Goal: Task Accomplishment & Management: Manage account settings

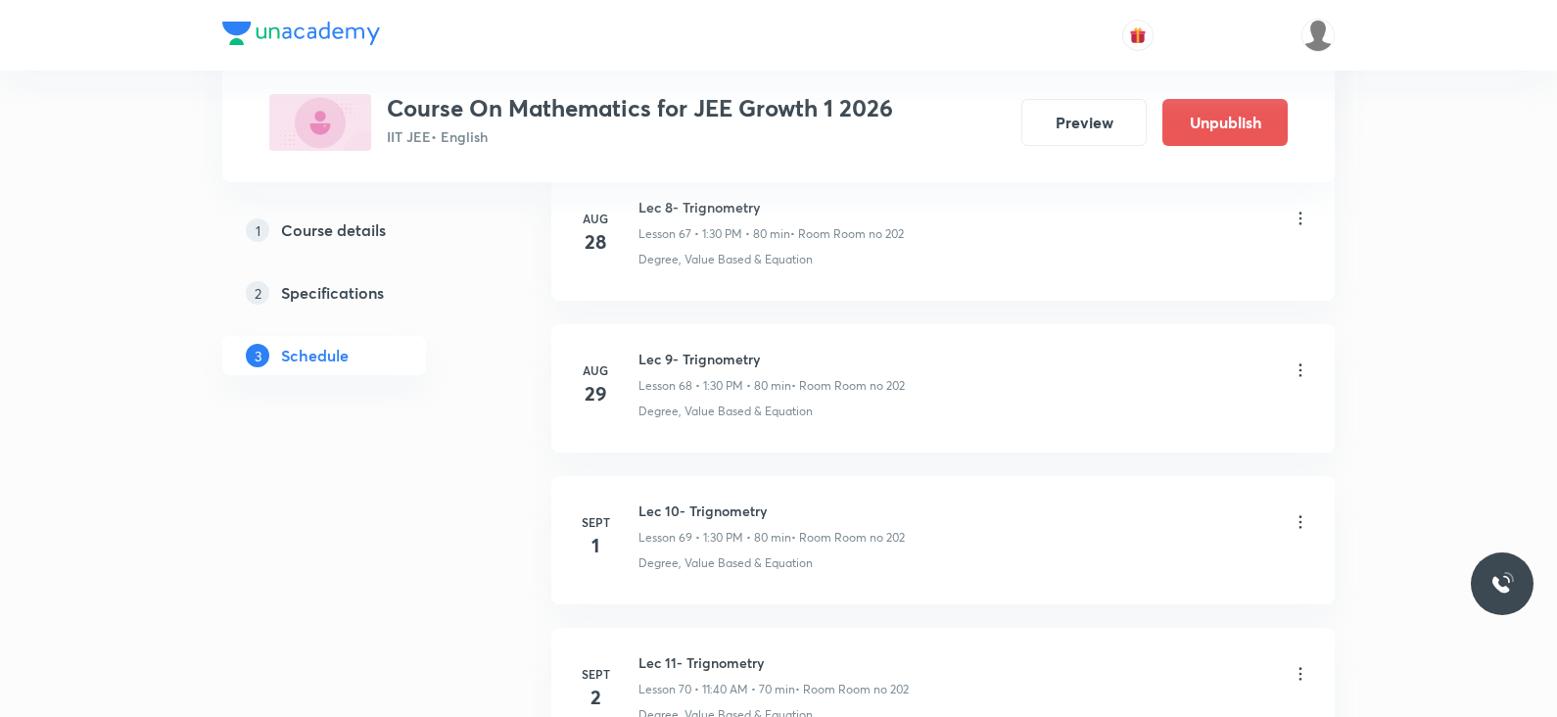
scroll to position [11579, 0]
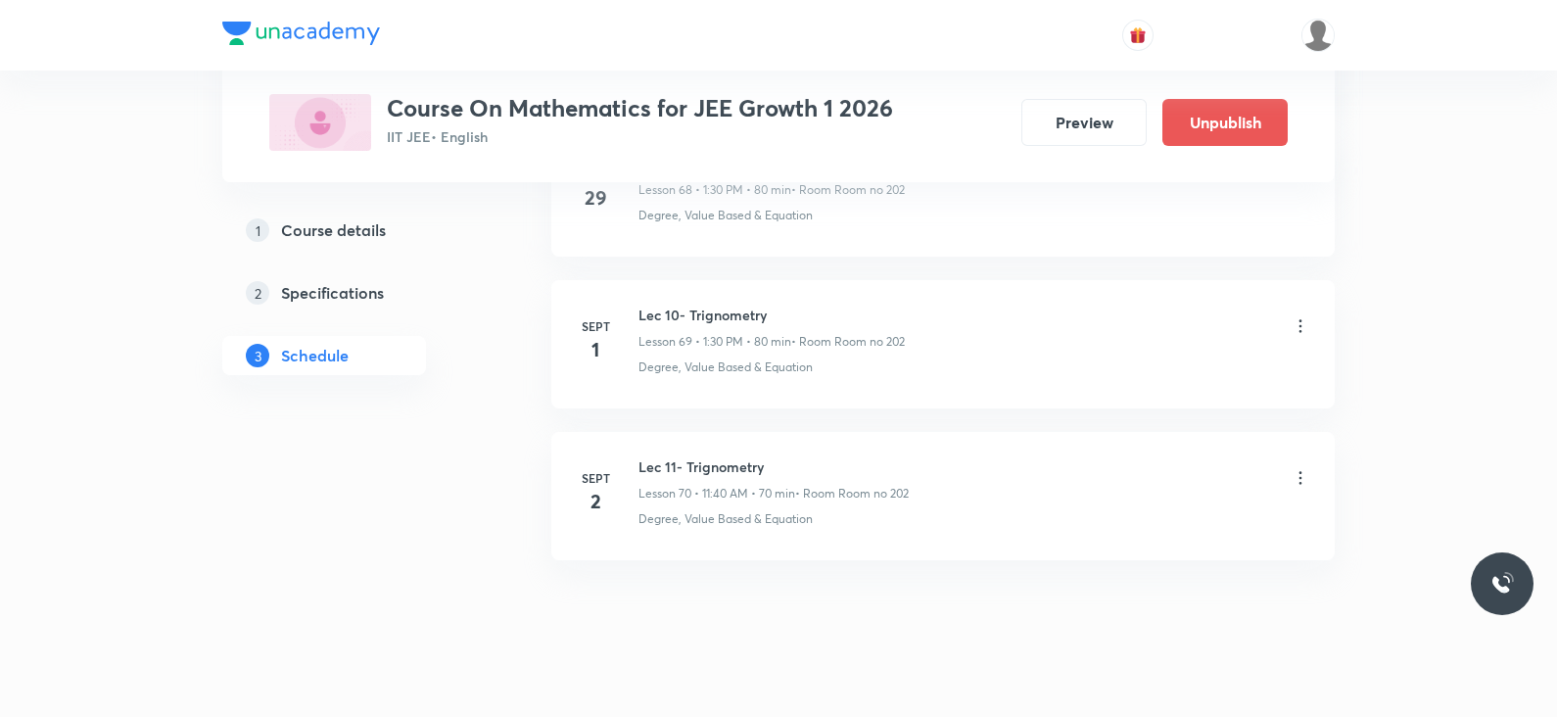
click at [743, 456] on div "Lec 11- Trignometry Lesson 70 • 11:40 AM • 70 min • Room Room no 202" at bounding box center [774, 479] width 270 height 46
click at [728, 456] on h6 "Lec 11- Trignometry" at bounding box center [774, 466] width 270 height 21
copy h6 "Lec 11- Trignometry"
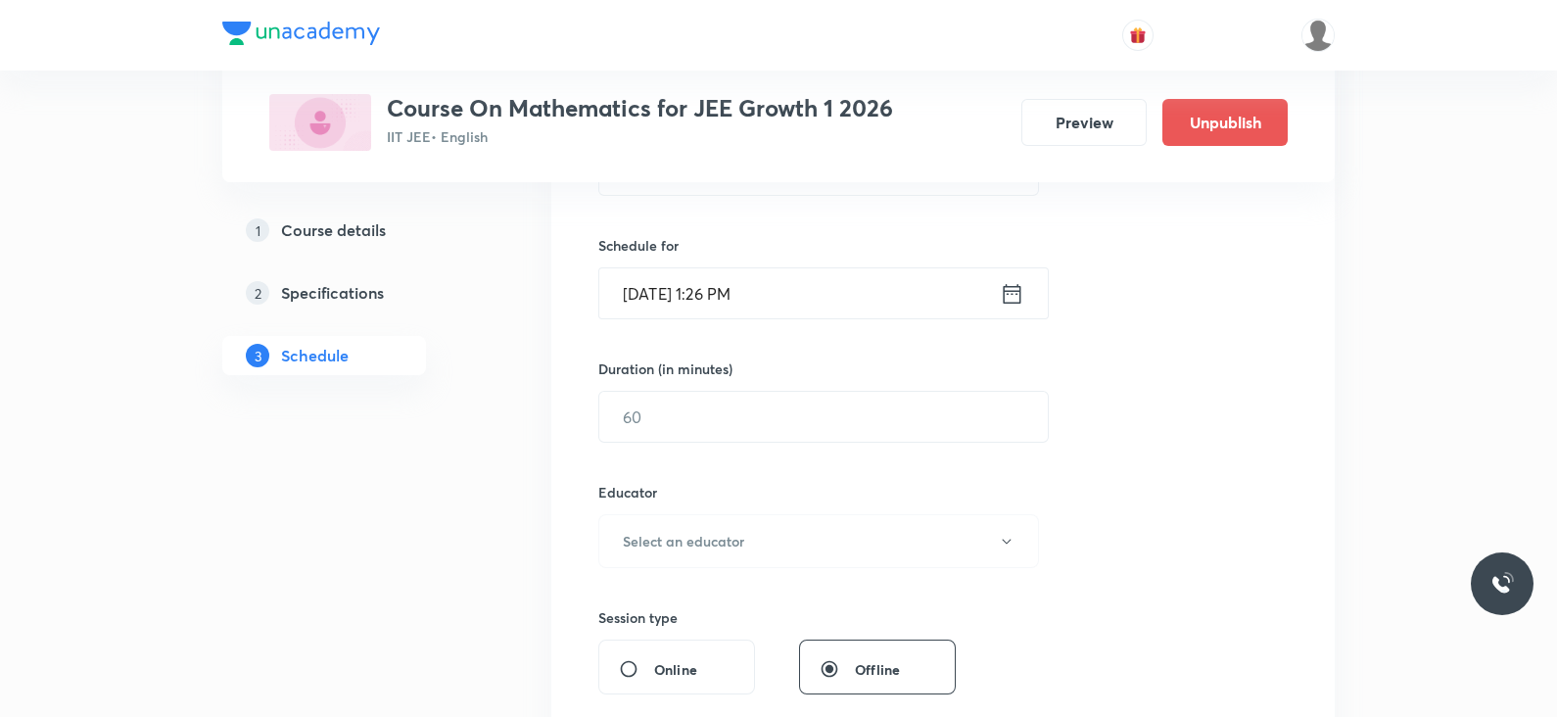
scroll to position [0, 0]
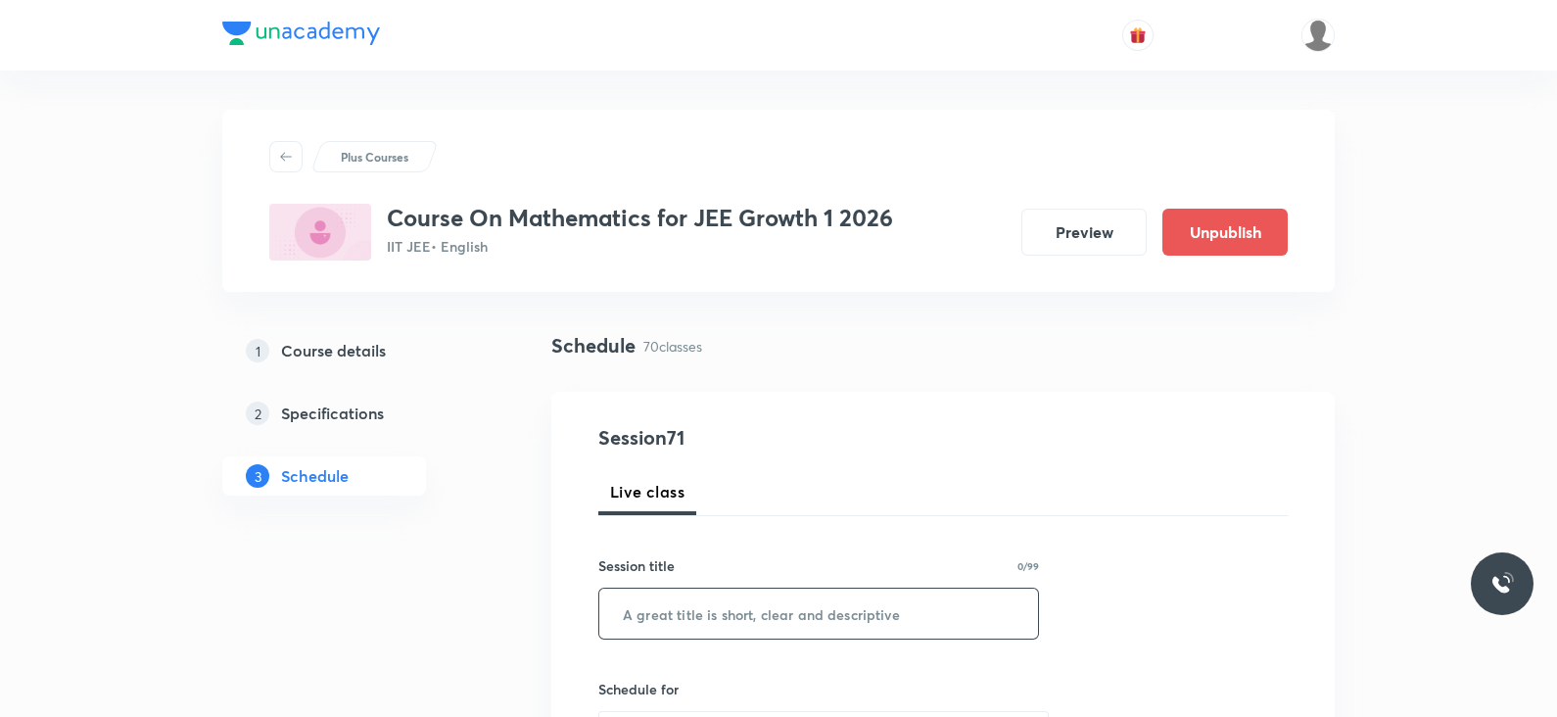
click at [711, 604] on input "text" at bounding box center [818, 614] width 439 height 50
paste input "Lec 11- Trignometry"
click at [667, 608] on input "Lec 11- Trignometry" at bounding box center [818, 614] width 439 height 50
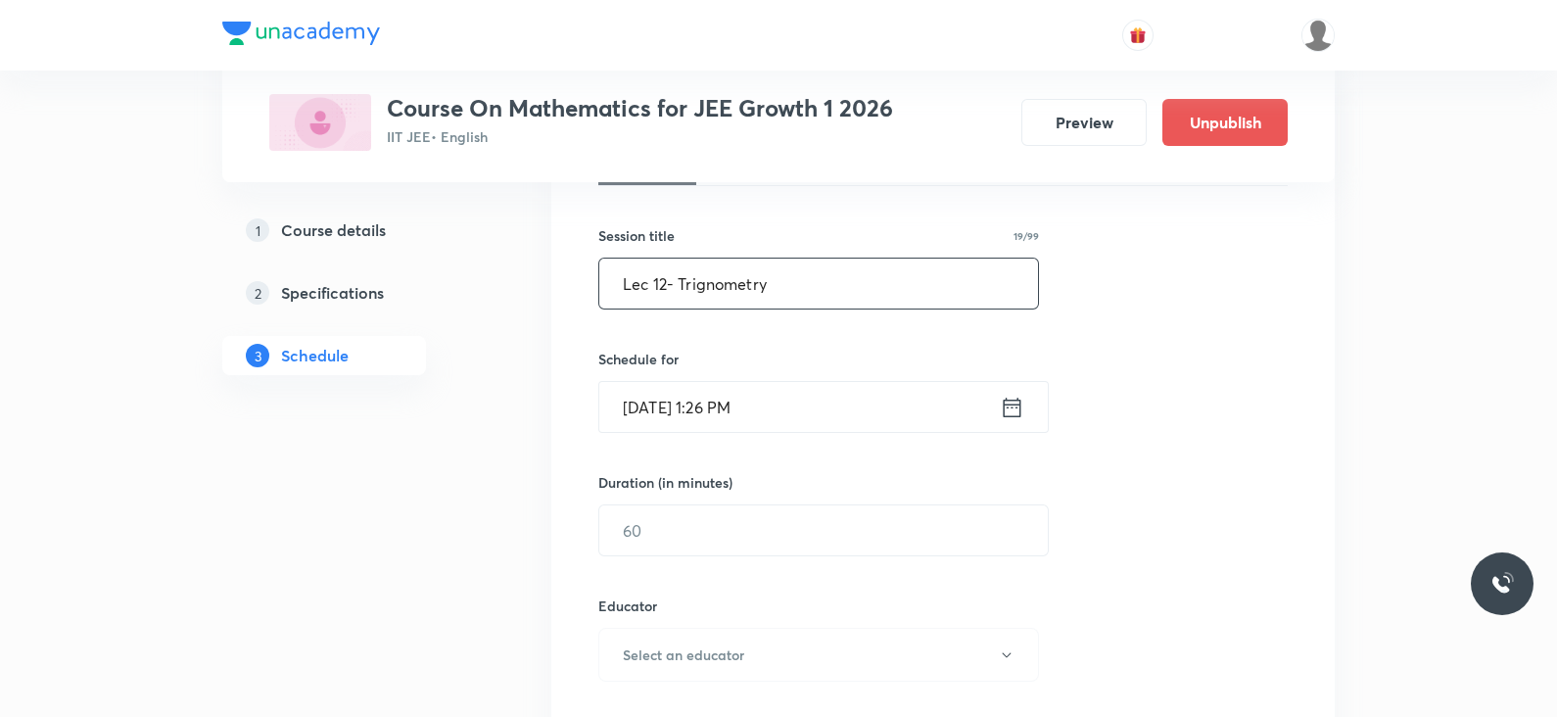
scroll to position [334, 0]
type input "Lec 12- Trignometry"
click at [994, 367] on div "Schedule for Sept 2, 2025, 1:26 PM ​" at bounding box center [818, 387] width 441 height 84
click at [1002, 391] on icon at bounding box center [1012, 403] width 24 height 27
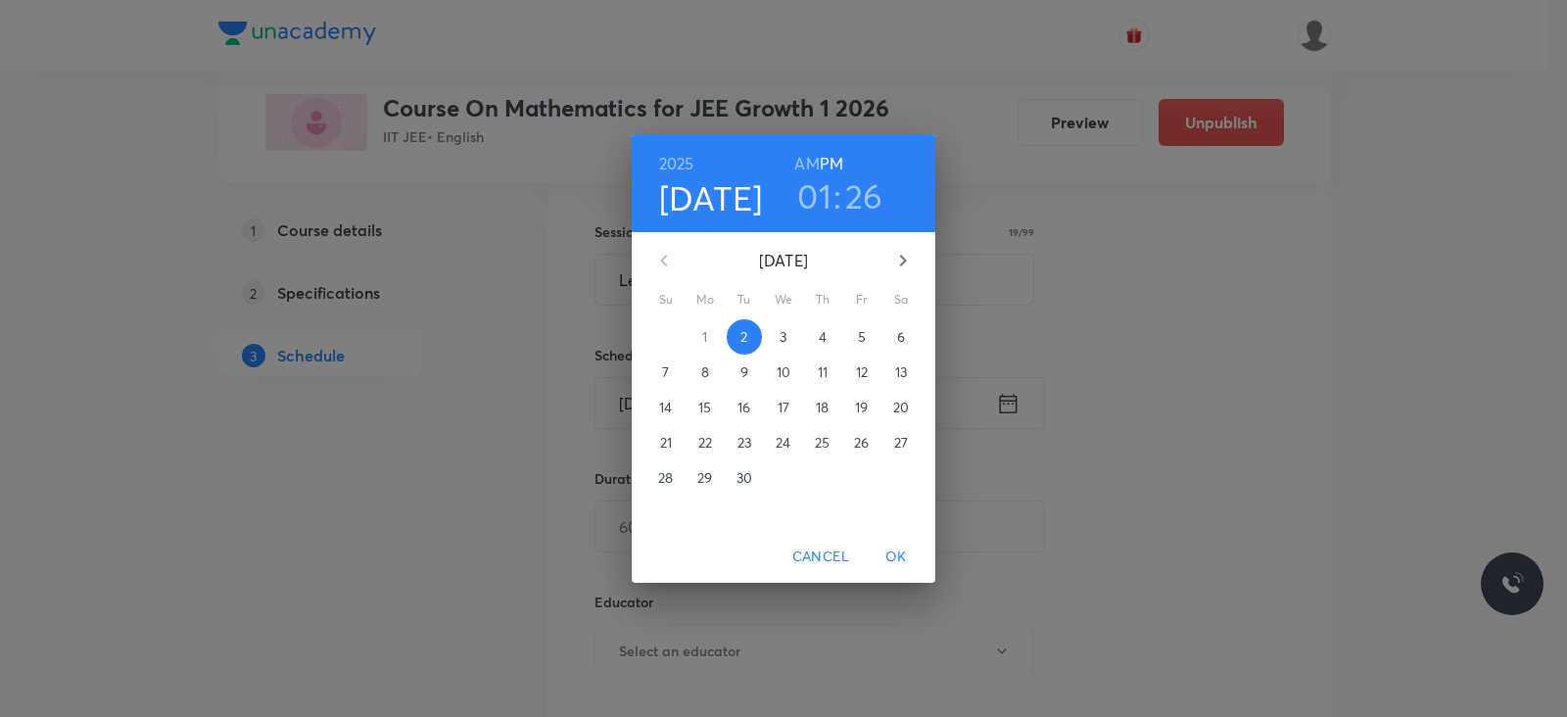
click at [819, 194] on h3 "01" at bounding box center [814, 195] width 34 height 41
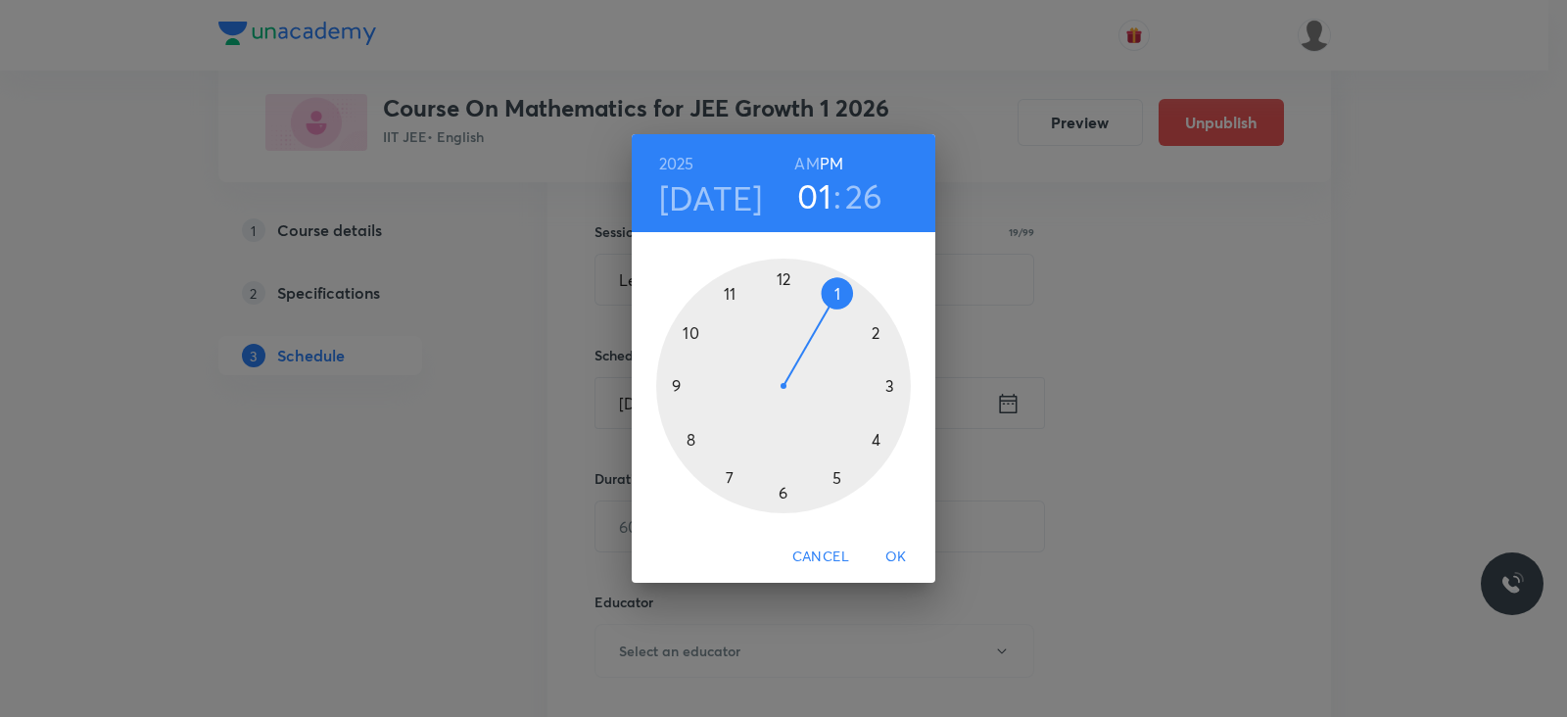
click at [858, 198] on h3 "26" at bounding box center [864, 195] width 38 height 41
click at [781, 499] on div at bounding box center [783, 386] width 255 height 255
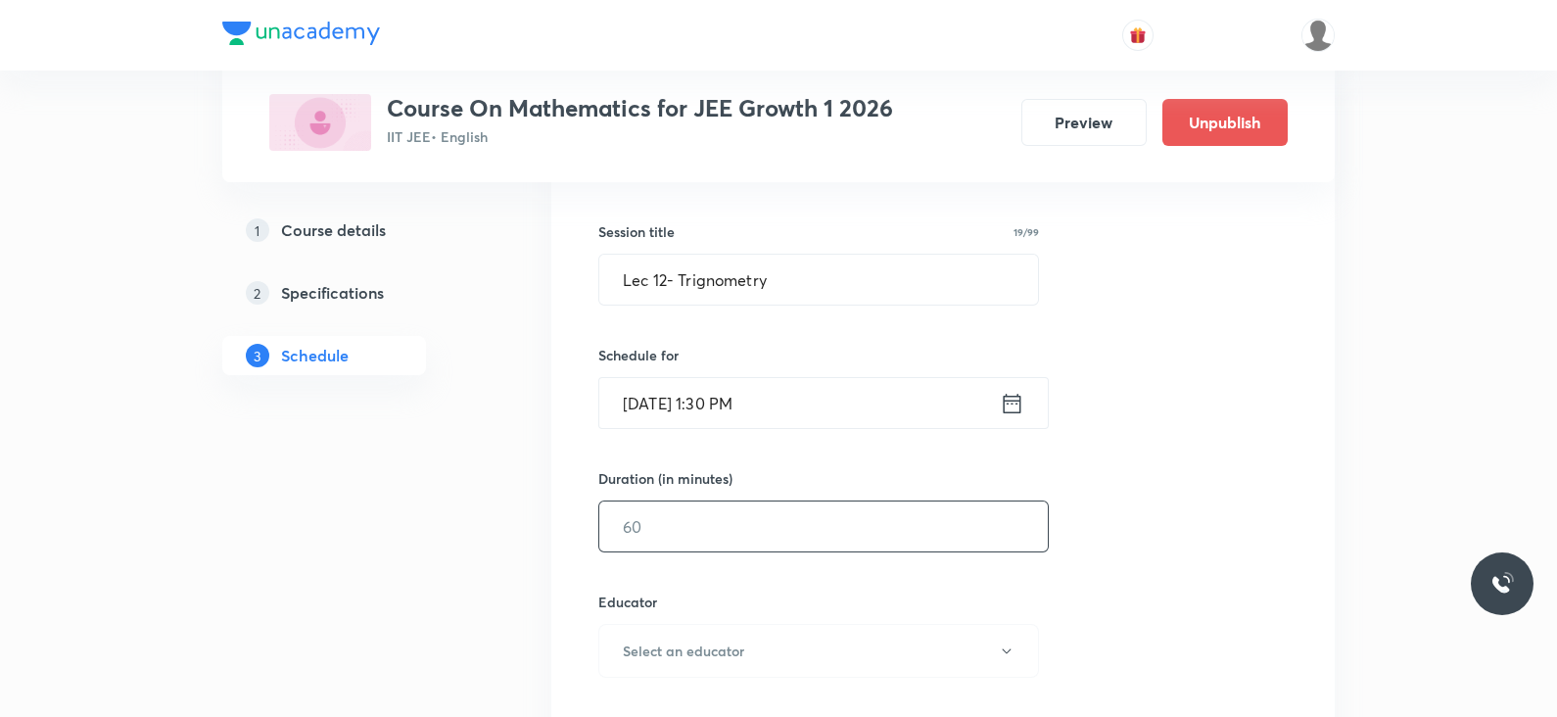
click at [735, 533] on input "text" at bounding box center [823, 527] width 449 height 50
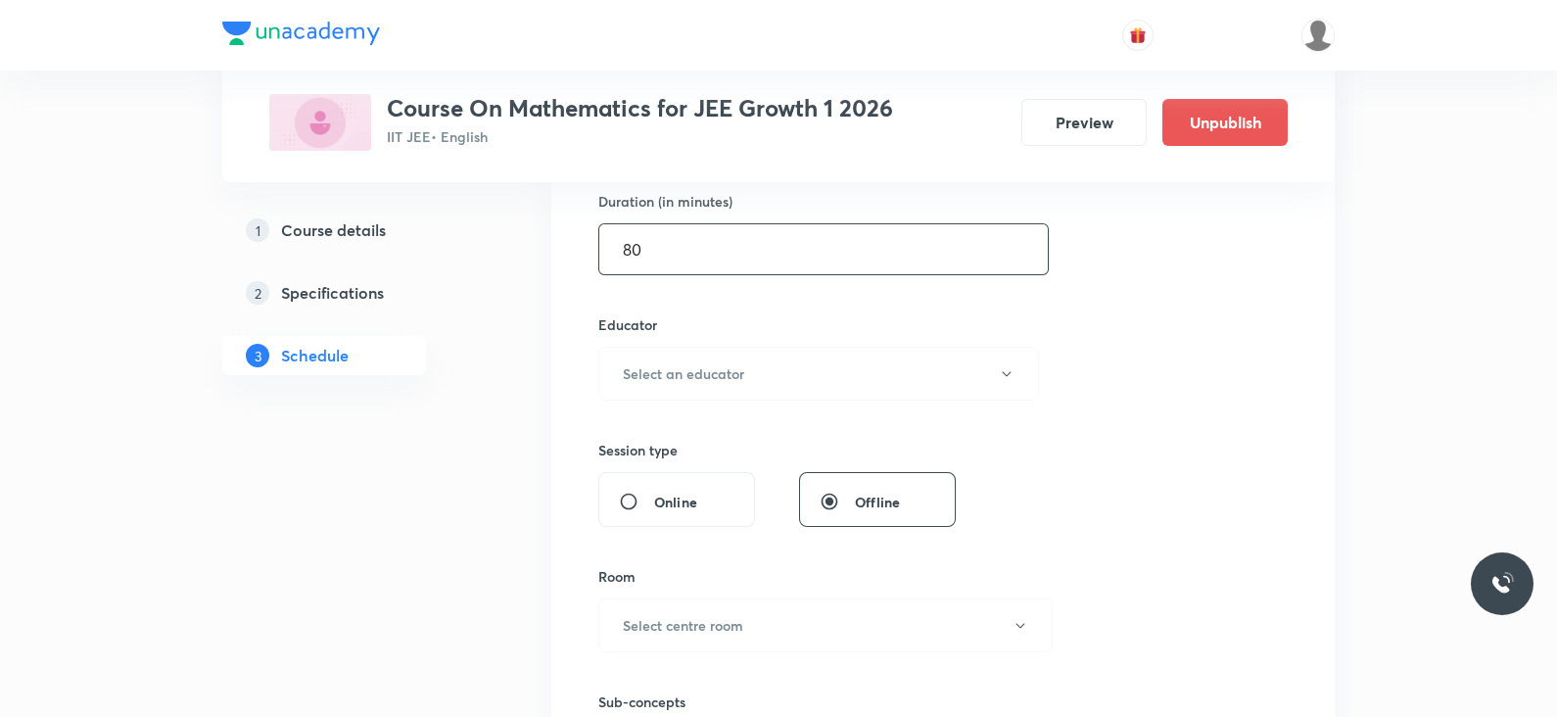
scroll to position [618, 0]
type input "80"
click at [670, 362] on h6 "Select an educator" at bounding box center [683, 367] width 121 height 21
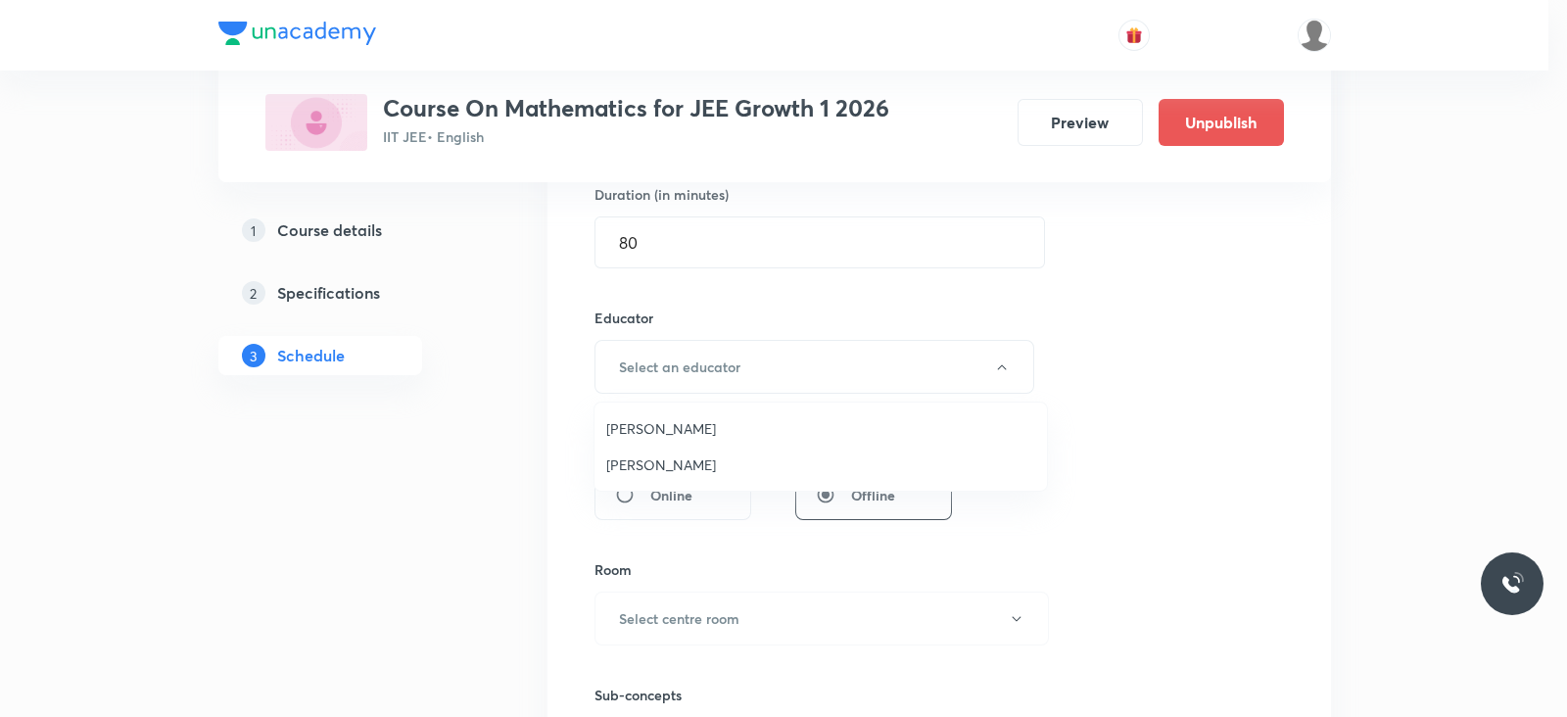
click at [660, 458] on span "Navin Talkokul" at bounding box center [820, 464] width 429 height 21
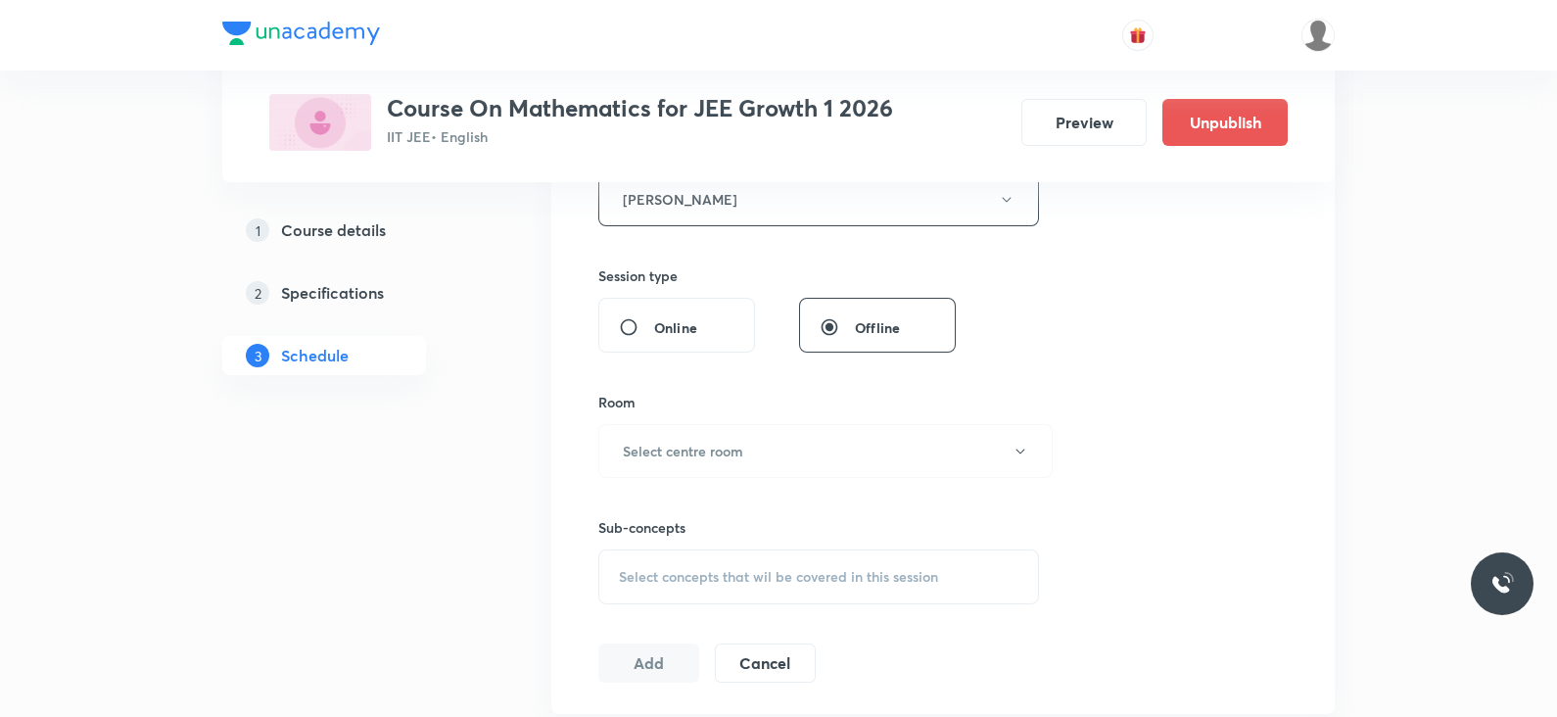
scroll to position [788, 0]
click at [719, 452] on h6 "Select centre room" at bounding box center [683, 449] width 120 height 21
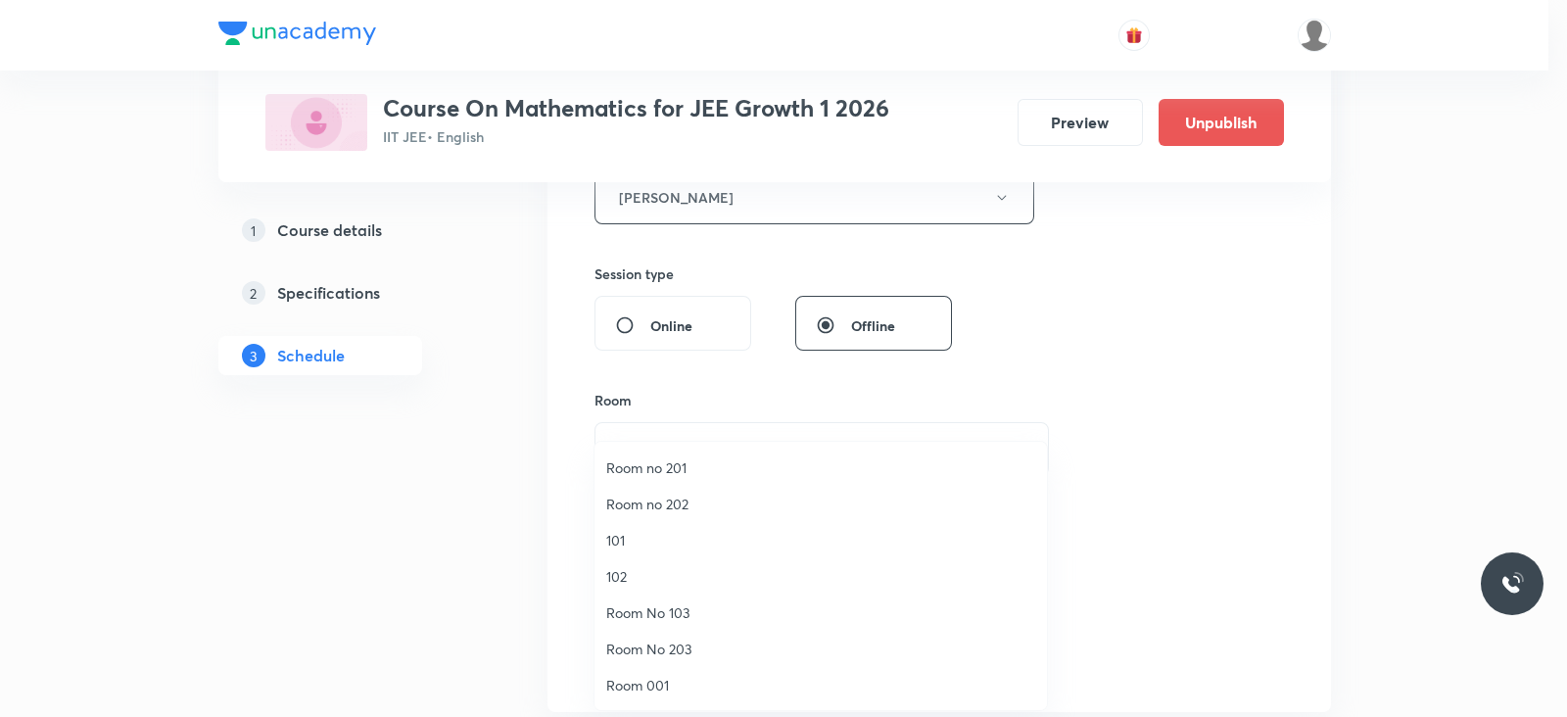
click at [684, 507] on span "Room no 202" at bounding box center [820, 504] width 429 height 21
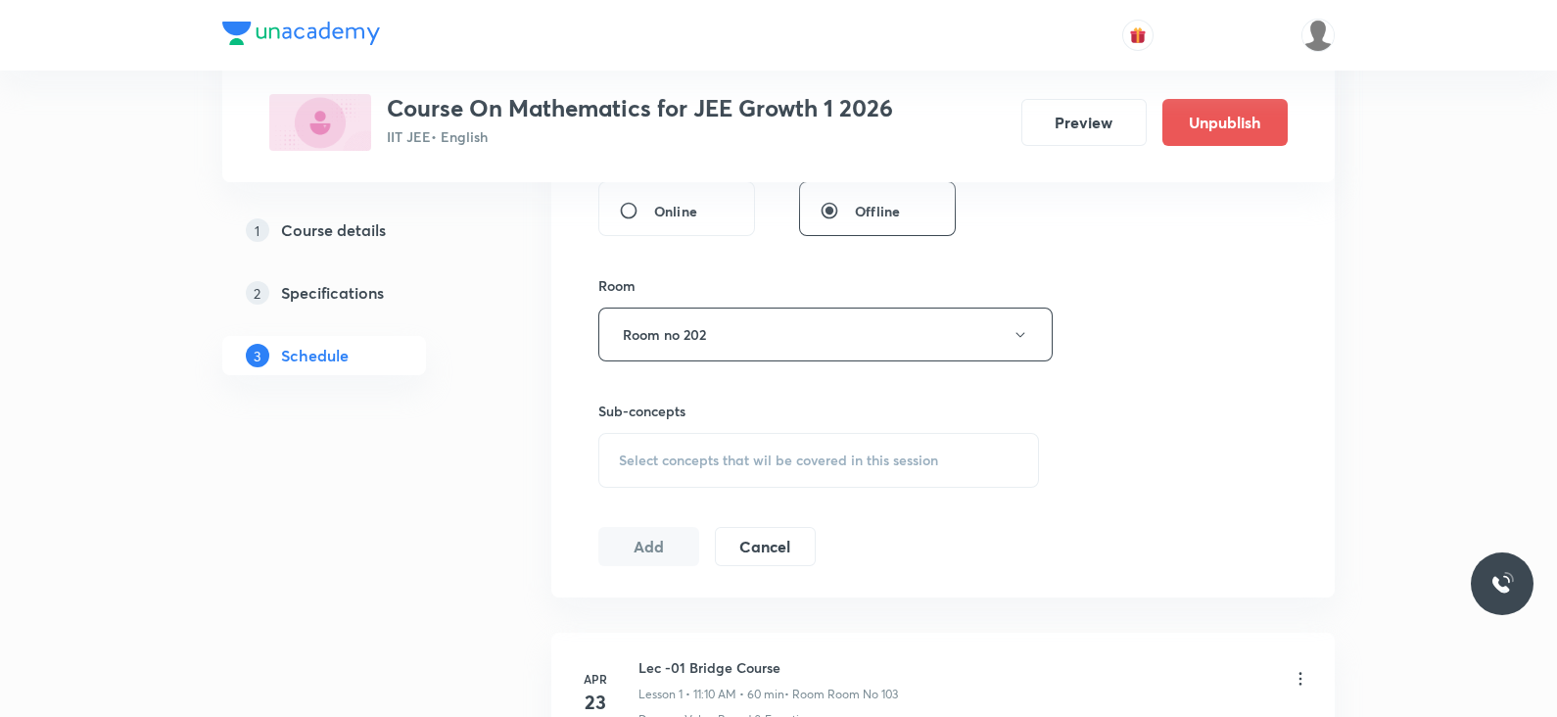
scroll to position [905, 0]
click at [772, 477] on div "Select concepts that wil be covered in this session" at bounding box center [818, 457] width 441 height 55
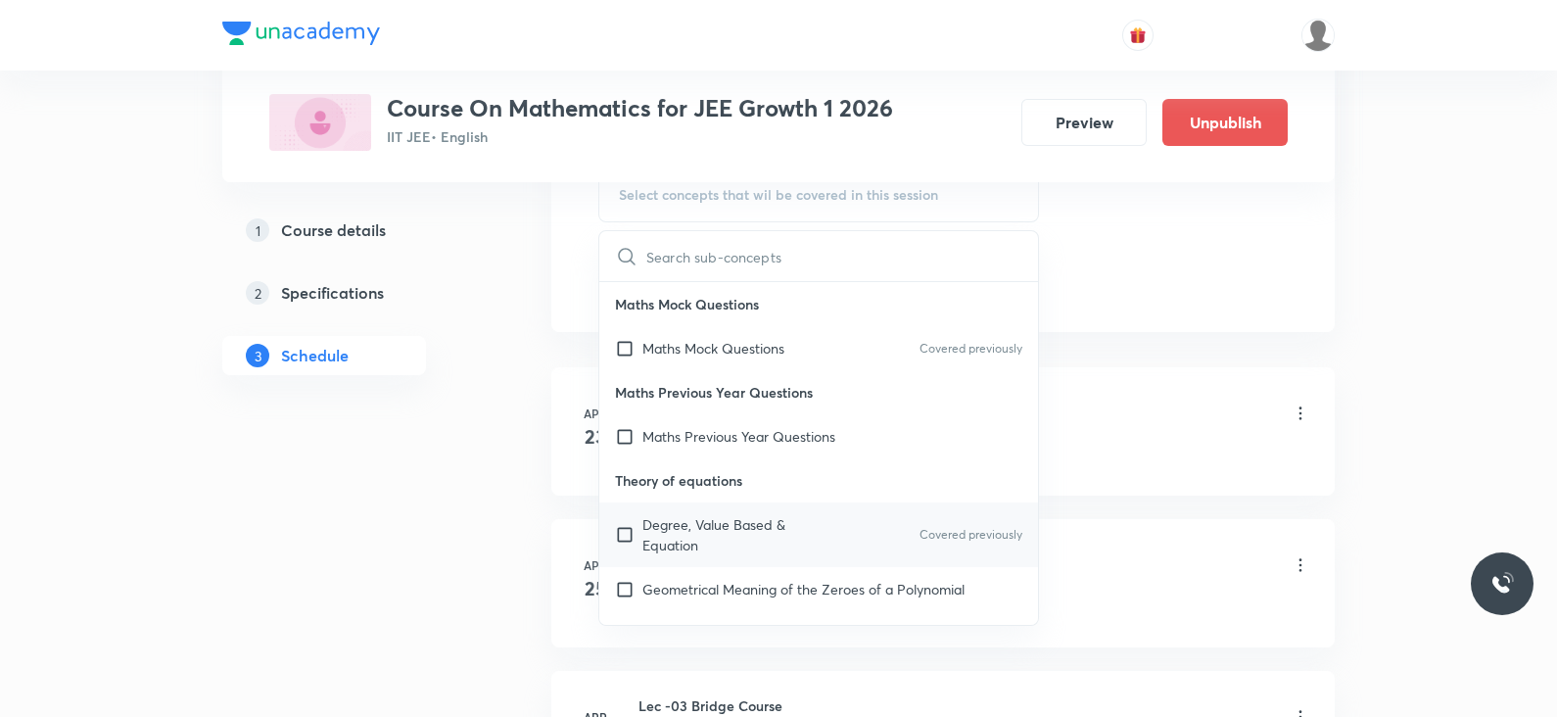
scroll to position [1170, 0]
click at [704, 529] on p "Degree, Value Based & Equation" at bounding box center [742, 532] width 198 height 41
checkbox input "true"
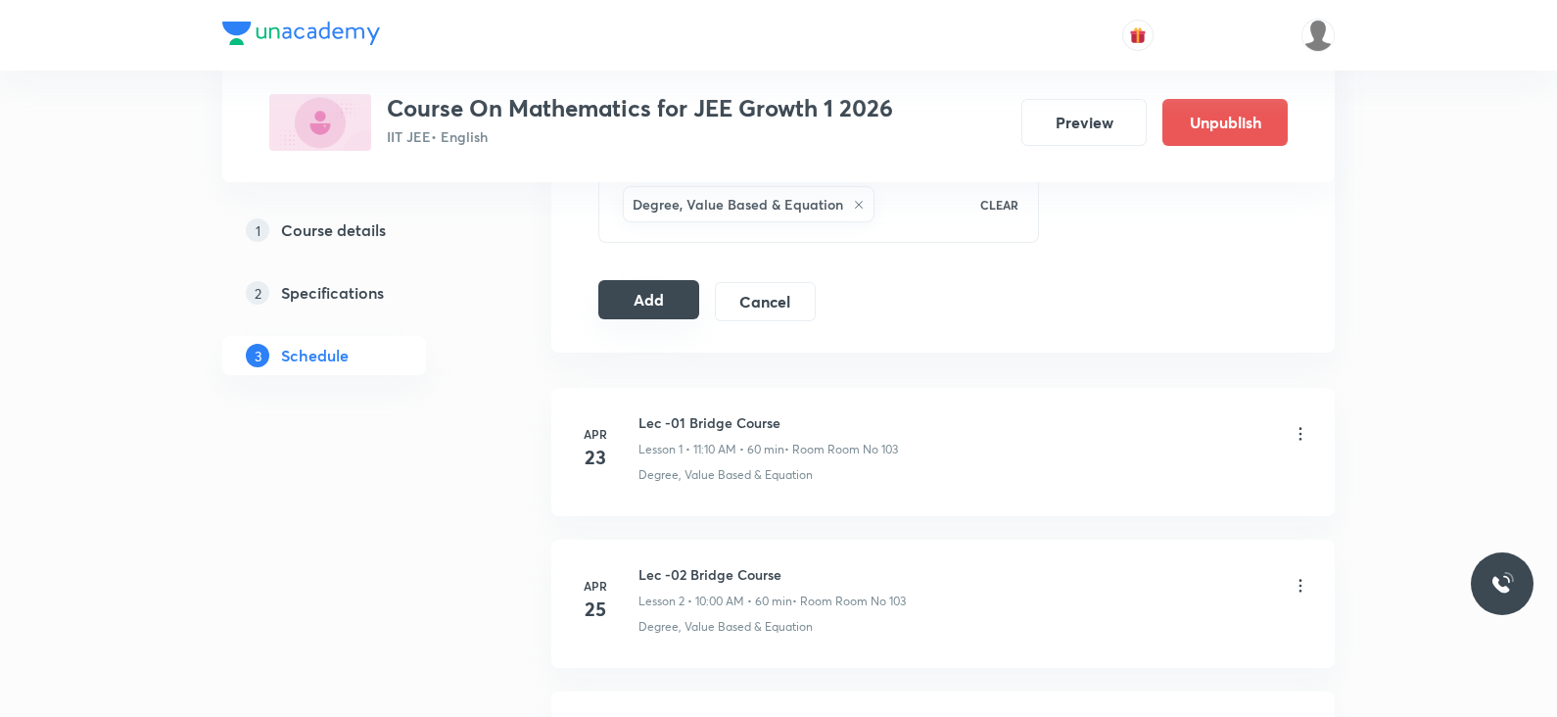
click at [671, 280] on button "Add" at bounding box center [648, 299] width 101 height 39
click at [644, 301] on button "Add" at bounding box center [648, 299] width 101 height 39
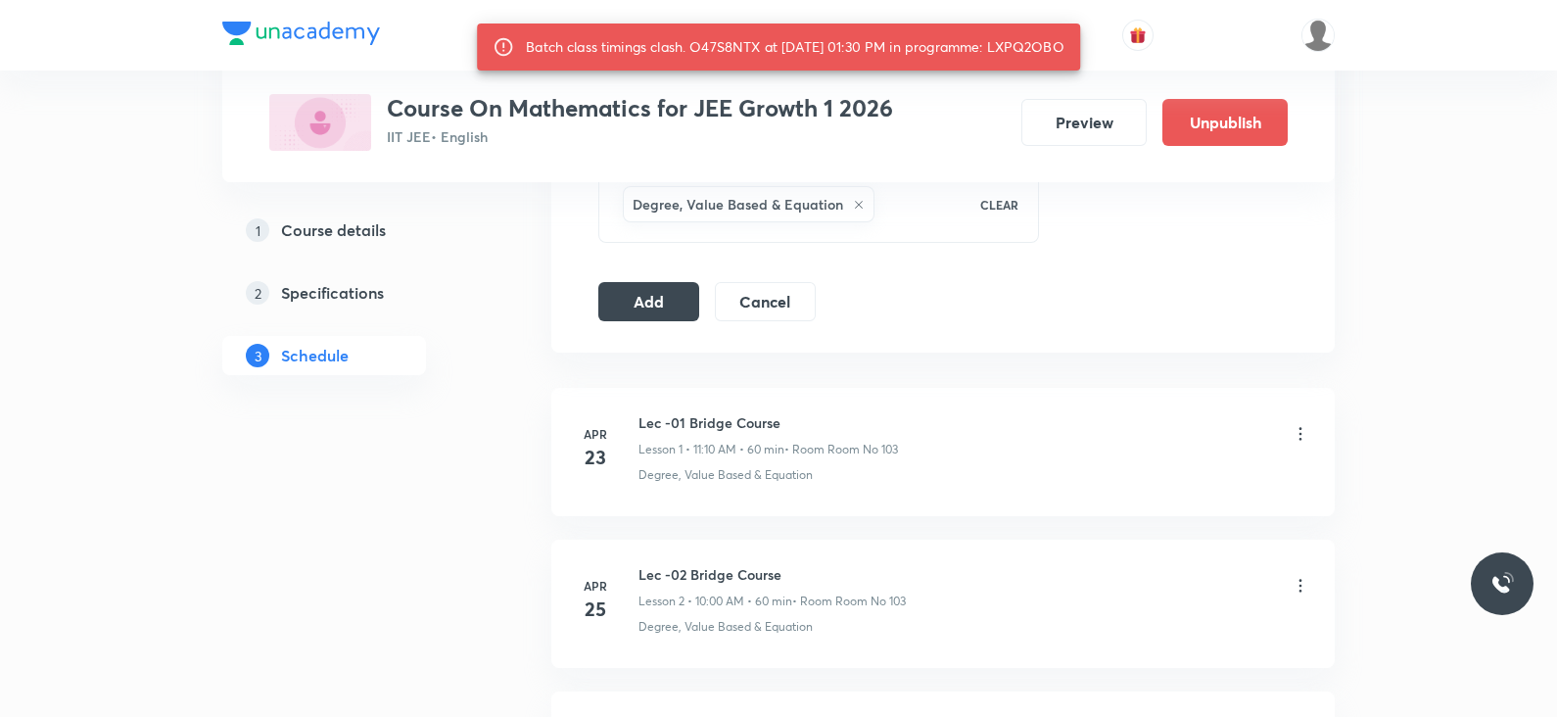
click at [1049, 42] on div "Batch class timings clash. O47S8NTX at 02 Sep 2025 01:30 PM in programme: LXPQ2…" at bounding box center [795, 46] width 539 height 35
copy div "LXPQ2OBO"
click at [625, 280] on button "Add" at bounding box center [648, 299] width 101 height 39
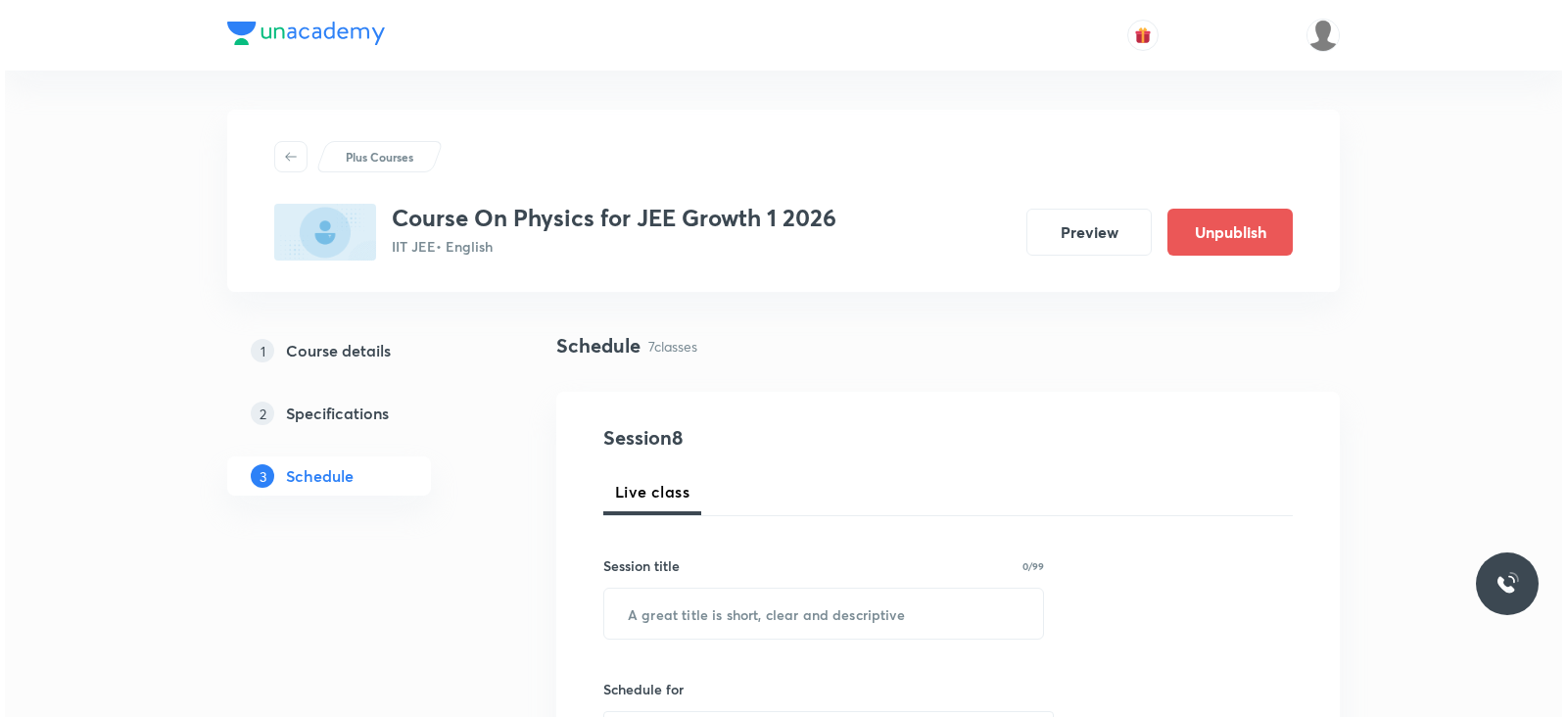
scroll to position [1911, 0]
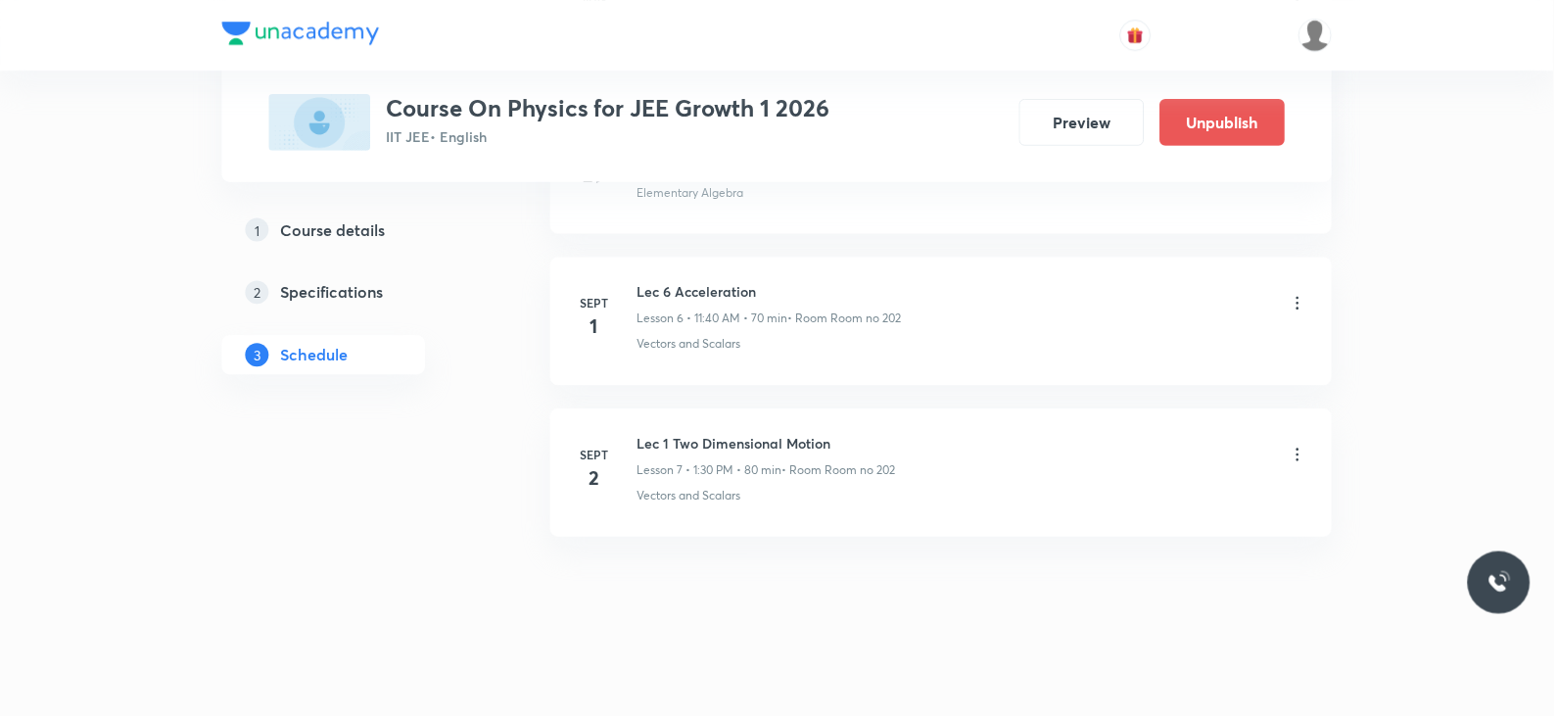
click at [1297, 448] on icon at bounding box center [1301, 456] width 20 height 20
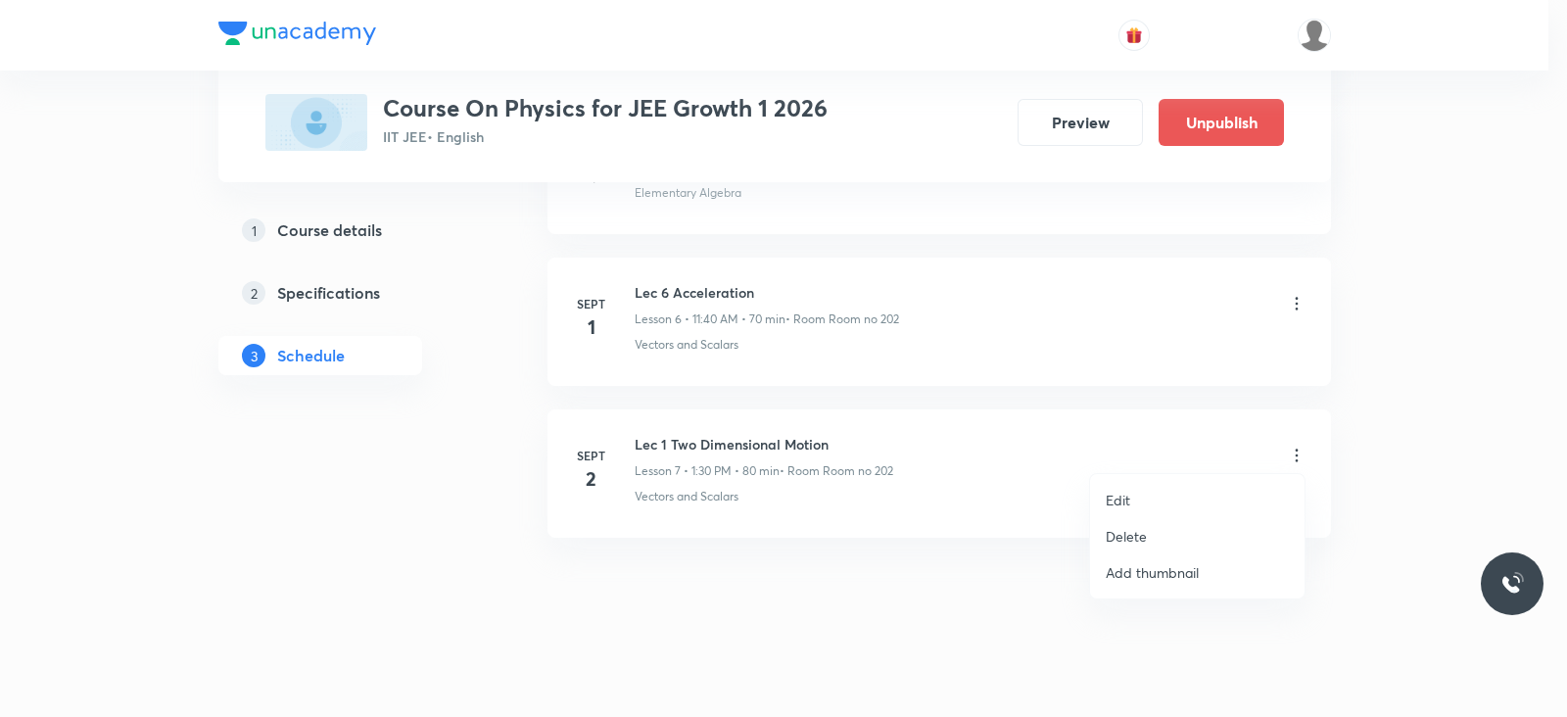
click at [1108, 532] on p "Delete" at bounding box center [1126, 536] width 41 height 21
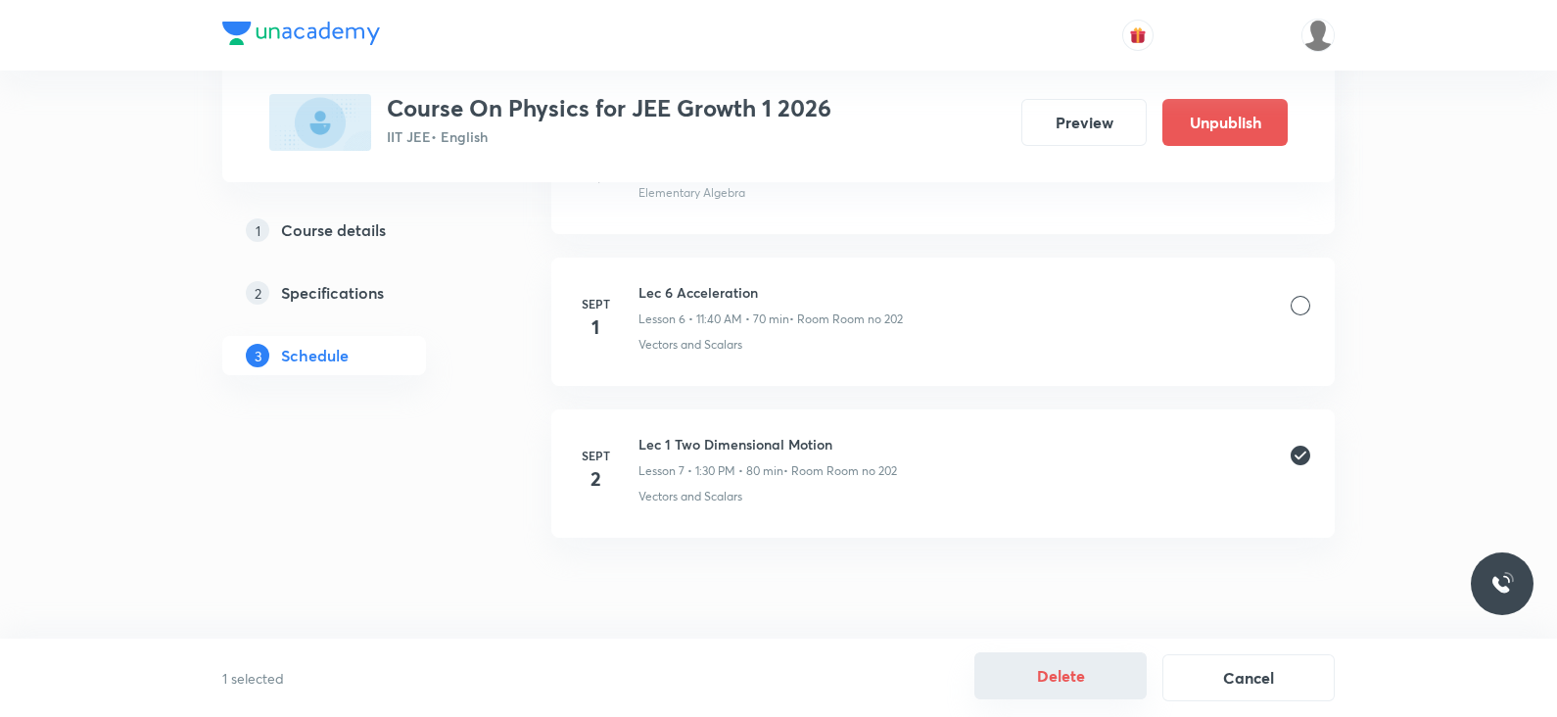
click at [1058, 669] on button "Delete" at bounding box center [1061, 675] width 172 height 47
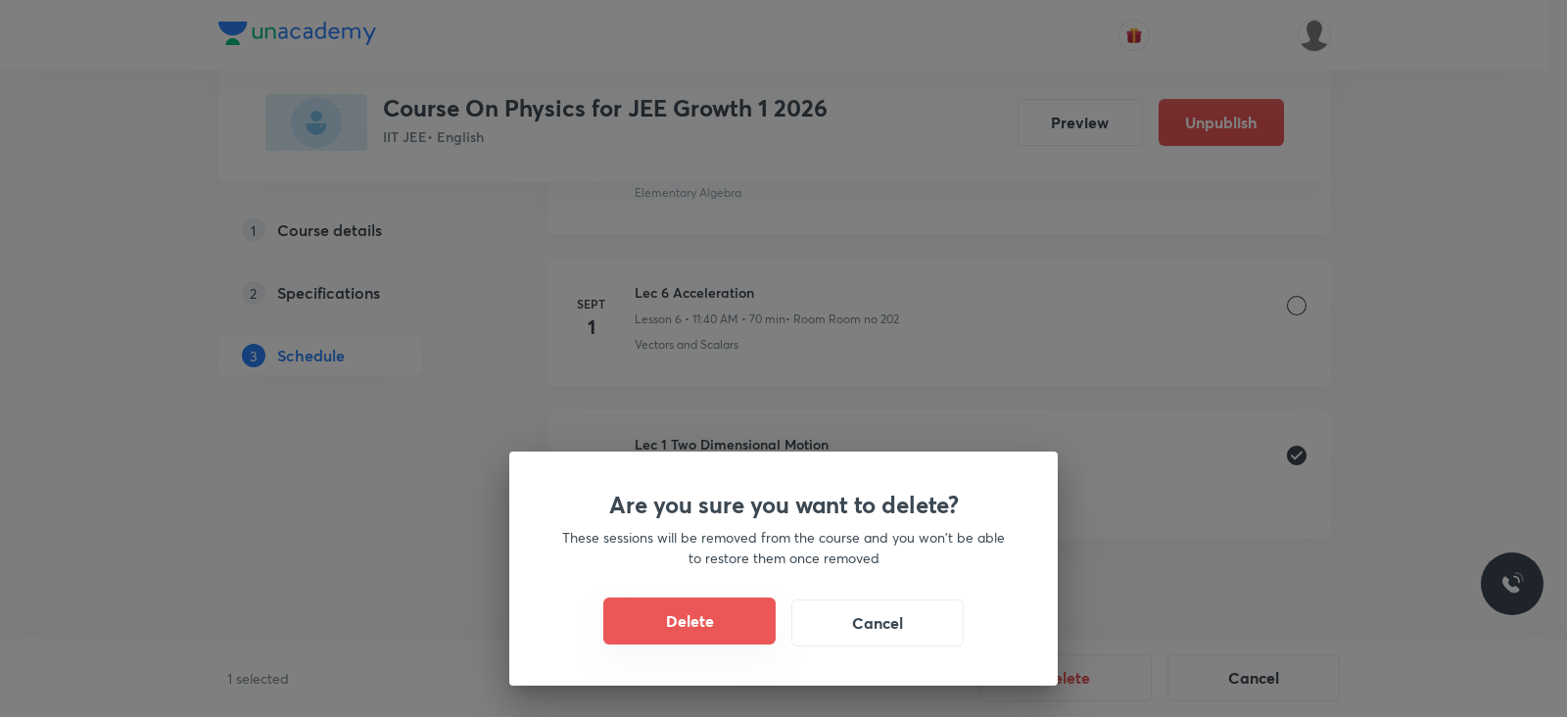
click at [736, 624] on button "Delete" at bounding box center [689, 621] width 172 height 47
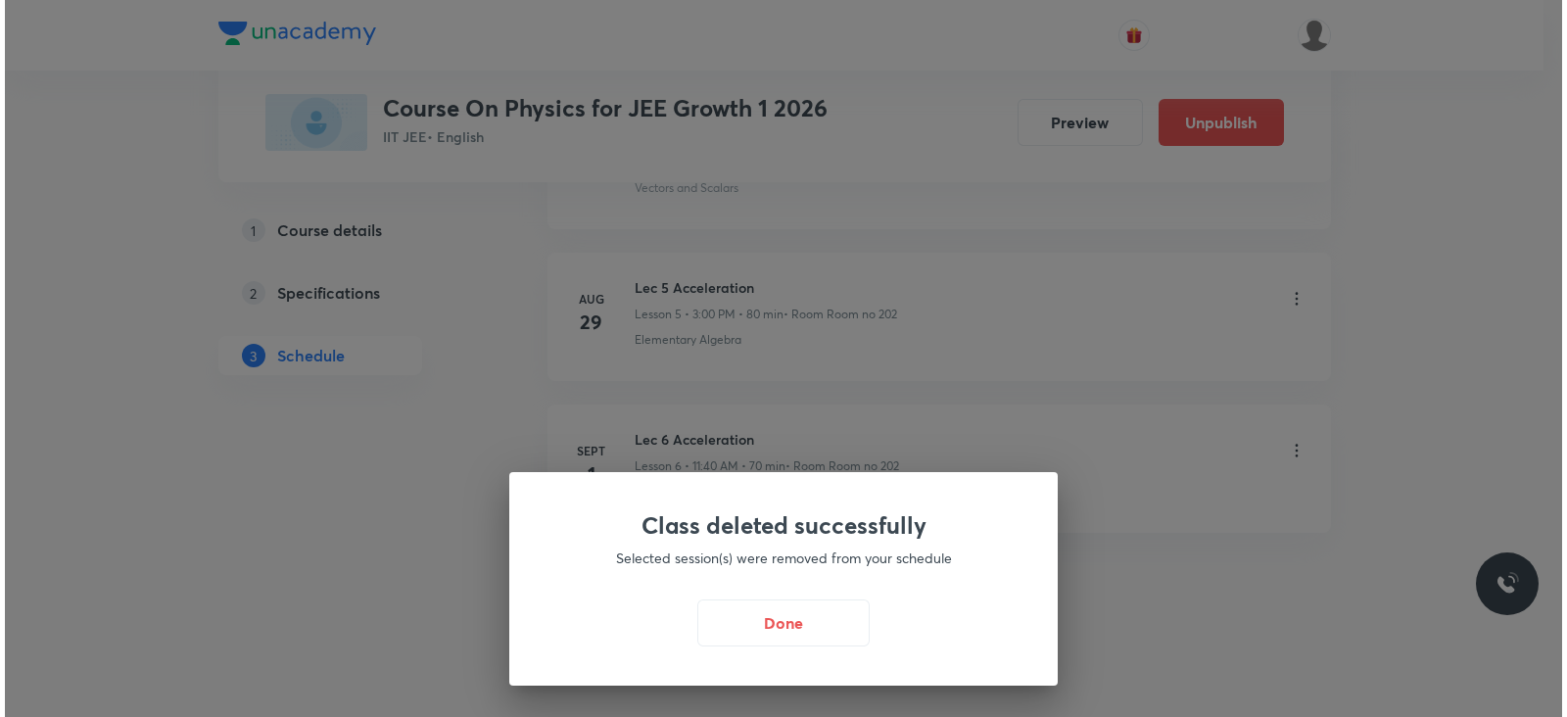
scroll to position [1760, 0]
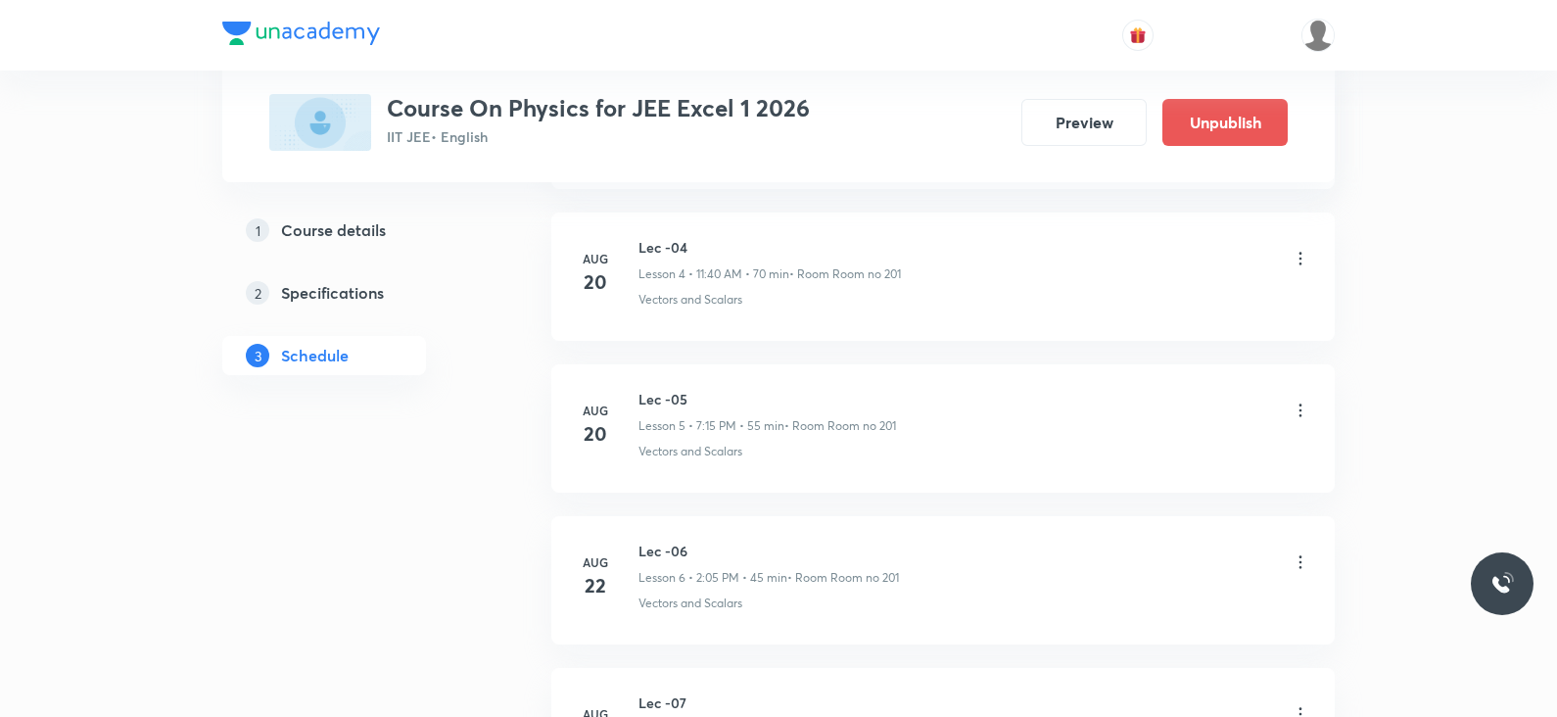
scroll to position [2366, 0]
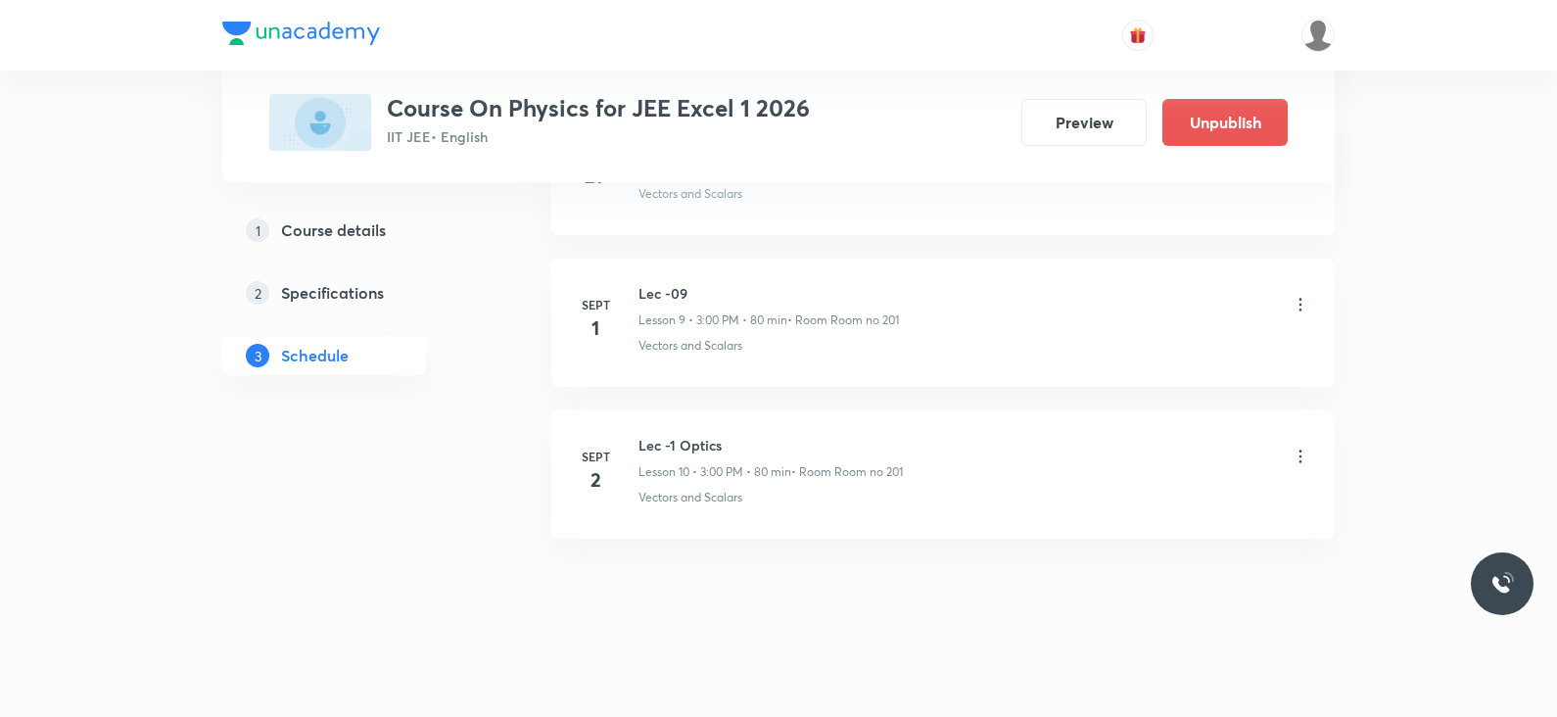
click at [688, 444] on h6 "Lec -1 Optics" at bounding box center [771, 445] width 264 height 21
copy h6 "Lec -1 Optics"
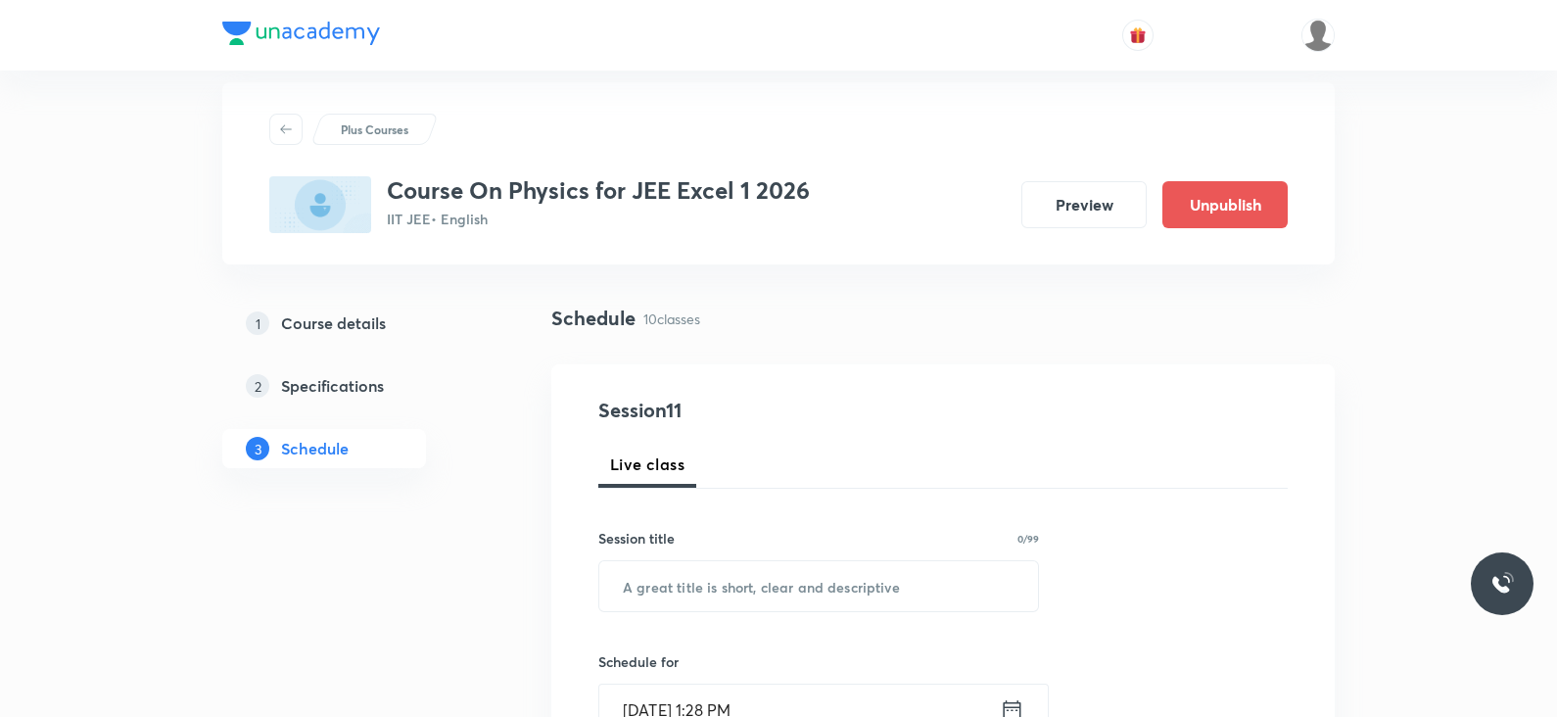
scroll to position [0, 0]
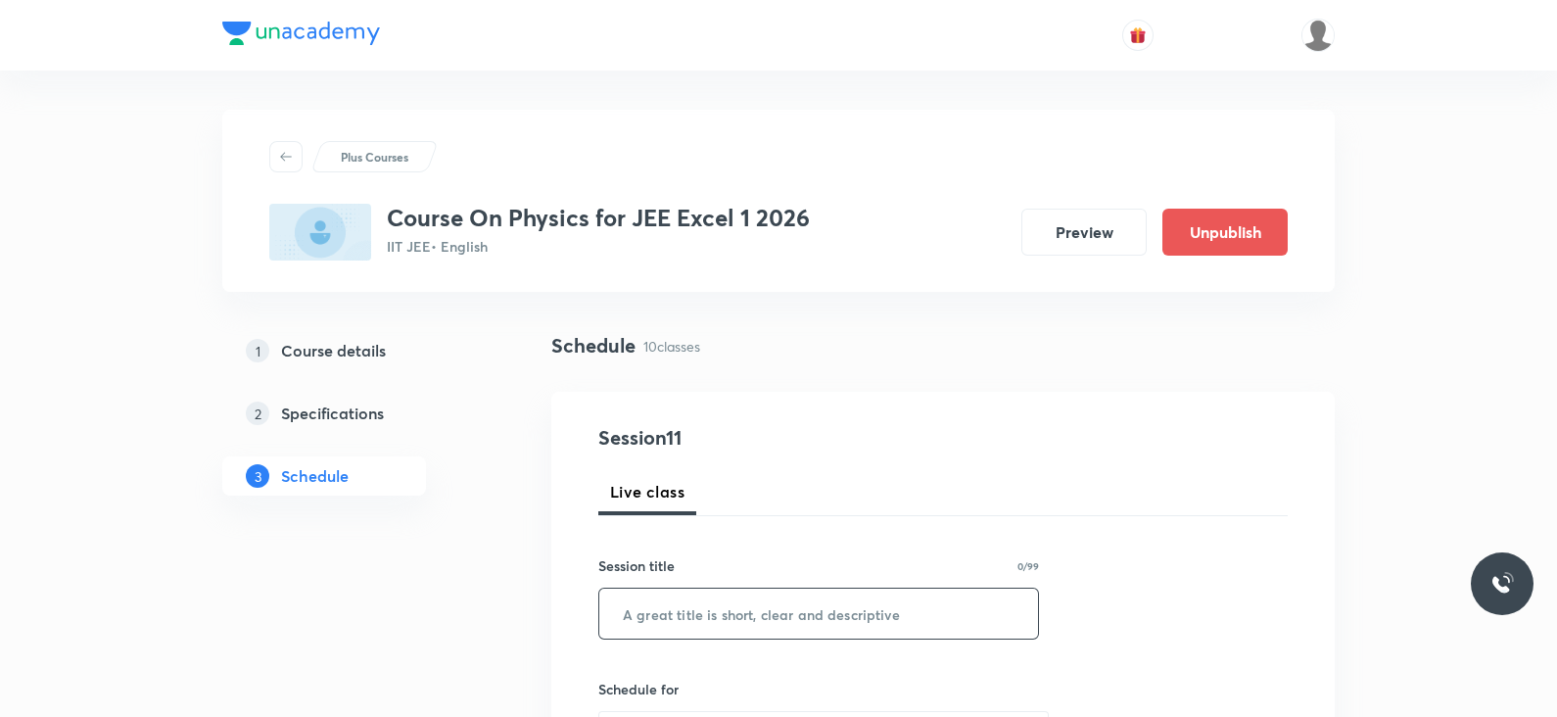
click at [689, 618] on input "text" at bounding box center [818, 614] width 439 height 50
paste input "Lec -1 Optics"
click at [664, 614] on input "Lec -1 Optics" at bounding box center [818, 614] width 439 height 50
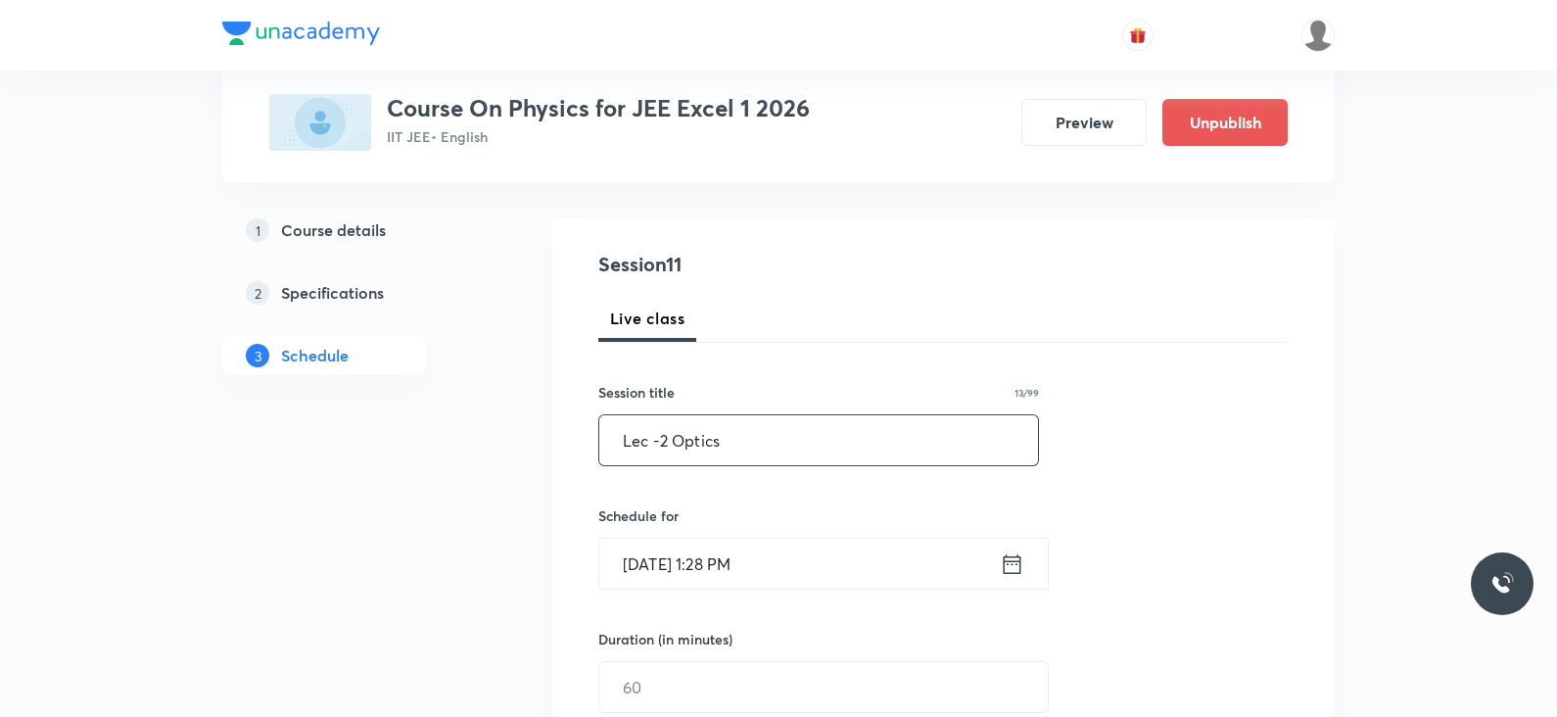
scroll to position [183, 0]
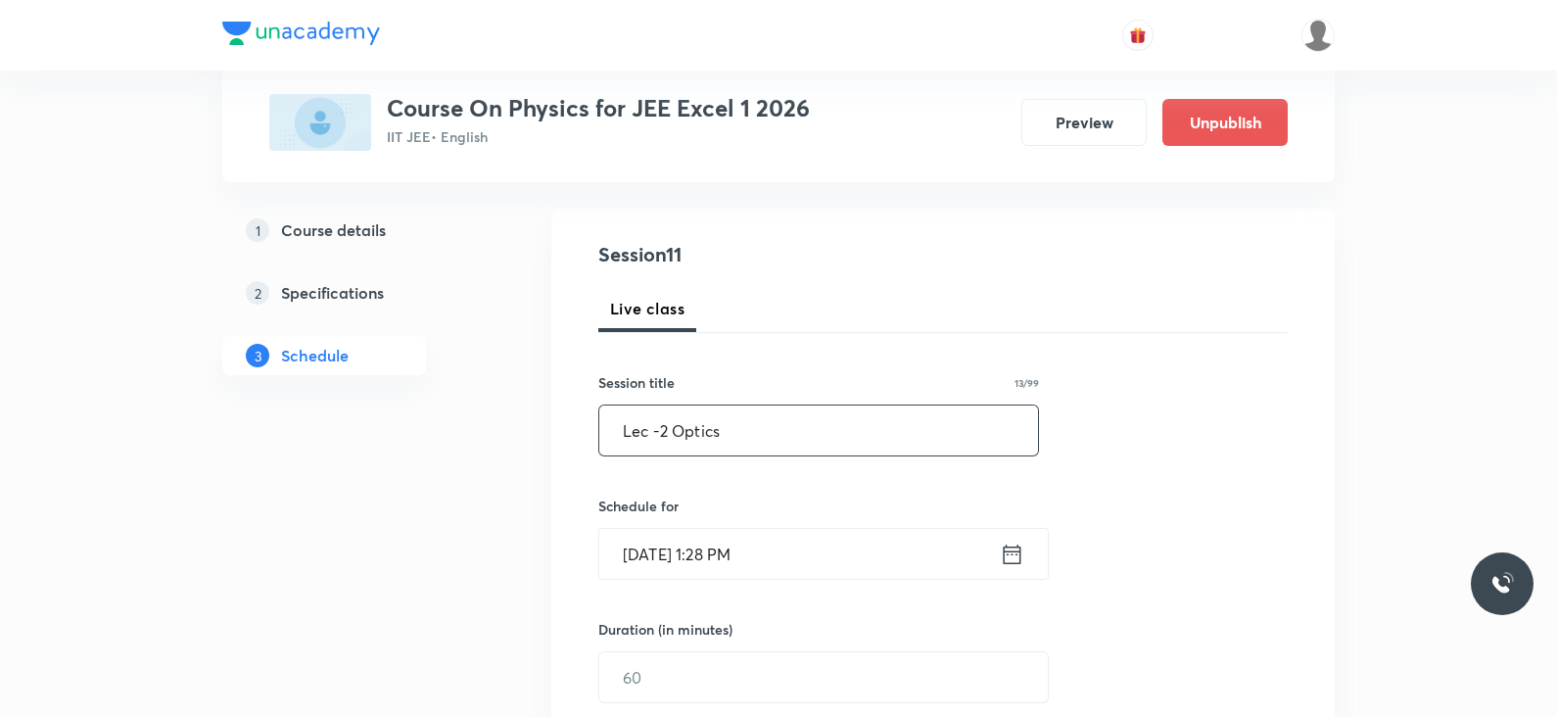
type input "Lec -2 Optics"
click at [1009, 549] on icon at bounding box center [1012, 554] width 24 height 27
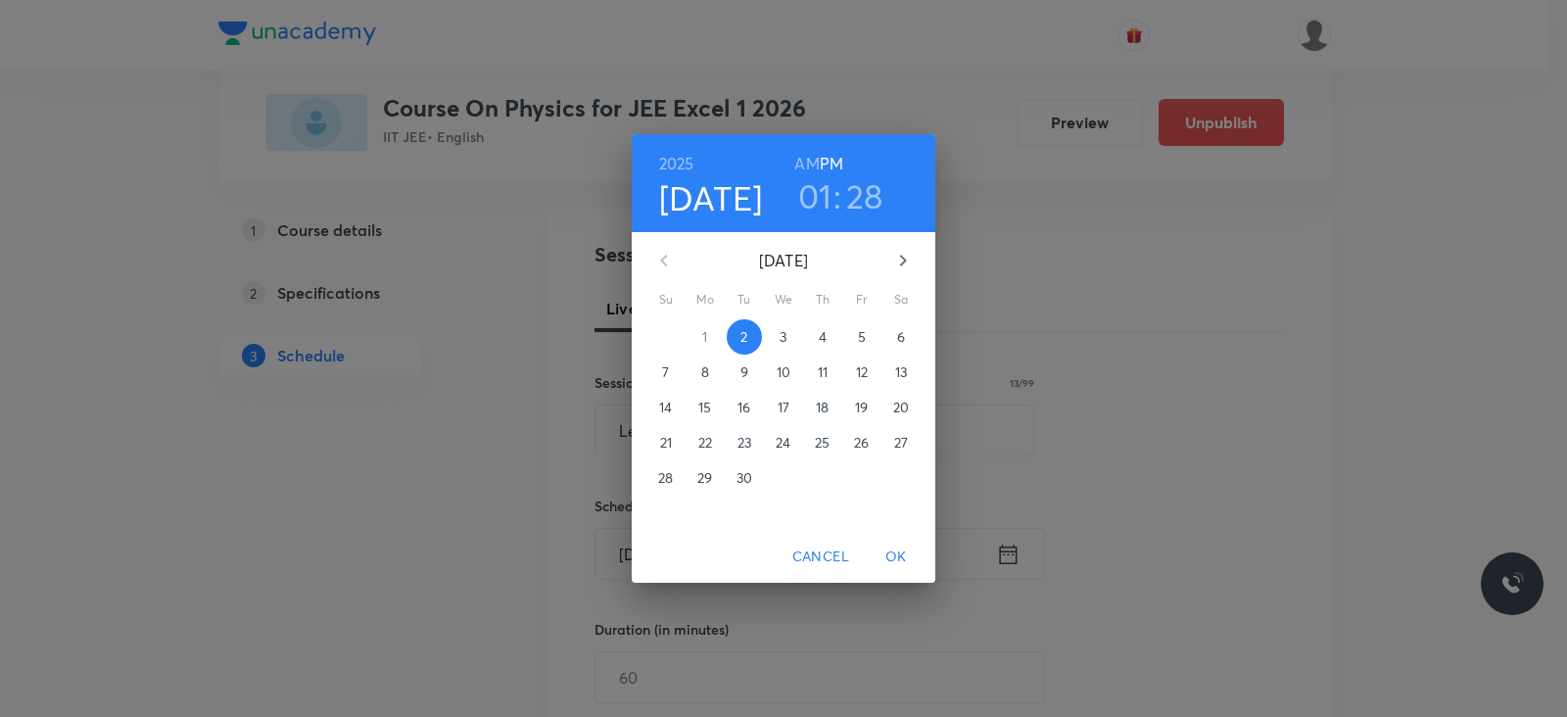
click at [868, 206] on h3 "28" at bounding box center [864, 195] width 37 height 41
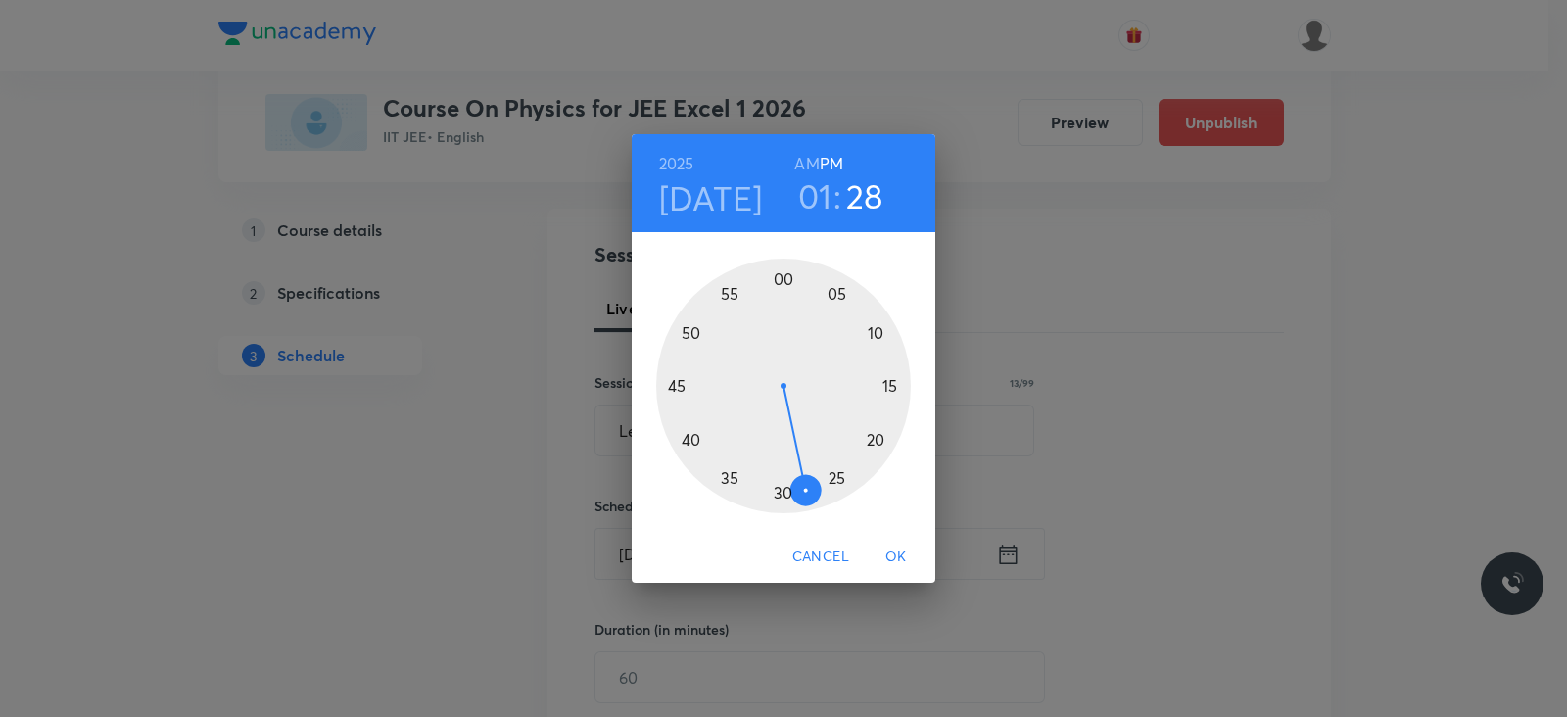
click at [783, 493] on div at bounding box center [783, 386] width 255 height 255
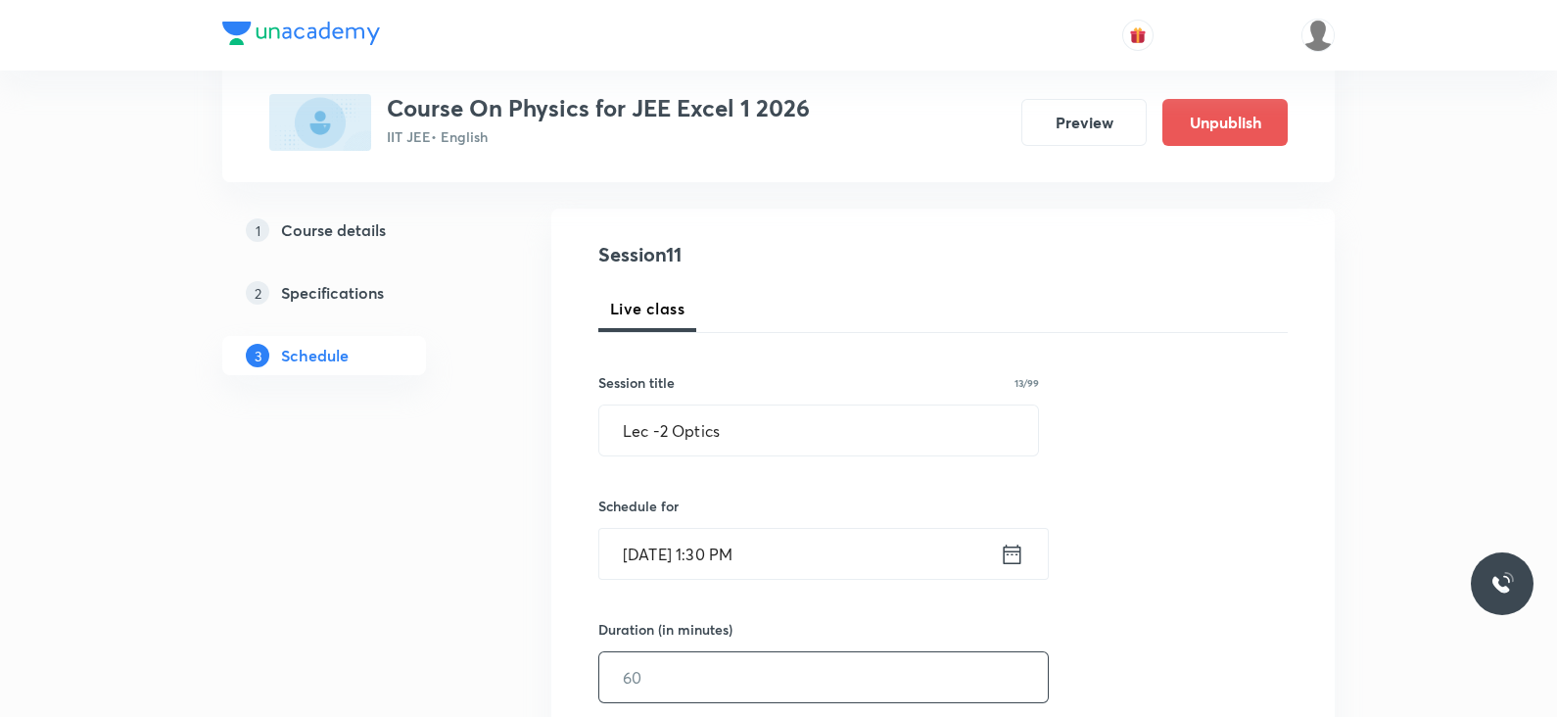
click at [665, 682] on input "text" at bounding box center [823, 677] width 449 height 50
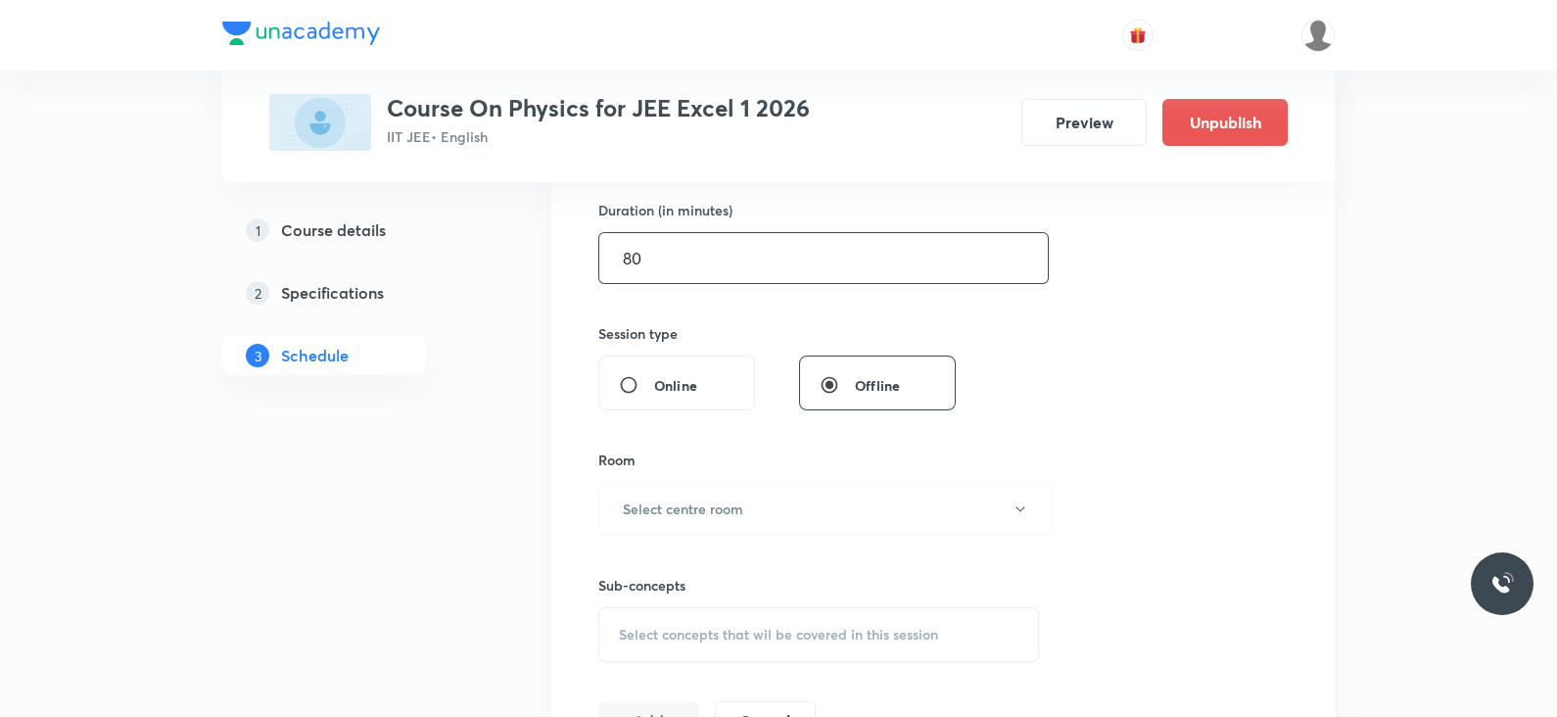
scroll to position [688, 0]
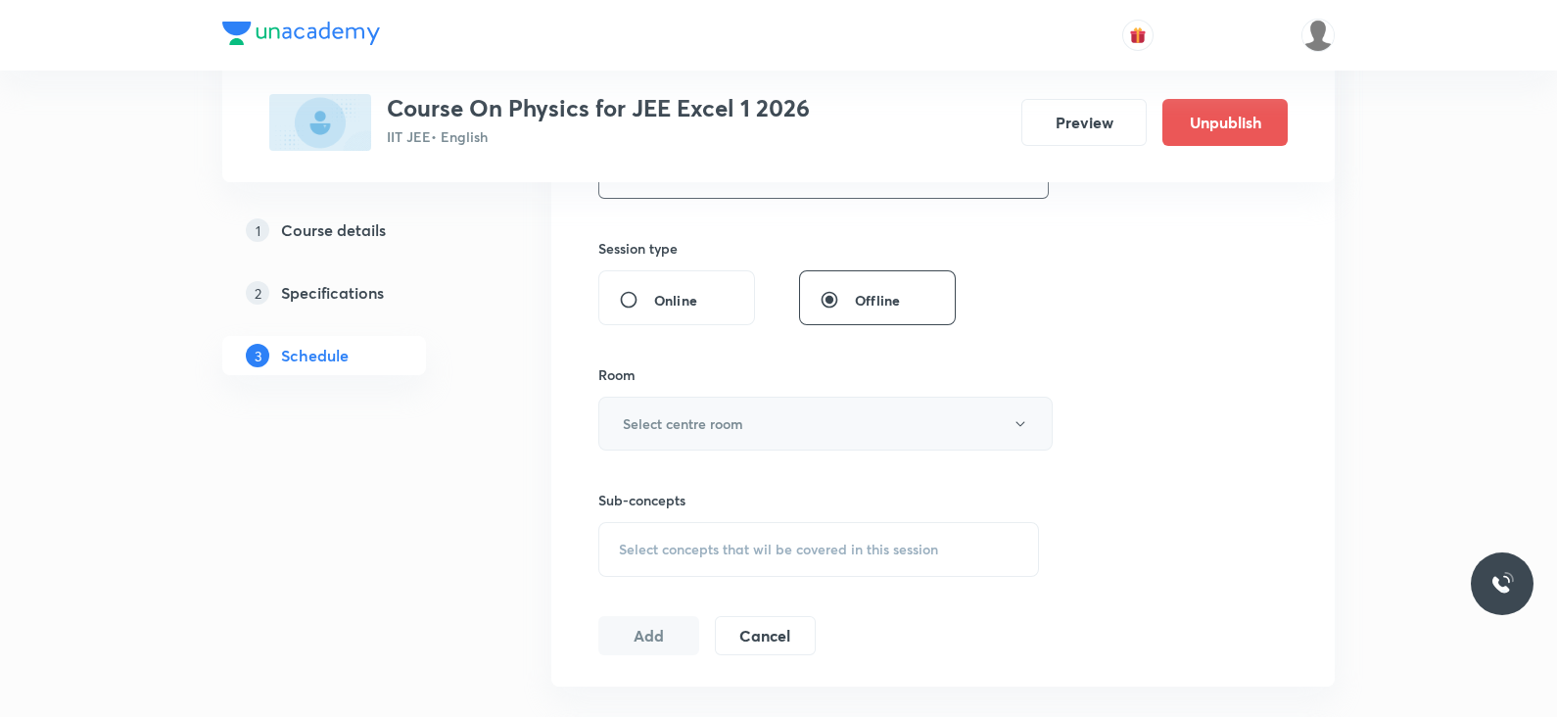
type input "80"
click at [759, 423] on button "Select centre room" at bounding box center [825, 424] width 454 height 54
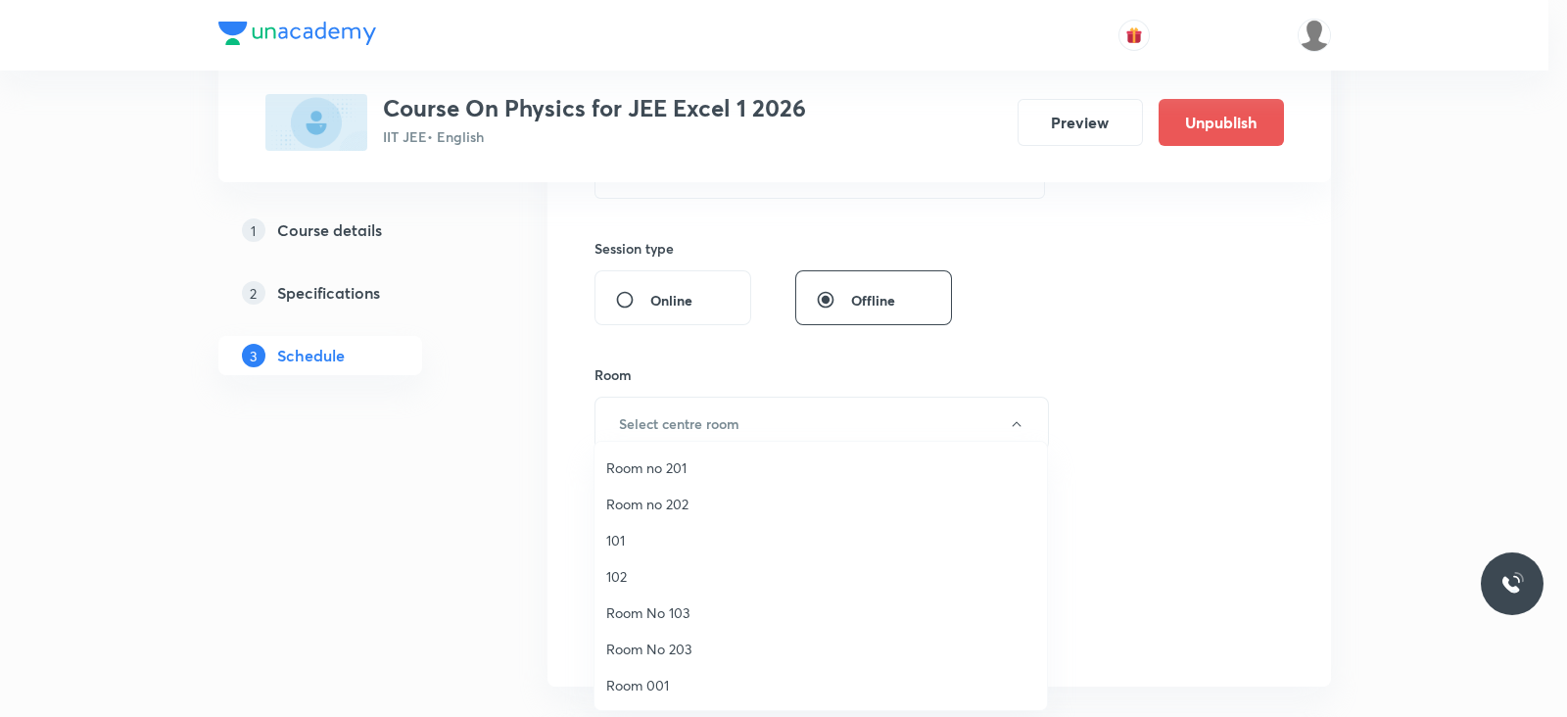
click at [645, 474] on span "Room no 201" at bounding box center [820, 467] width 429 height 21
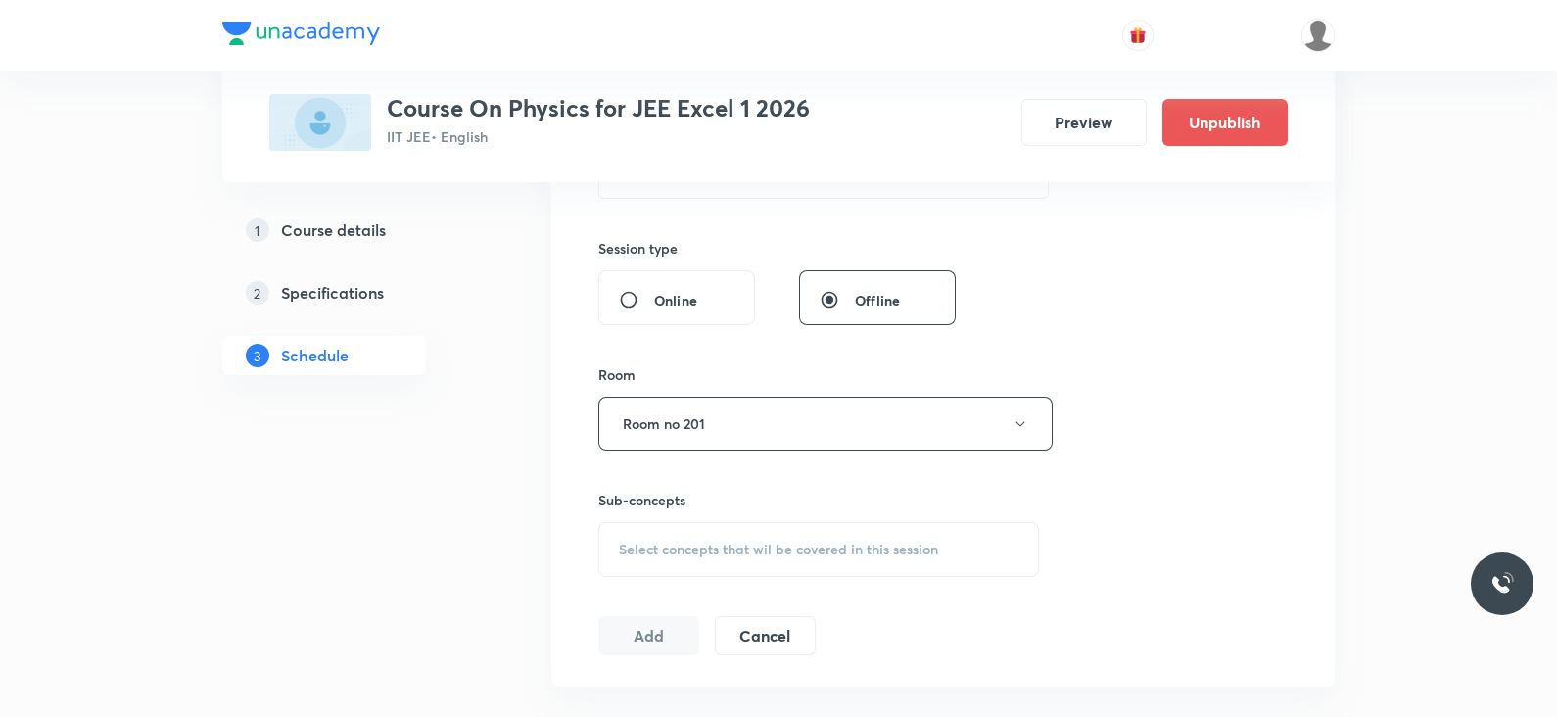
scroll to position [783, 0]
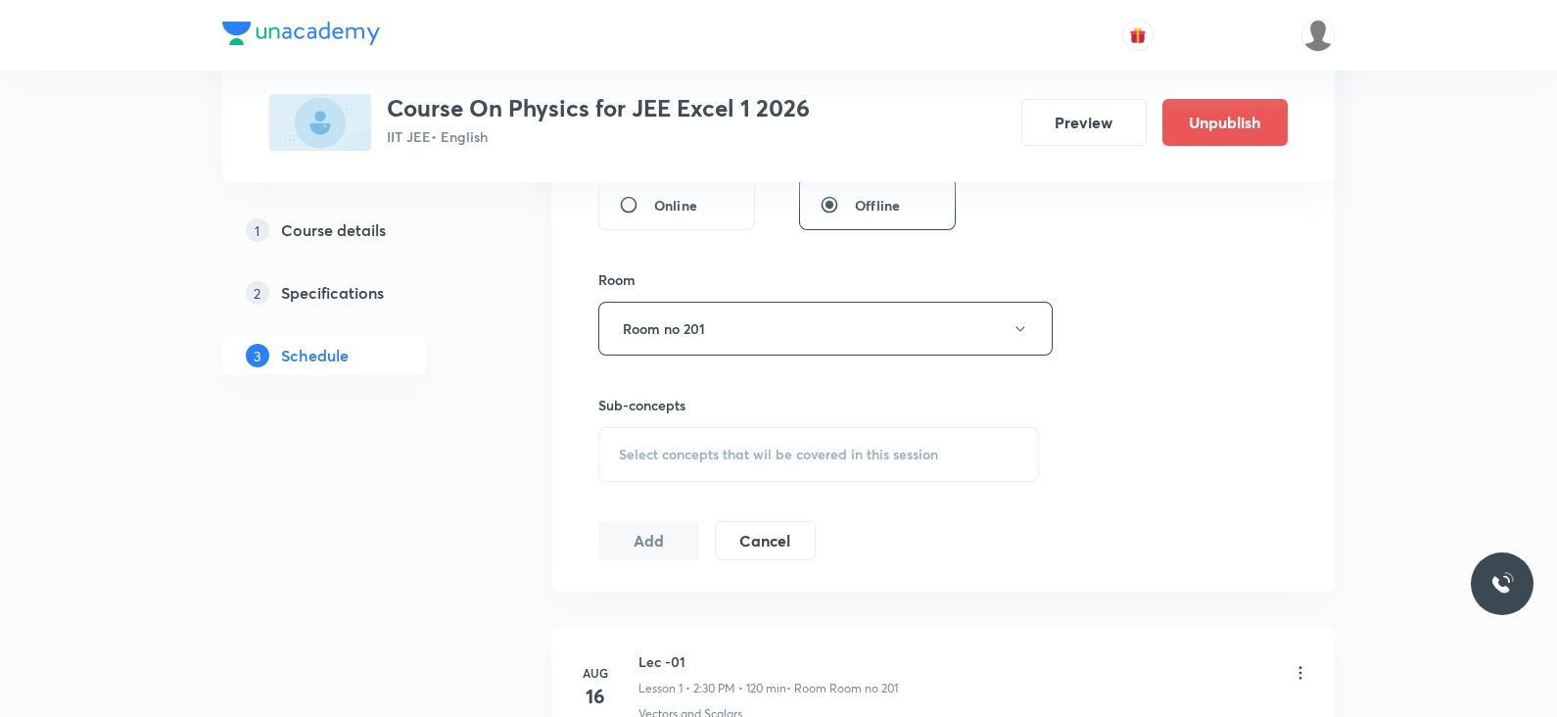
click at [693, 447] on span "Select concepts that wil be covered in this session" at bounding box center [778, 455] width 319 height 16
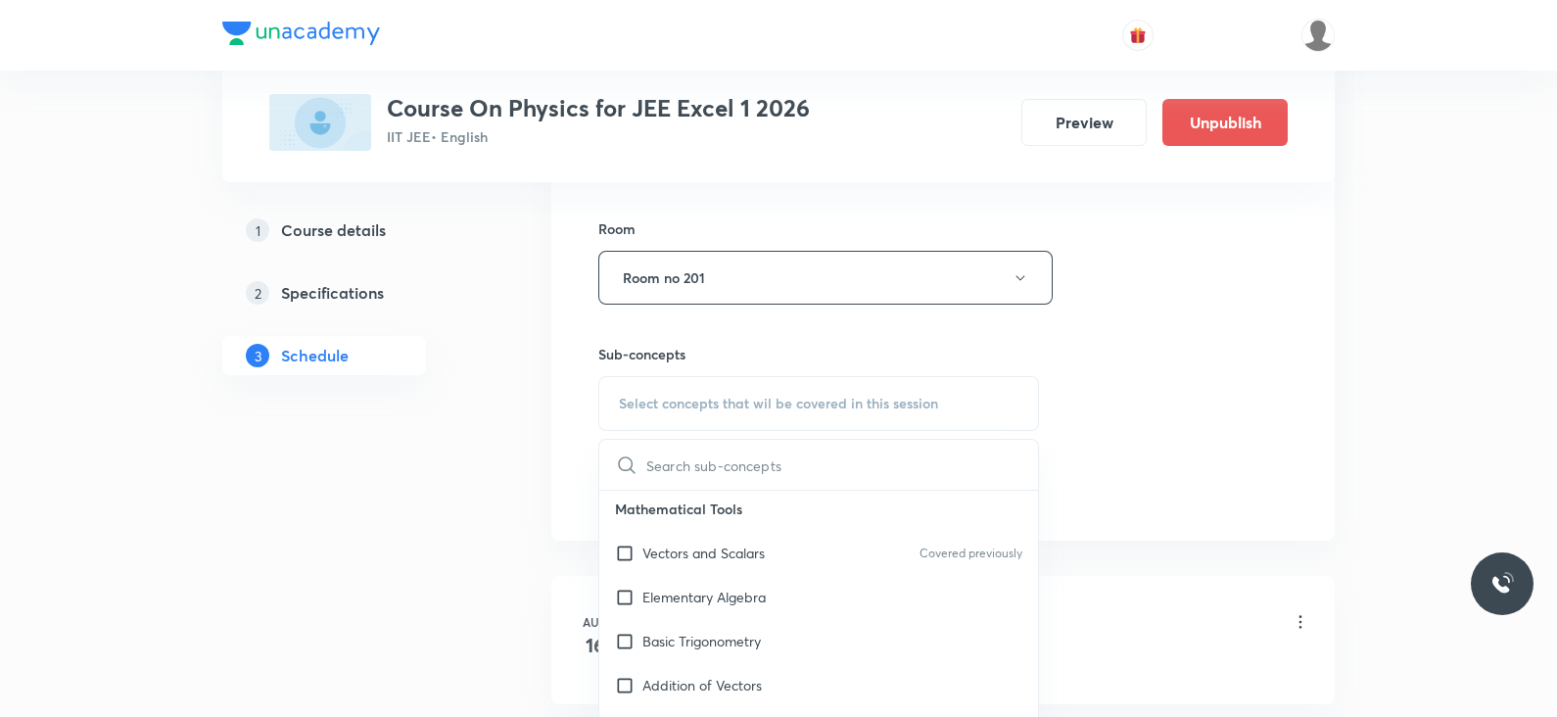
scroll to position [137, 0]
click at [725, 551] on p "Vectors and Scalars" at bounding box center [704, 552] width 122 height 21
checkbox input "true"
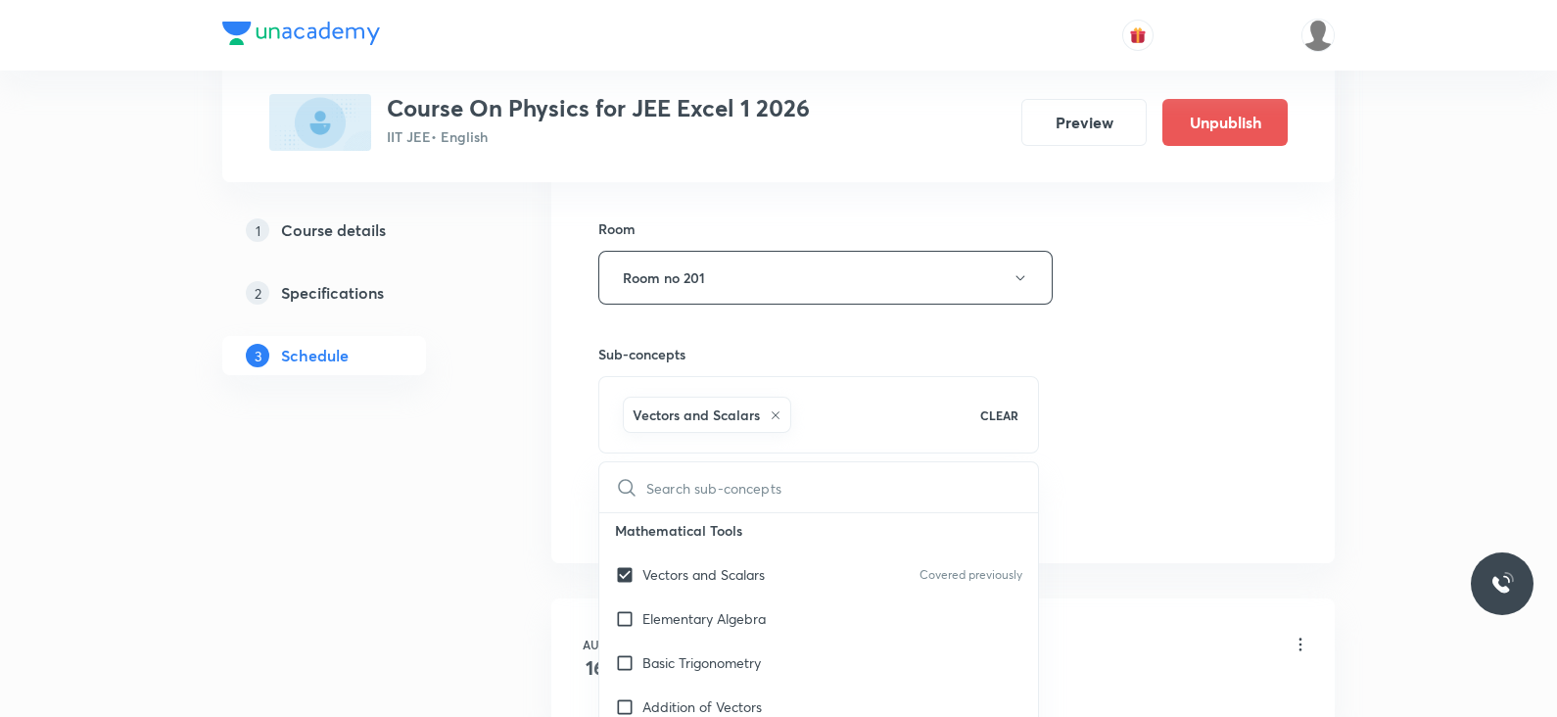
click at [1038, 449] on div "Session 11 Live class Session title 13/99 Lec -2 Optics ​ Schedule for Sept 2, …" at bounding box center [943, 61] width 690 height 942
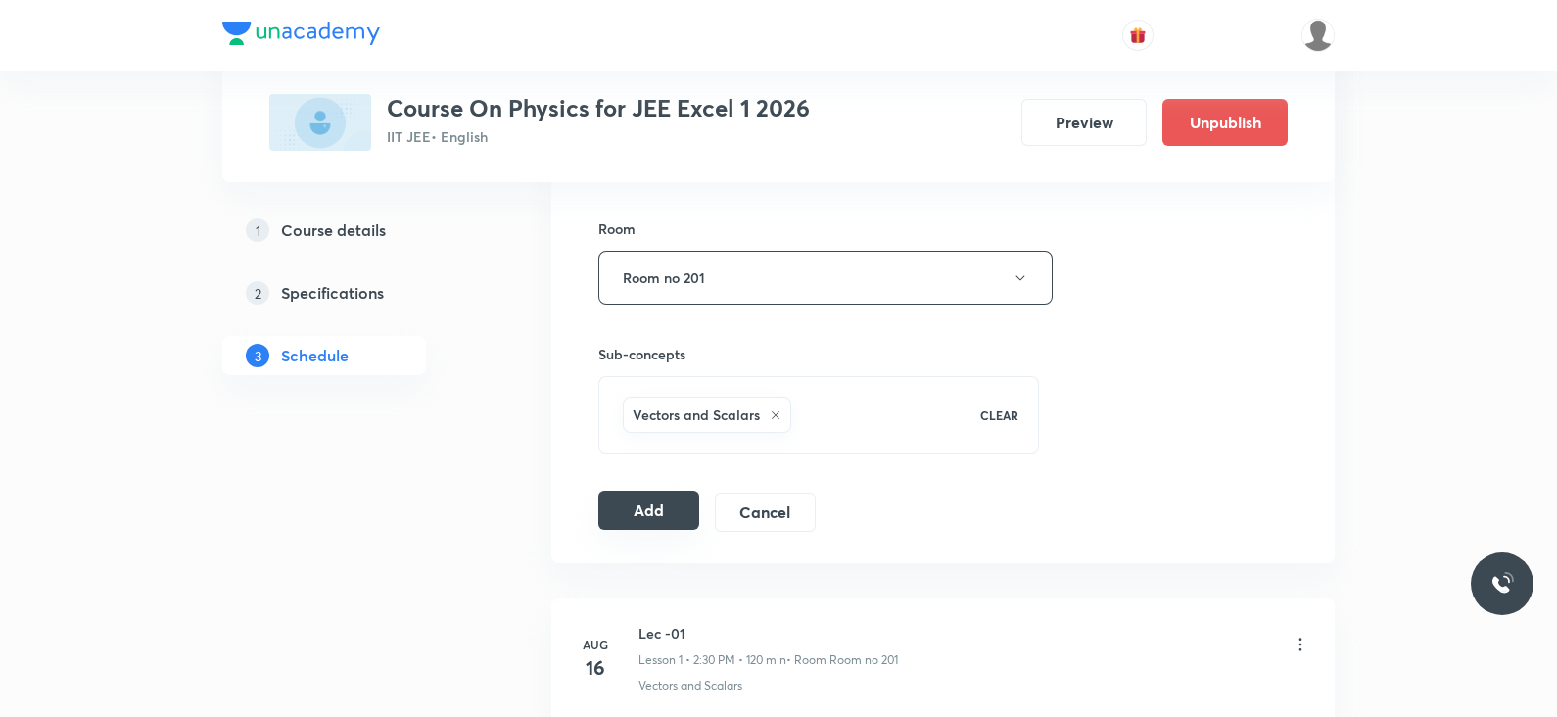
click at [602, 516] on button "Add" at bounding box center [648, 510] width 101 height 39
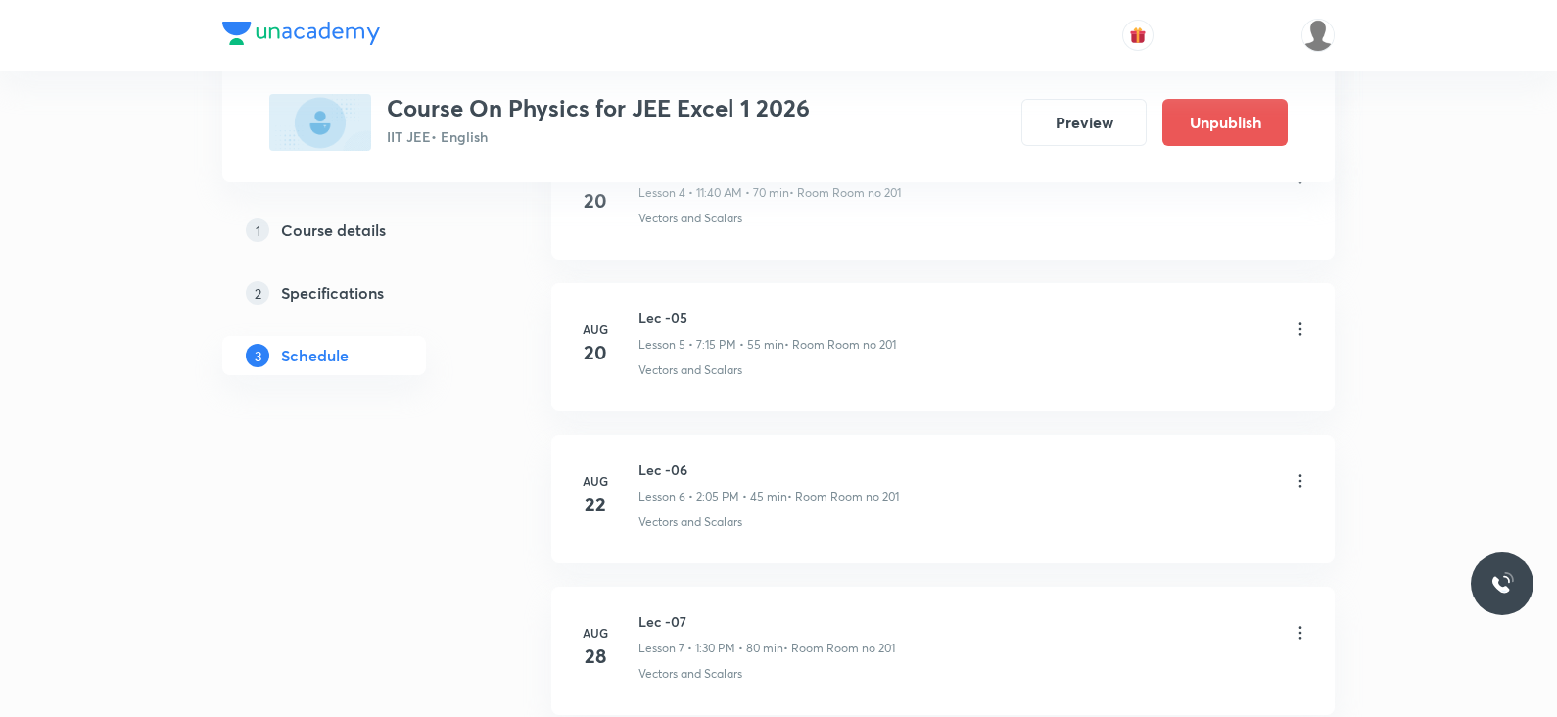
scroll to position [1619, 0]
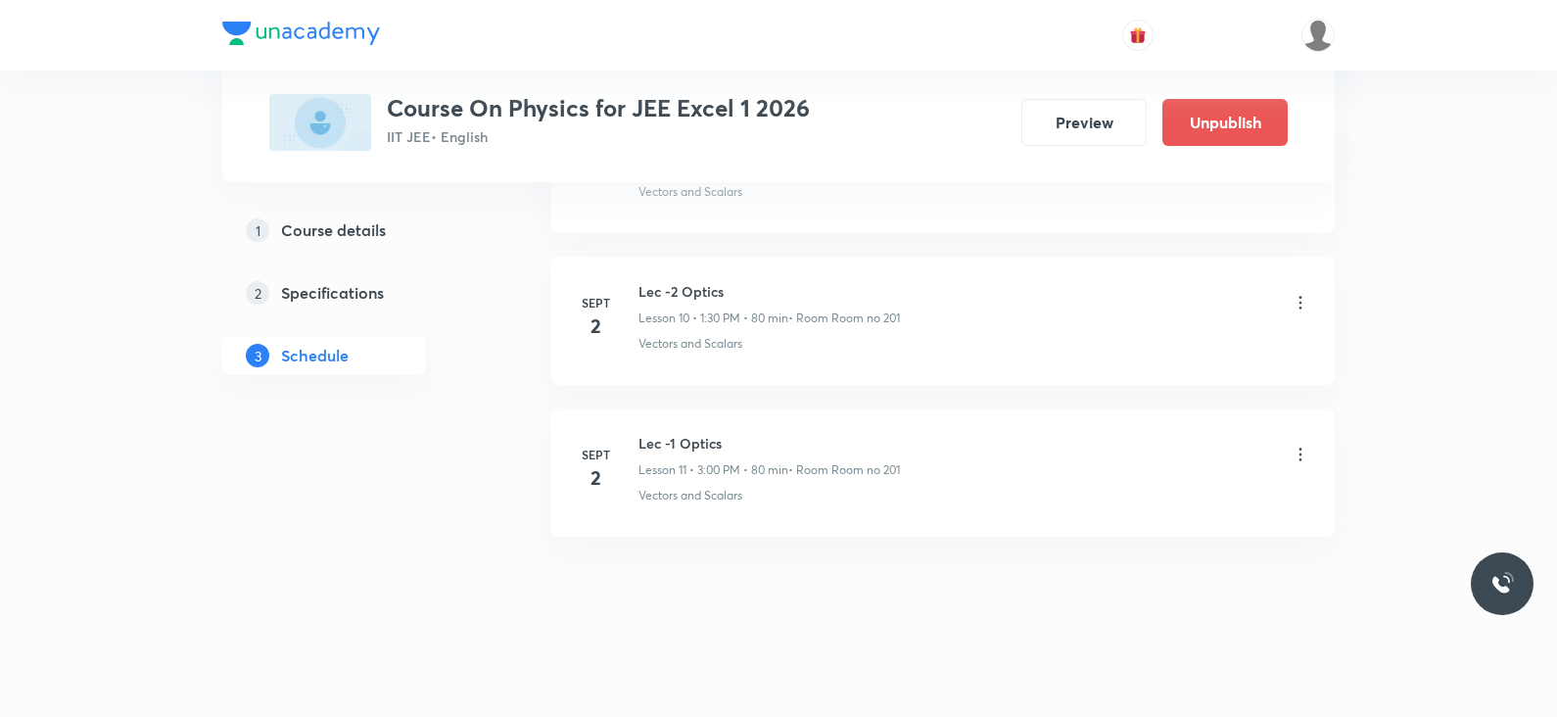
click at [1310, 452] on icon at bounding box center [1301, 455] width 20 height 20
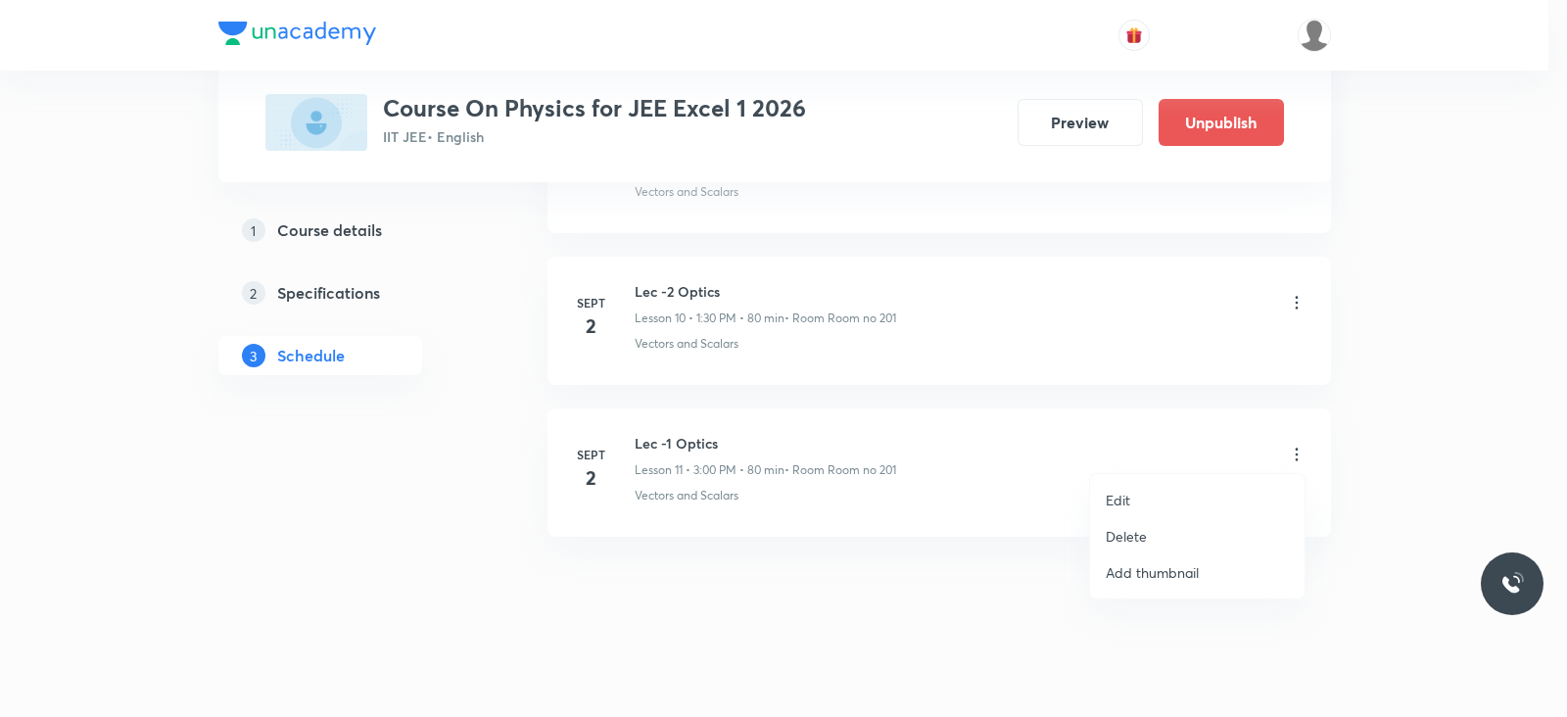
click at [1303, 291] on div at bounding box center [783, 358] width 1567 height 717
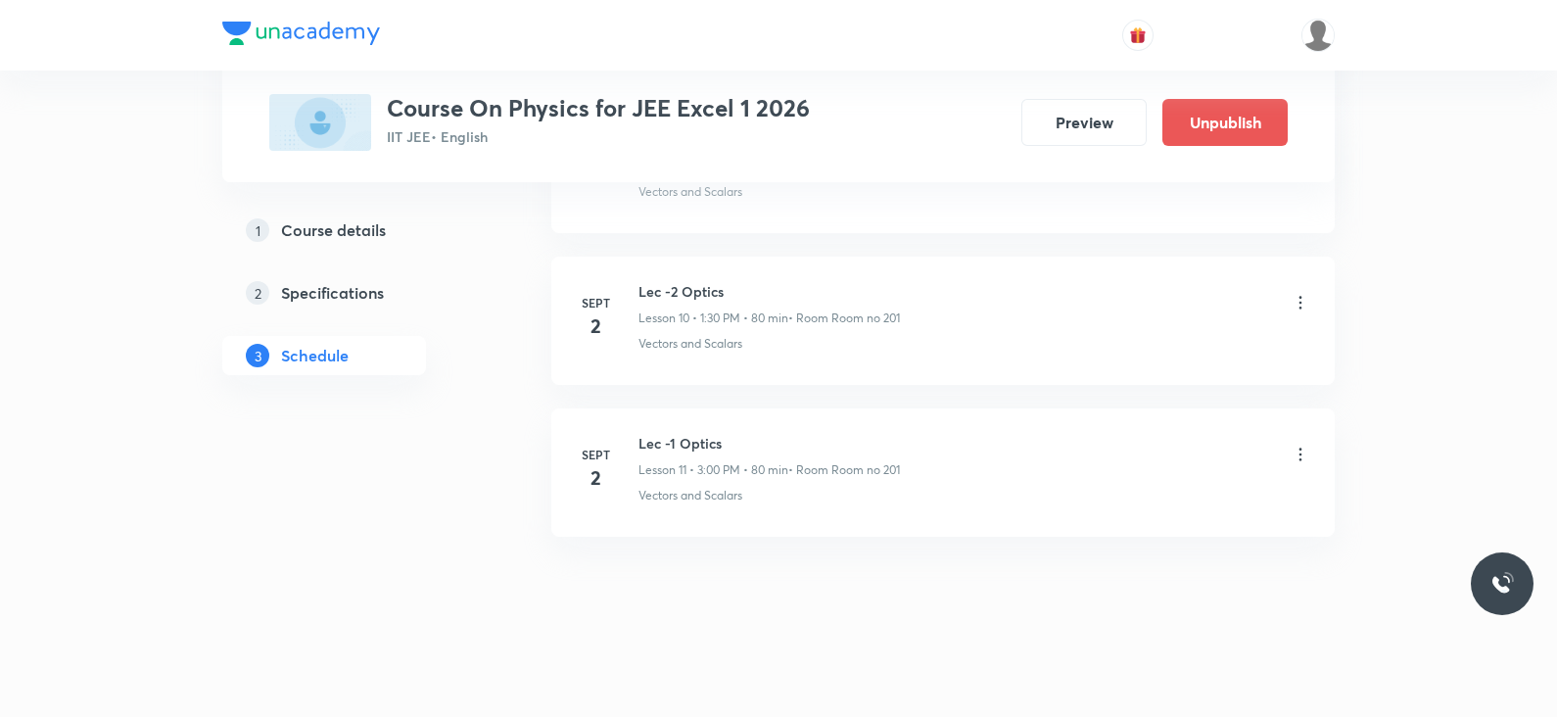
click at [1293, 304] on icon at bounding box center [1301, 303] width 20 height 20
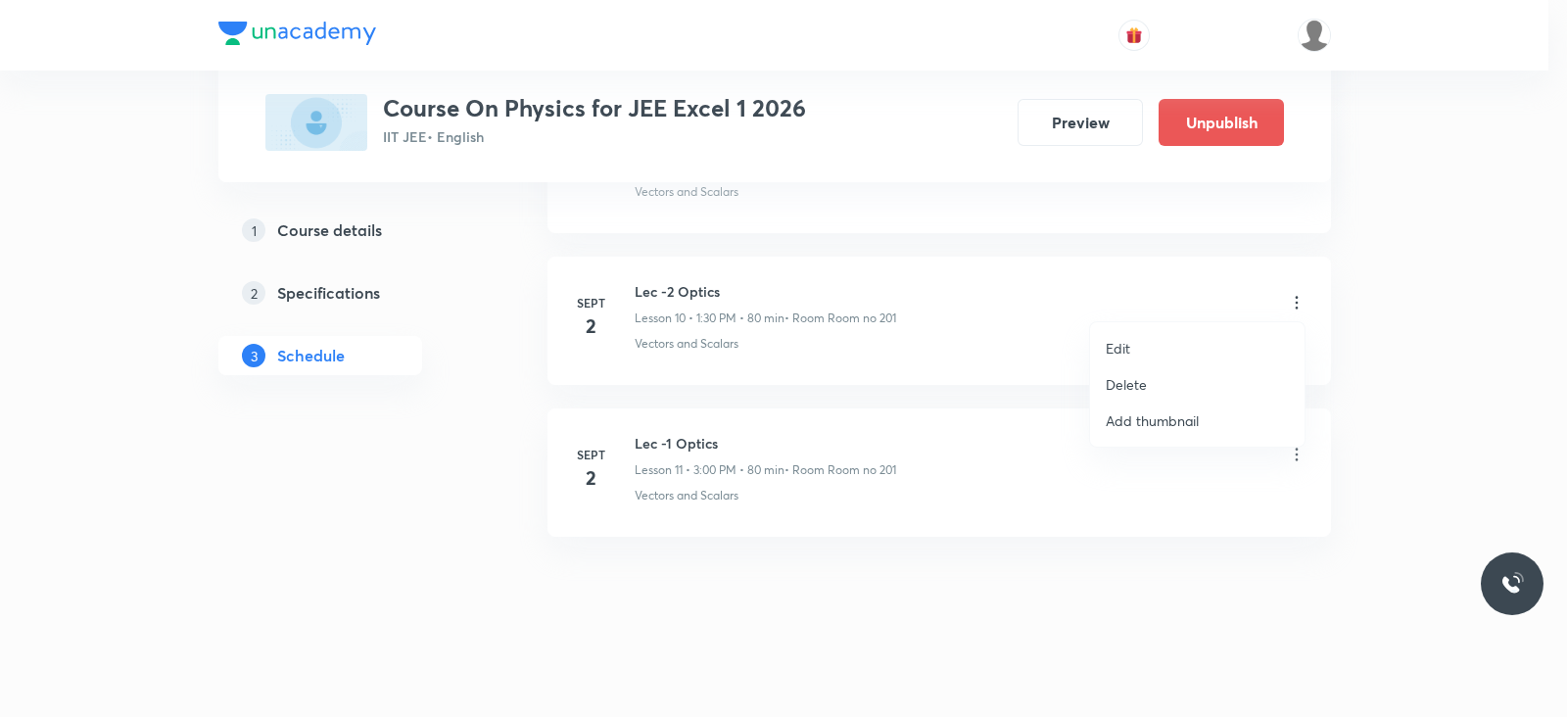
click at [1139, 343] on li "Edit" at bounding box center [1197, 348] width 215 height 36
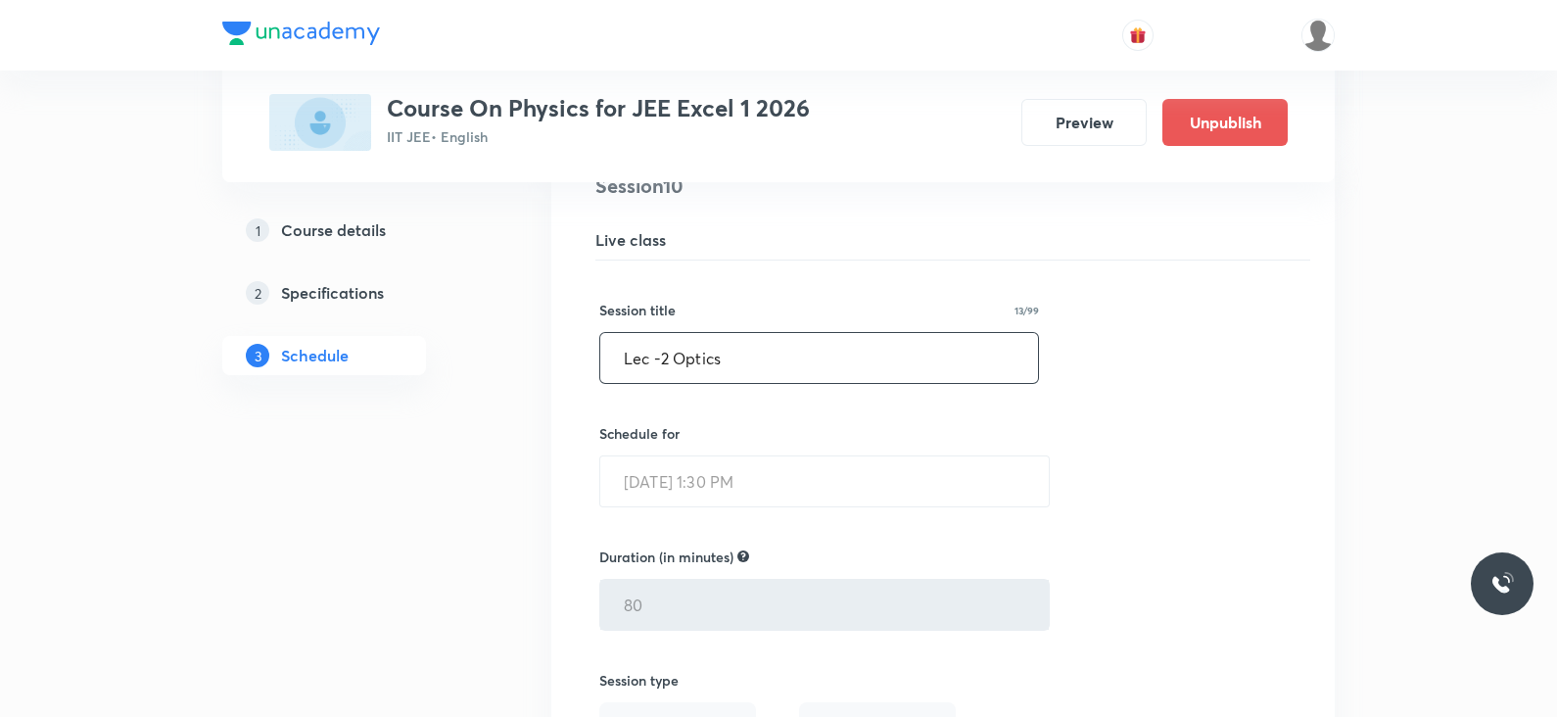
click at [671, 354] on input "Lec -2 Optics" at bounding box center [819, 358] width 438 height 50
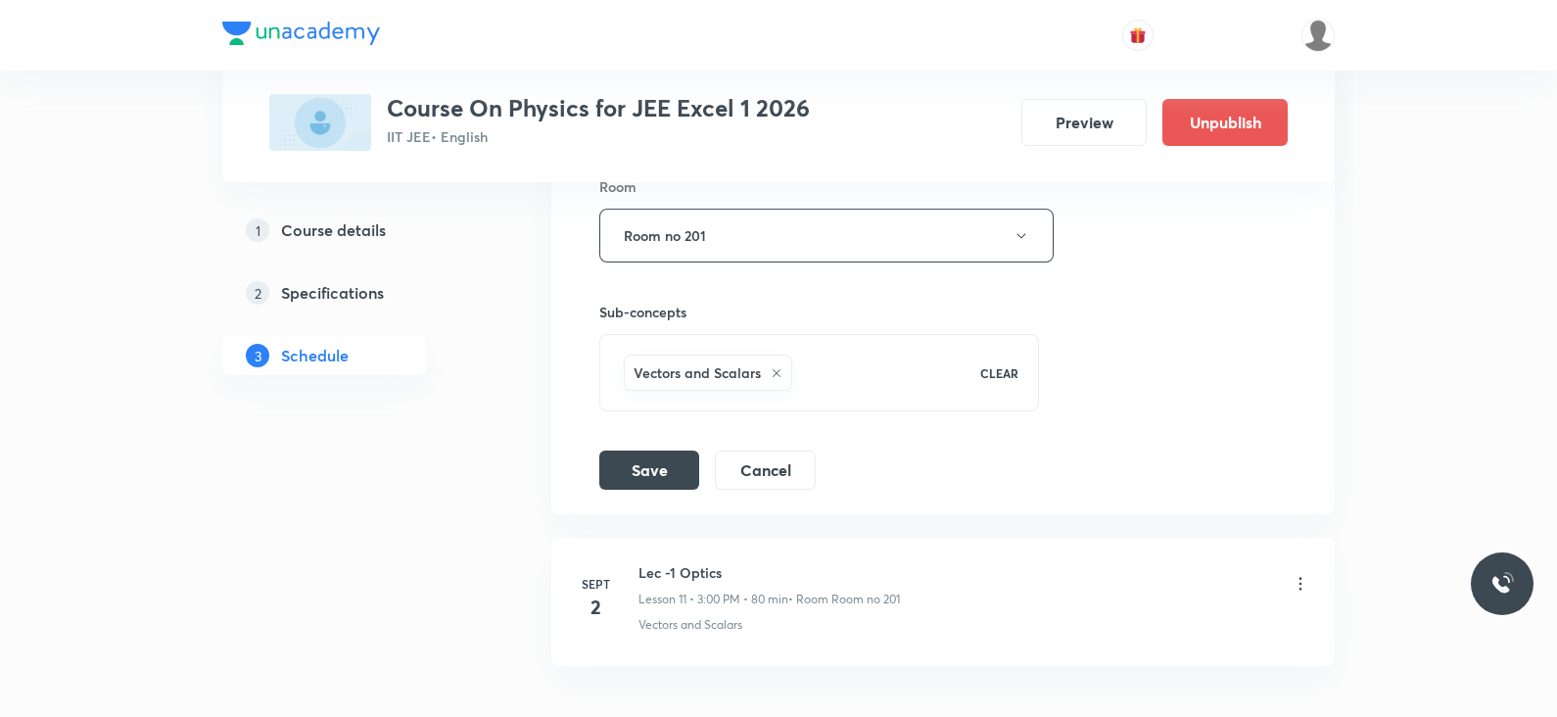
scroll to position [2370, 0]
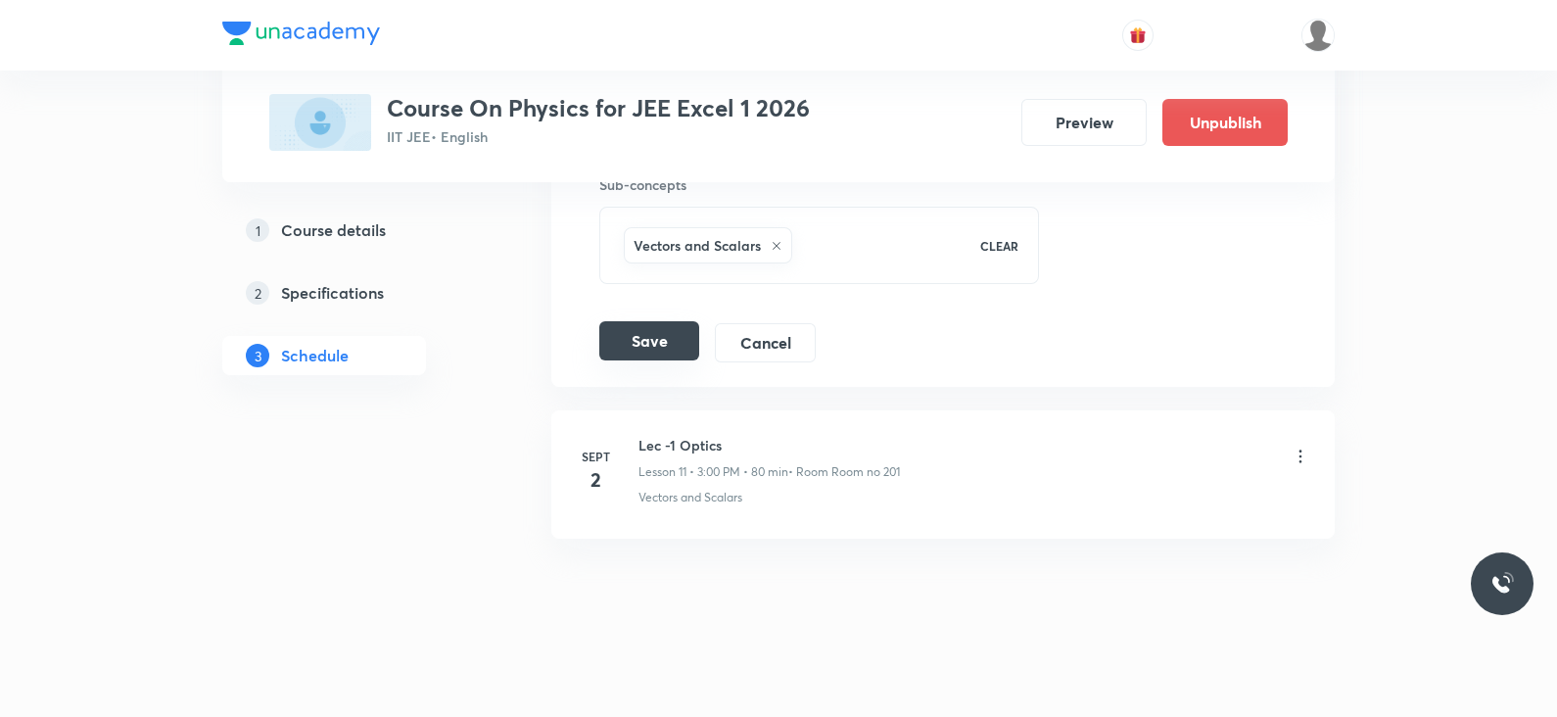
type input "Lec -1 Optics"
click at [612, 321] on button "Save" at bounding box center [649, 340] width 100 height 39
click at [1303, 453] on icon at bounding box center [1301, 457] width 20 height 20
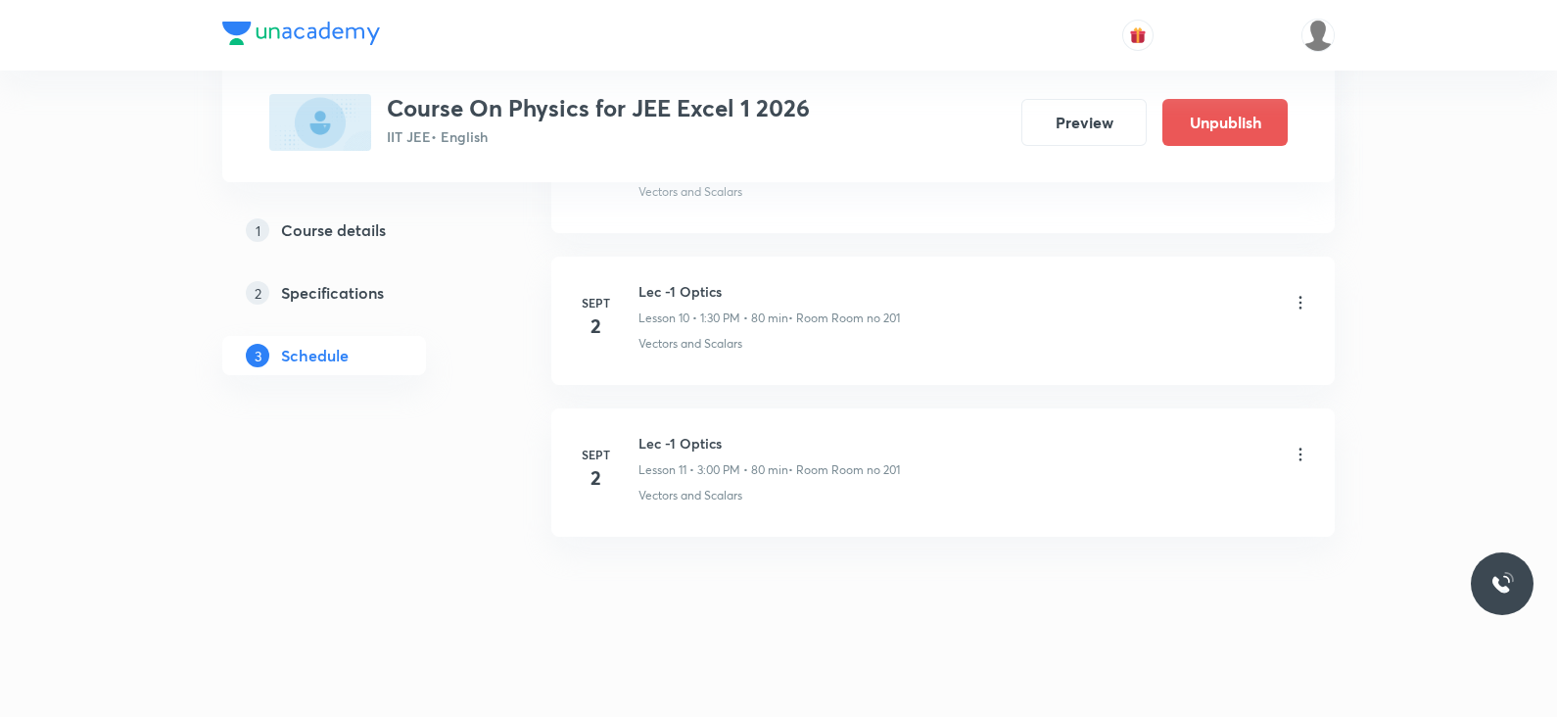
click at [1303, 453] on icon at bounding box center [1301, 455] width 20 height 20
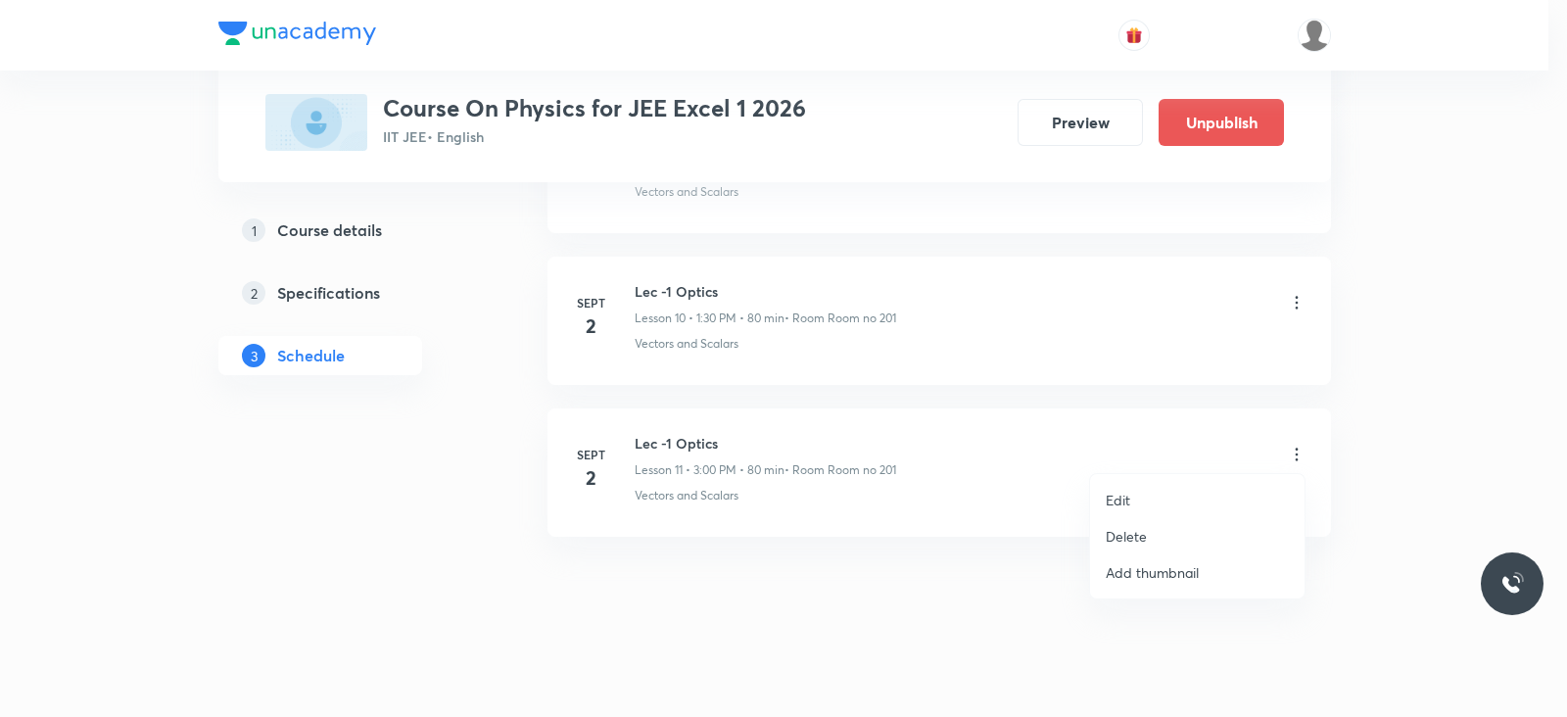
click at [1141, 498] on li "Edit" at bounding box center [1197, 500] width 215 height 36
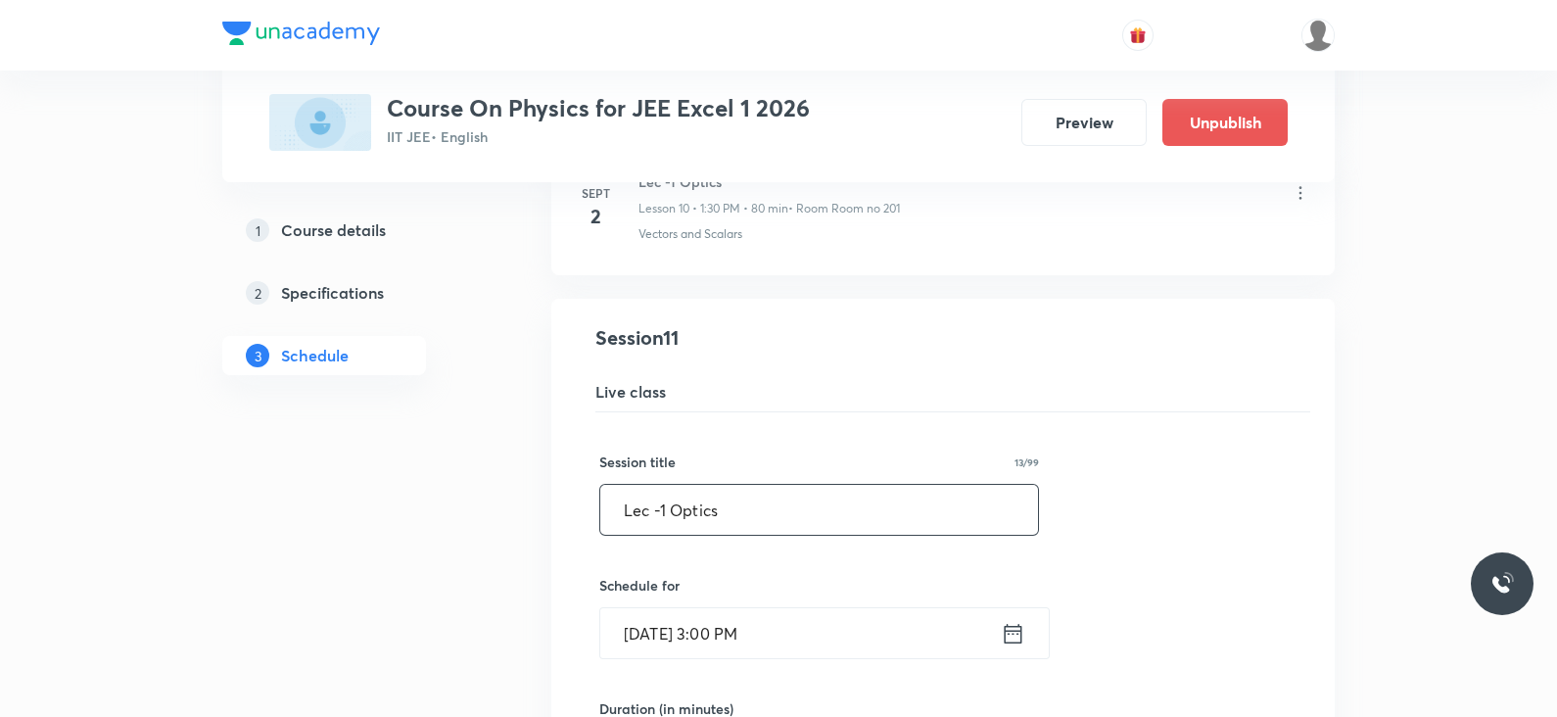
click at [666, 502] on input "Lec -1 Optics" at bounding box center [819, 510] width 438 height 50
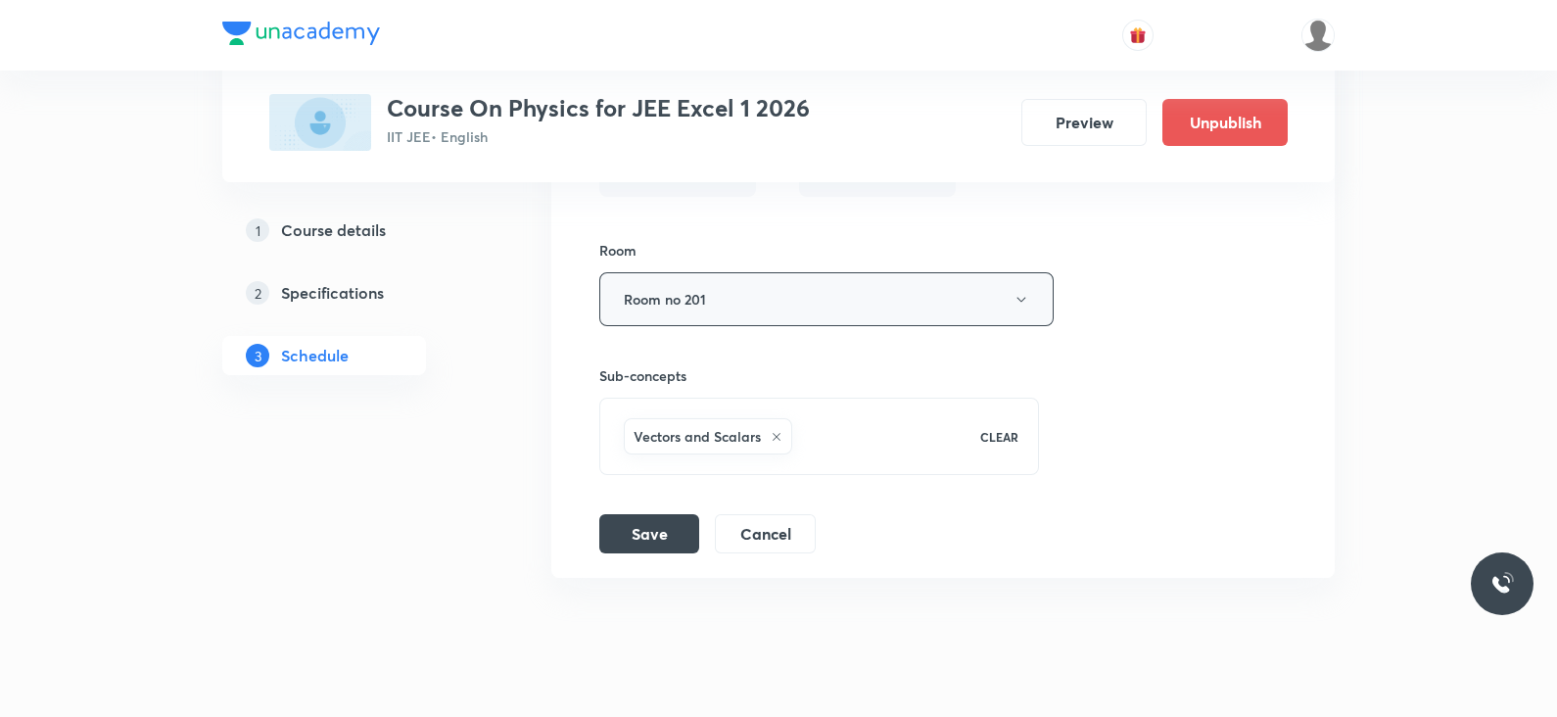
scroll to position [2370, 0]
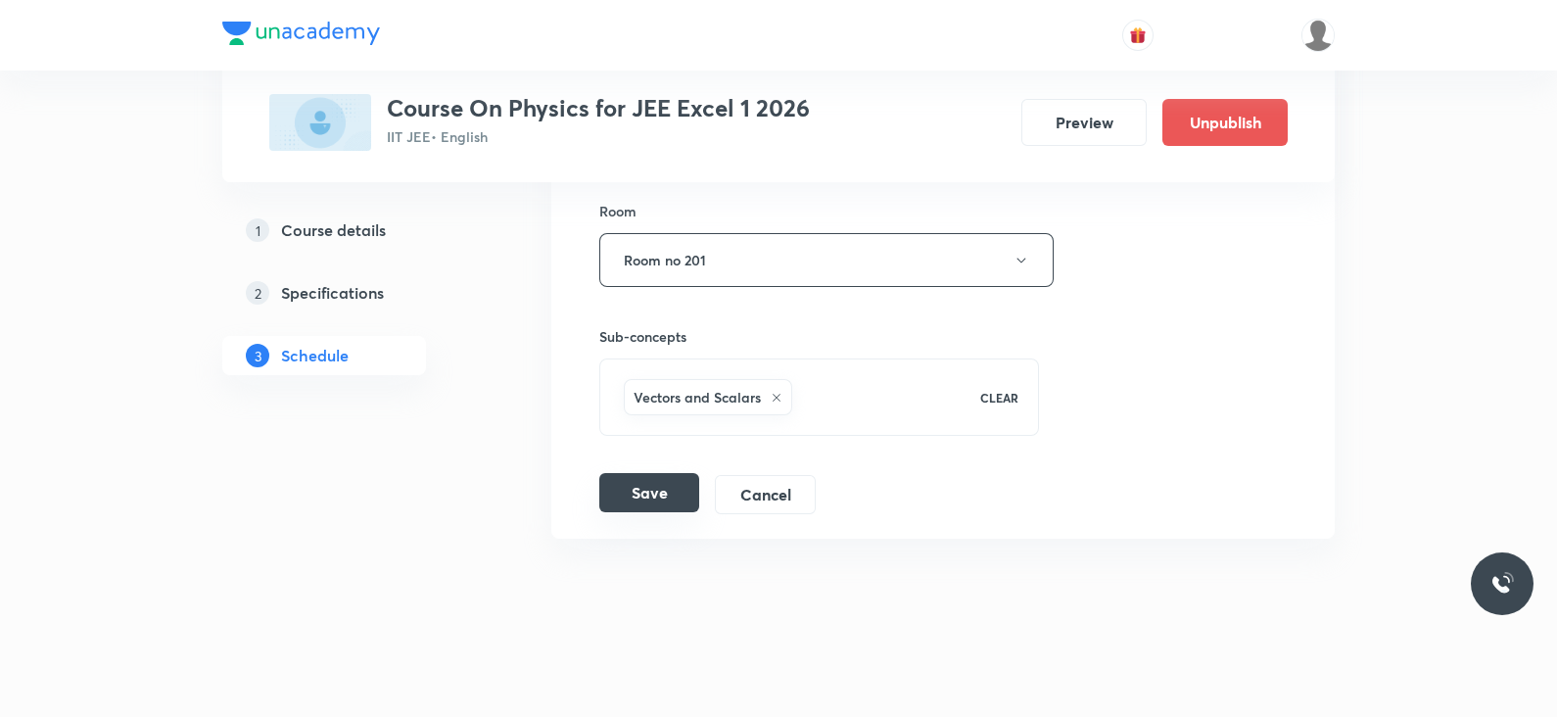
type input "Lec -2 Optics"
click at [634, 481] on button "Save" at bounding box center [649, 492] width 100 height 39
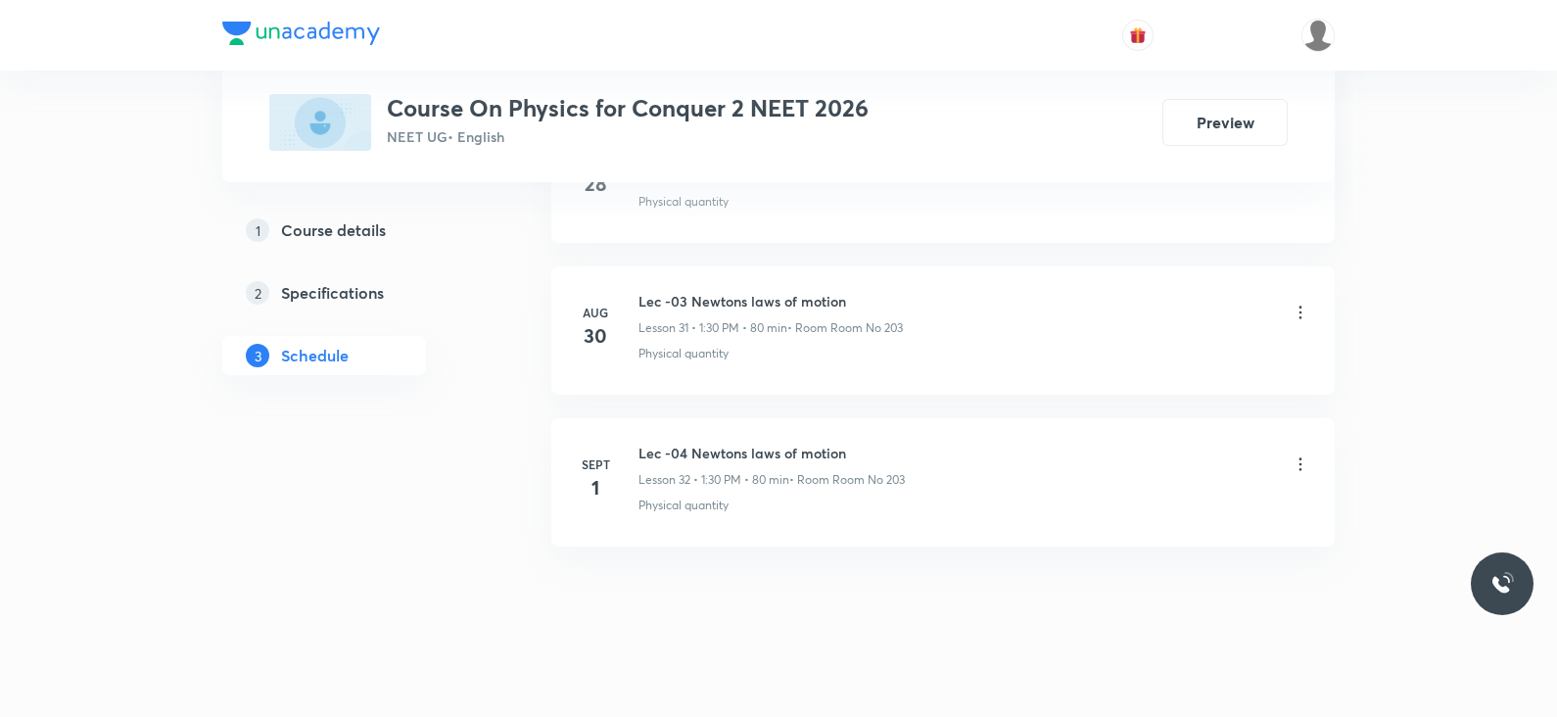
click at [790, 443] on h6 "Lec -04 Newtons laws of motion" at bounding box center [772, 453] width 266 height 21
copy h6 "Lec -04 Newtons laws of motion"
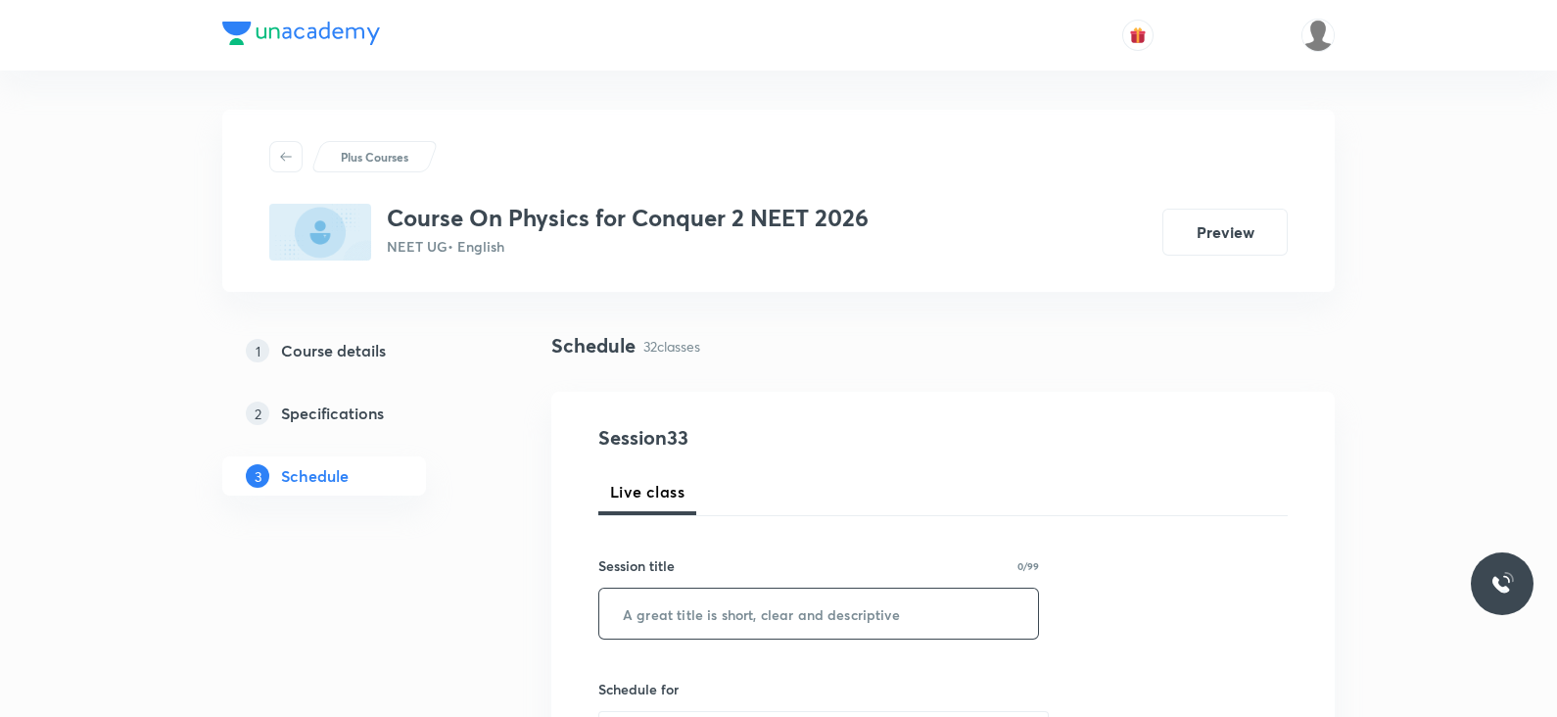
click at [773, 614] on input "text" at bounding box center [818, 614] width 439 height 50
paste input "Lec -04 Newtons laws of motion"
click at [678, 612] on input "Lec -04 Newtons laws of motion" at bounding box center [818, 614] width 439 height 50
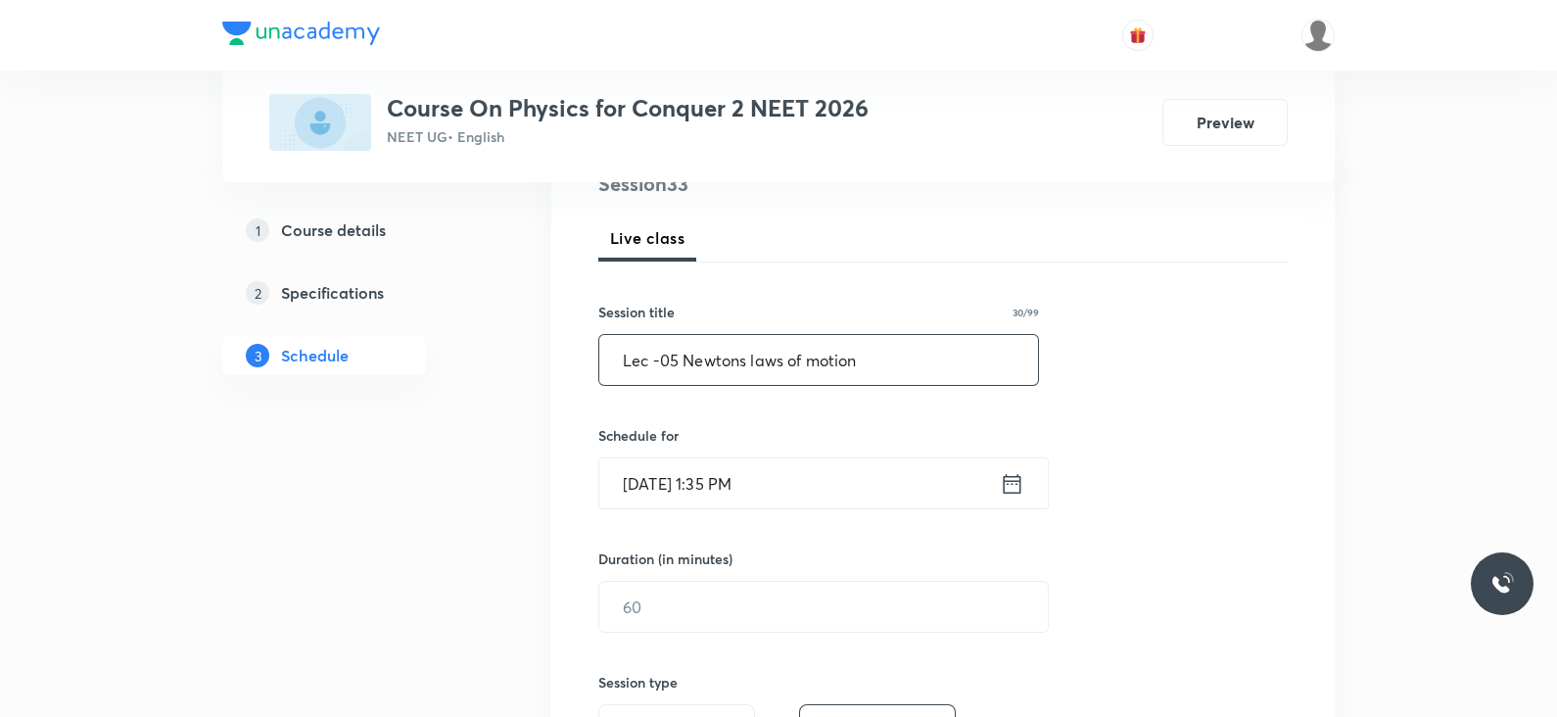
scroll to position [260, 0]
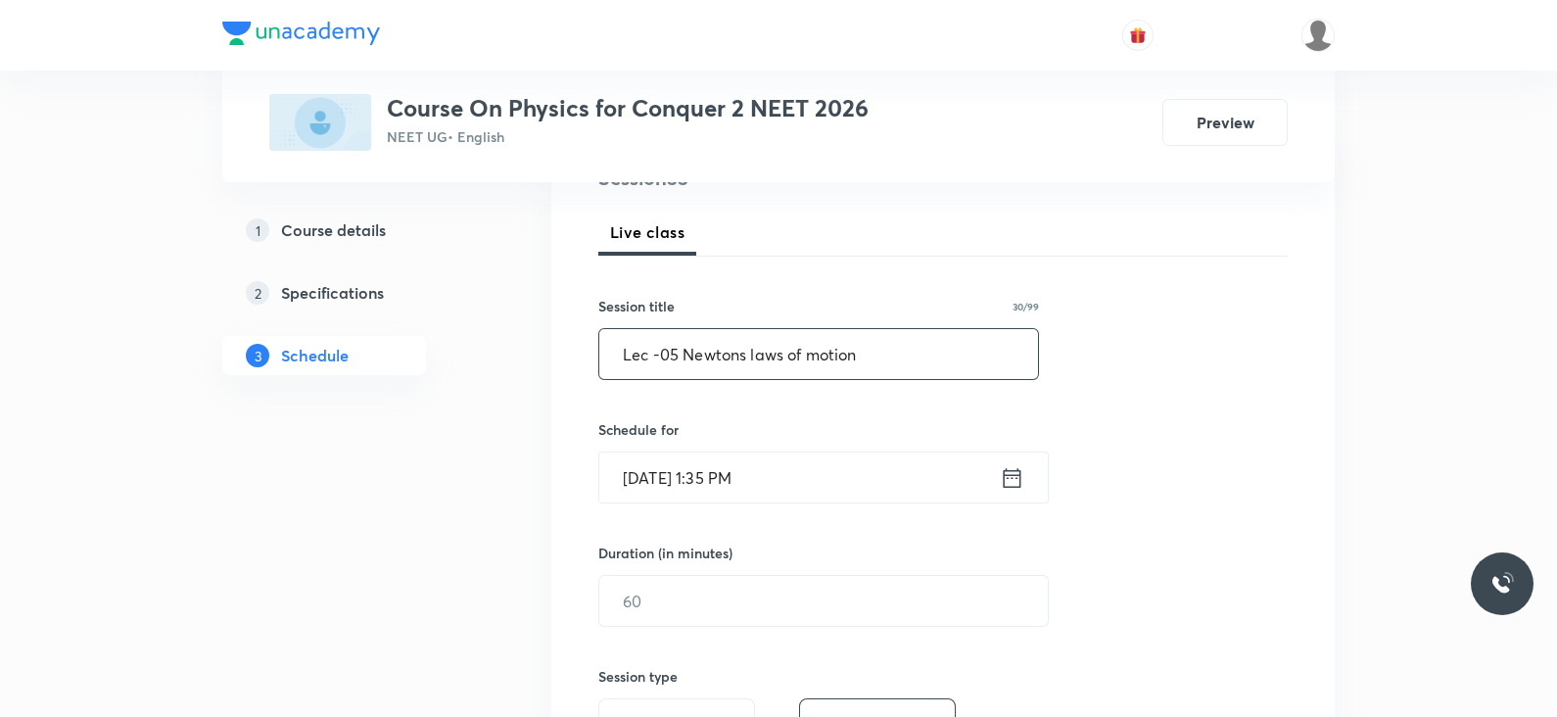
type input "Lec -05 Newtons laws of motion"
click at [1019, 476] on icon at bounding box center [1012, 477] width 24 height 27
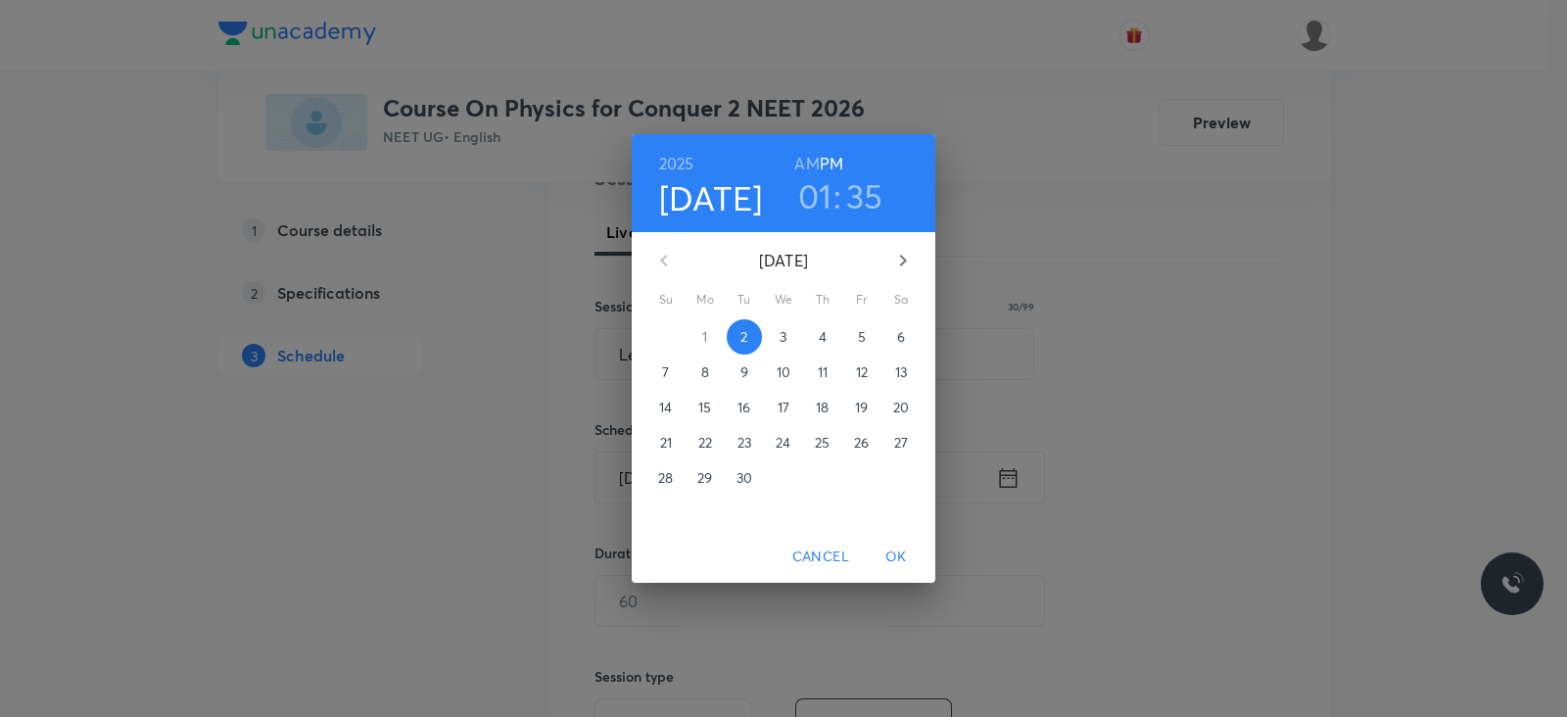
click at [865, 198] on h3 "35" at bounding box center [864, 195] width 37 height 41
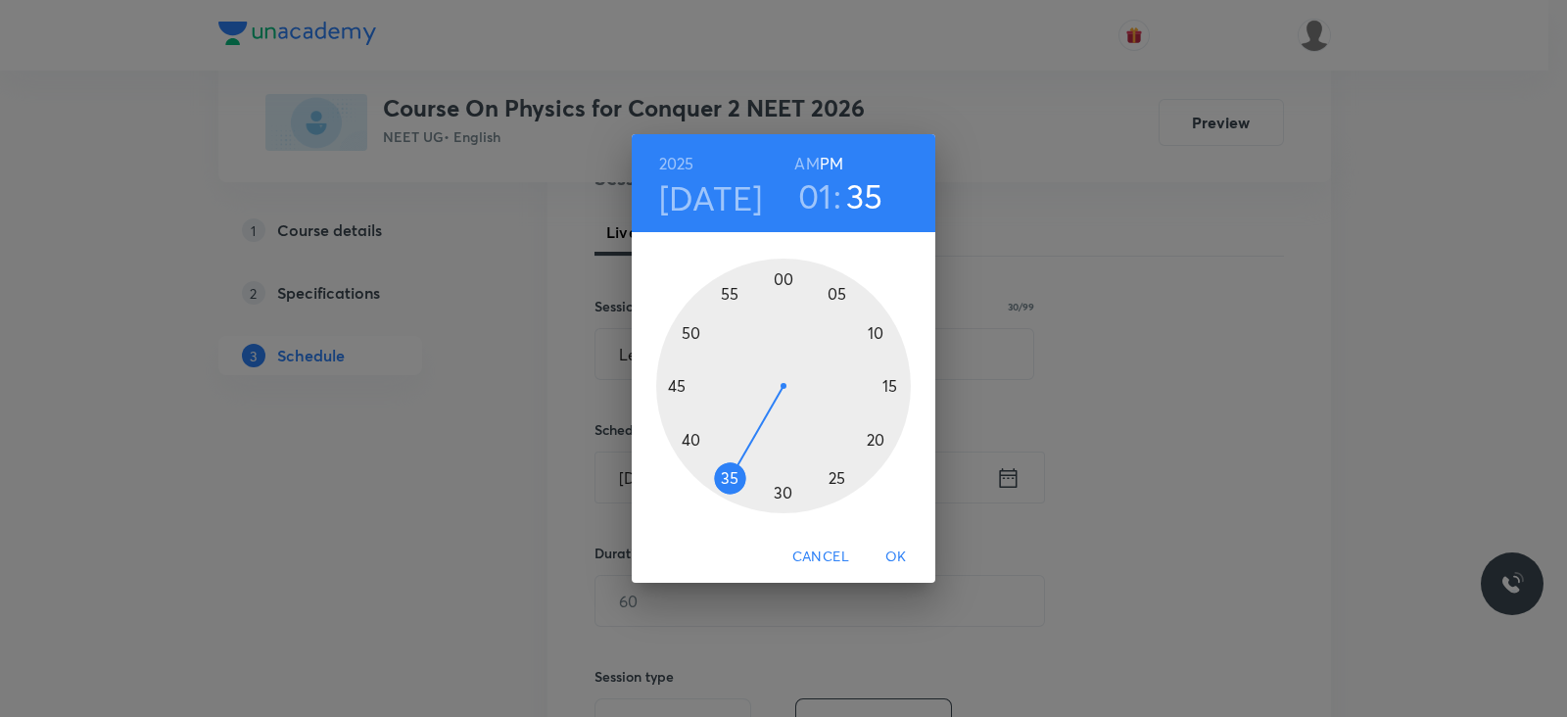
click at [709, 470] on div at bounding box center [783, 386] width 255 height 255
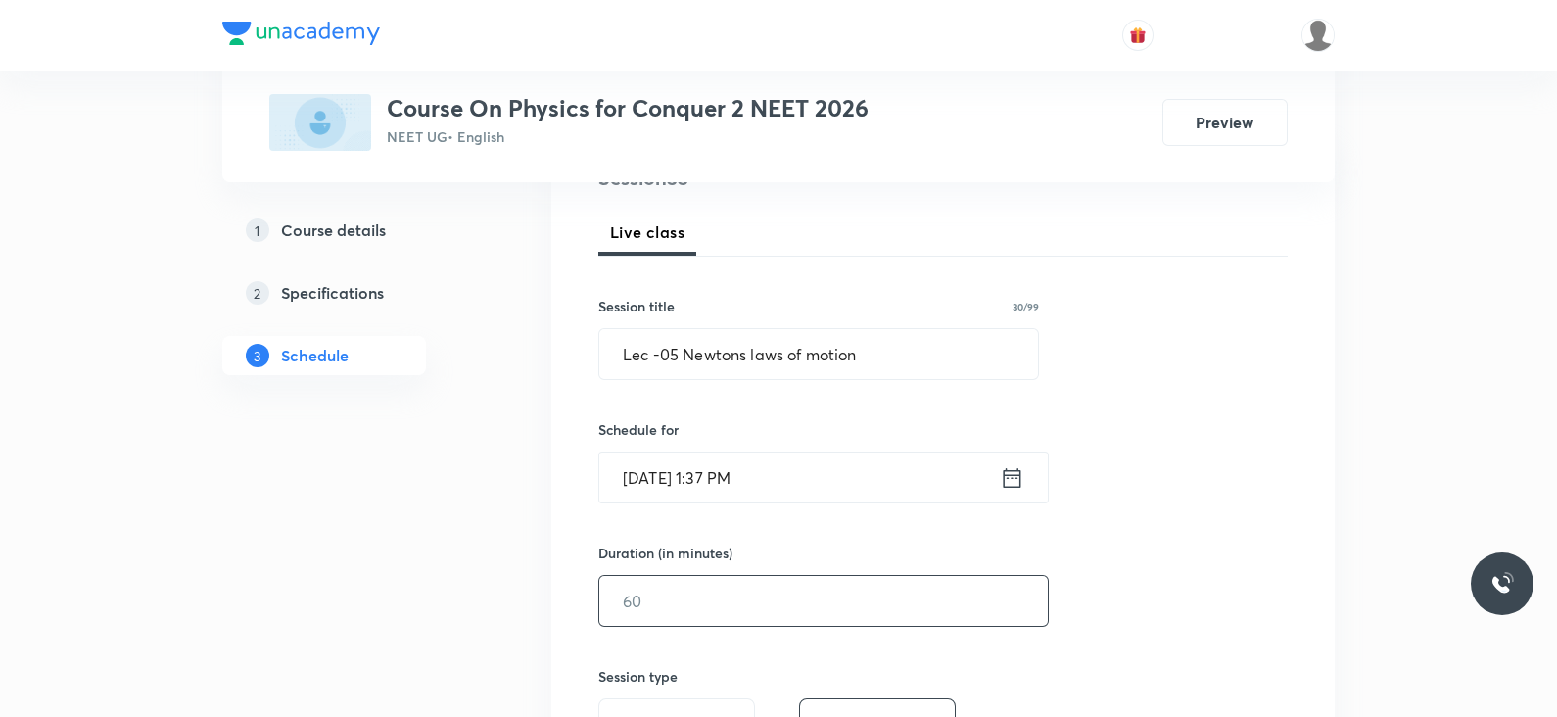
click at [712, 618] on input "text" at bounding box center [823, 601] width 449 height 50
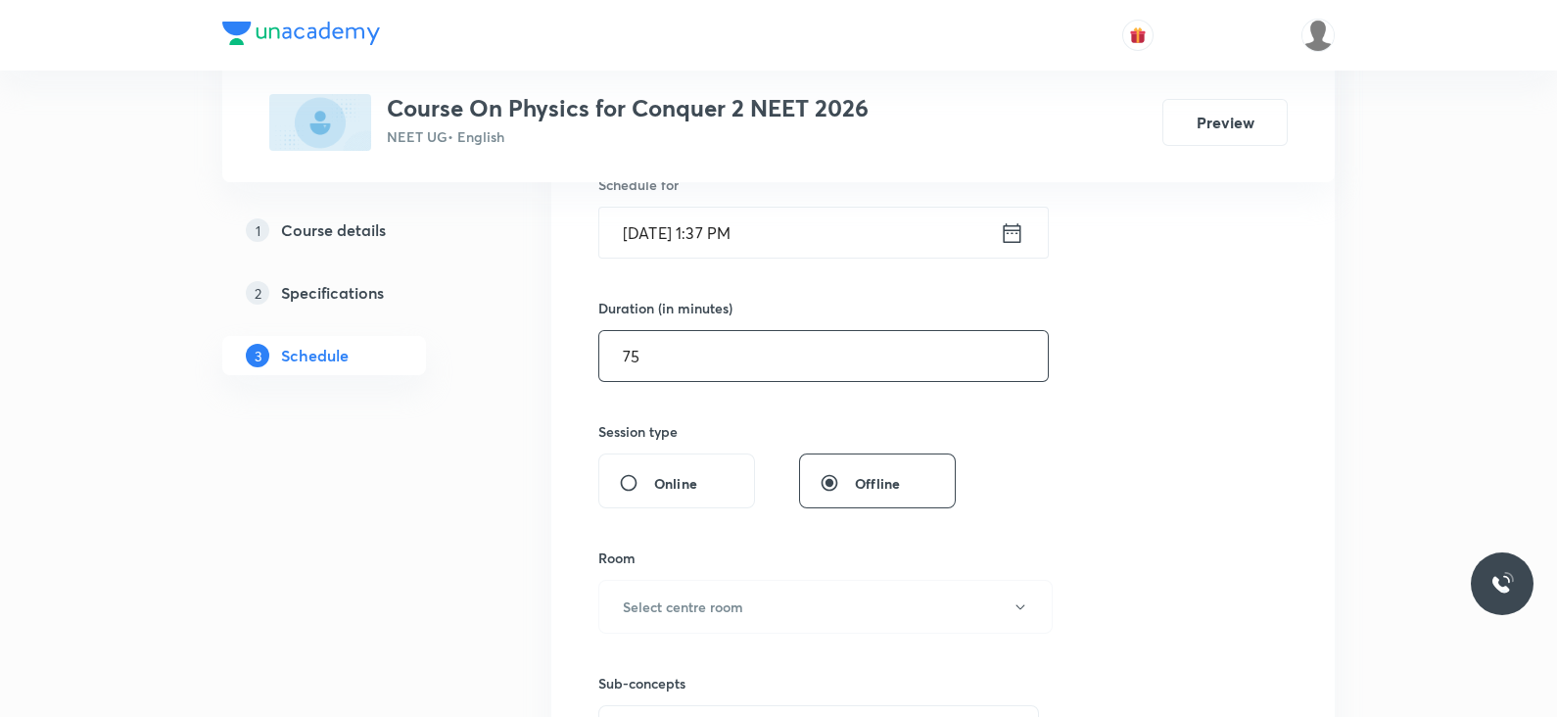
scroll to position [506, 0]
type input "75"
click at [729, 596] on h6 "Select centre room" at bounding box center [683, 605] width 120 height 21
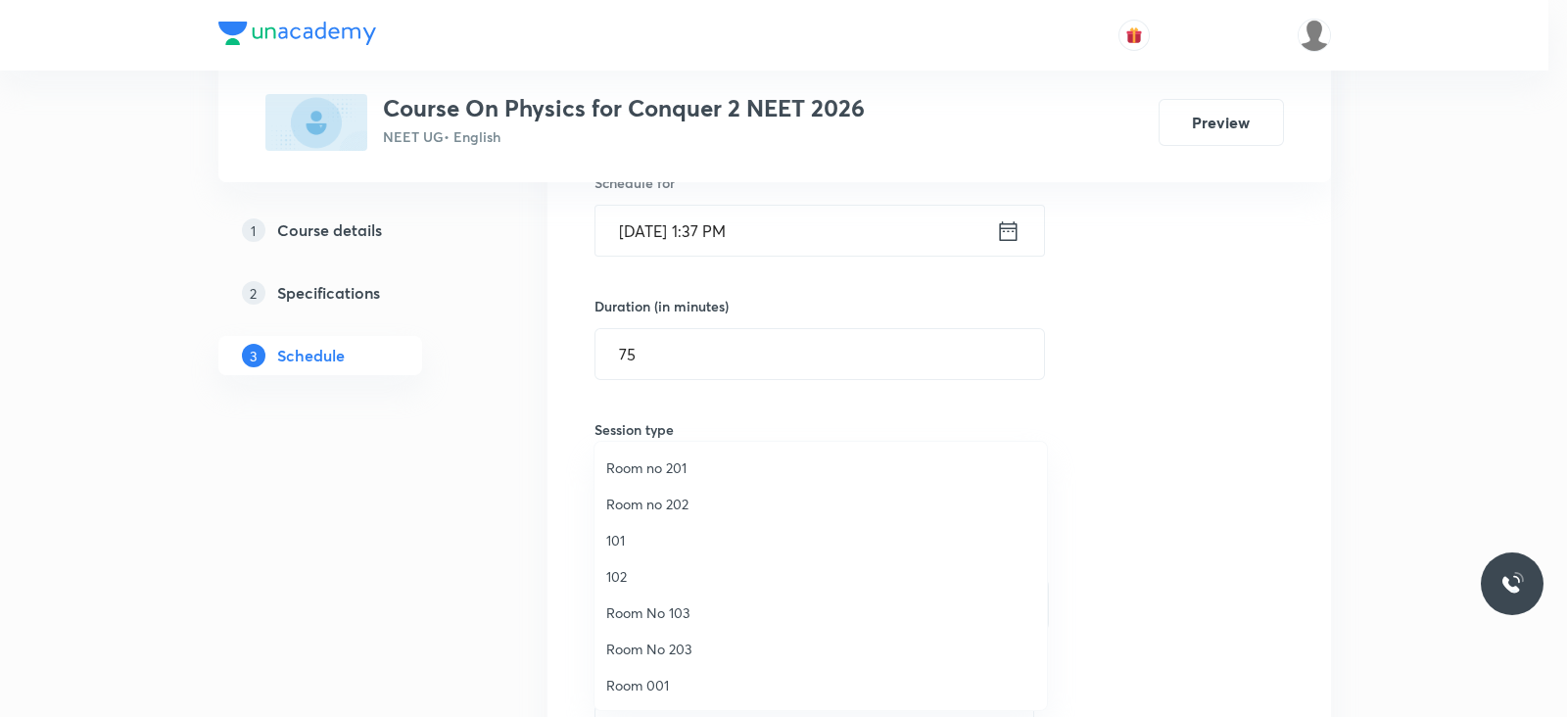
click at [666, 634] on li "Room No 203" at bounding box center [821, 649] width 453 height 36
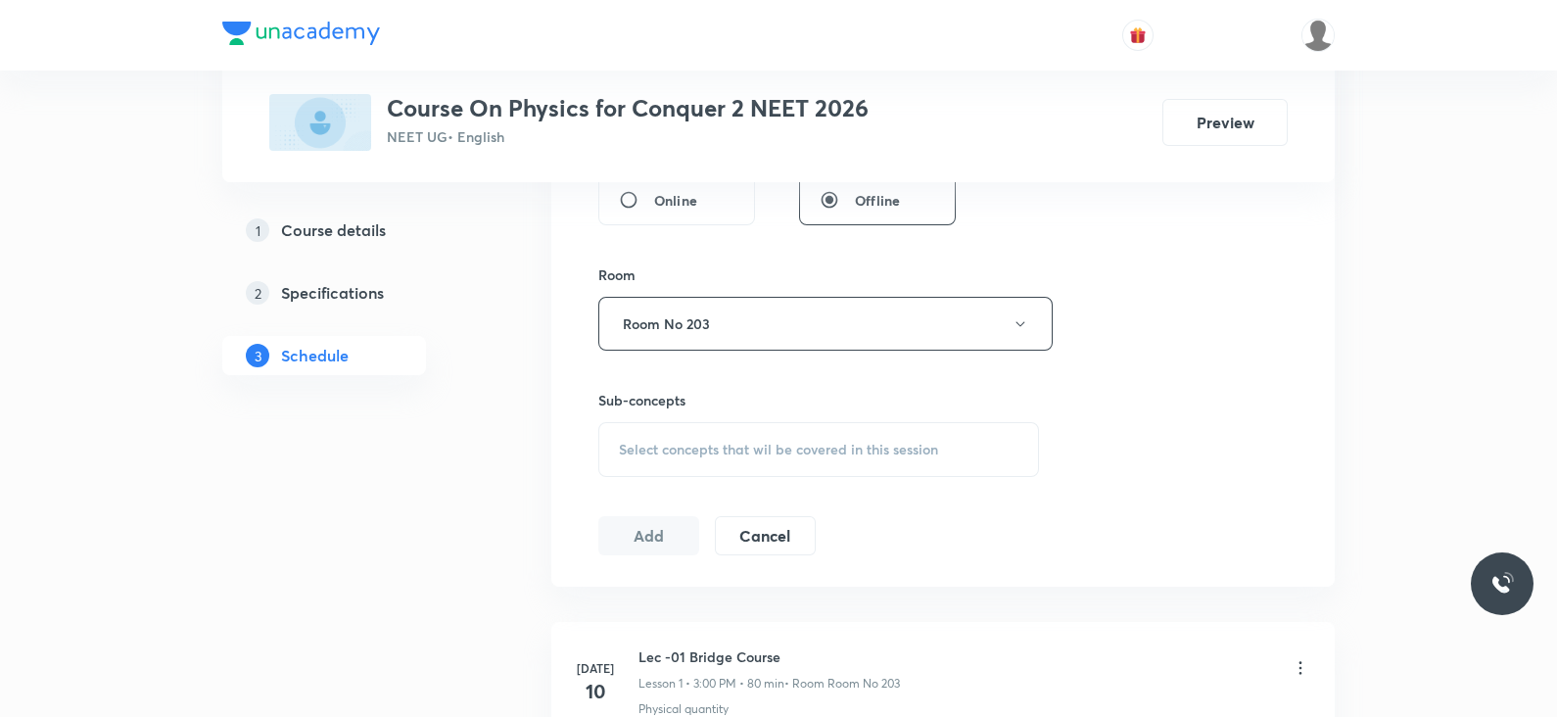
scroll to position [788, 0]
click at [715, 435] on div "Select concepts that wil be covered in this session" at bounding box center [818, 449] width 441 height 55
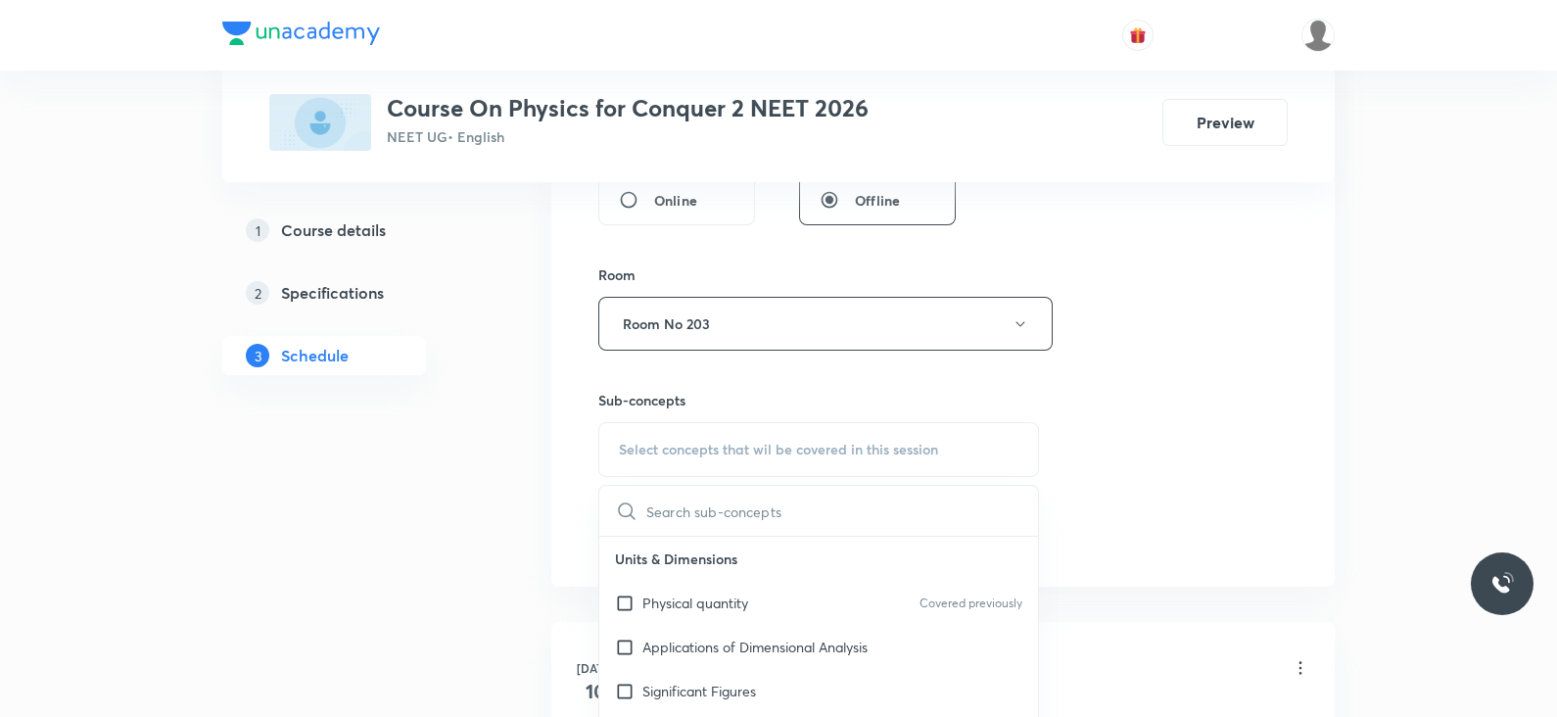
click at [739, 637] on p "Applications of Dimensional Analysis" at bounding box center [755, 647] width 225 height 21
checkbox input "true"
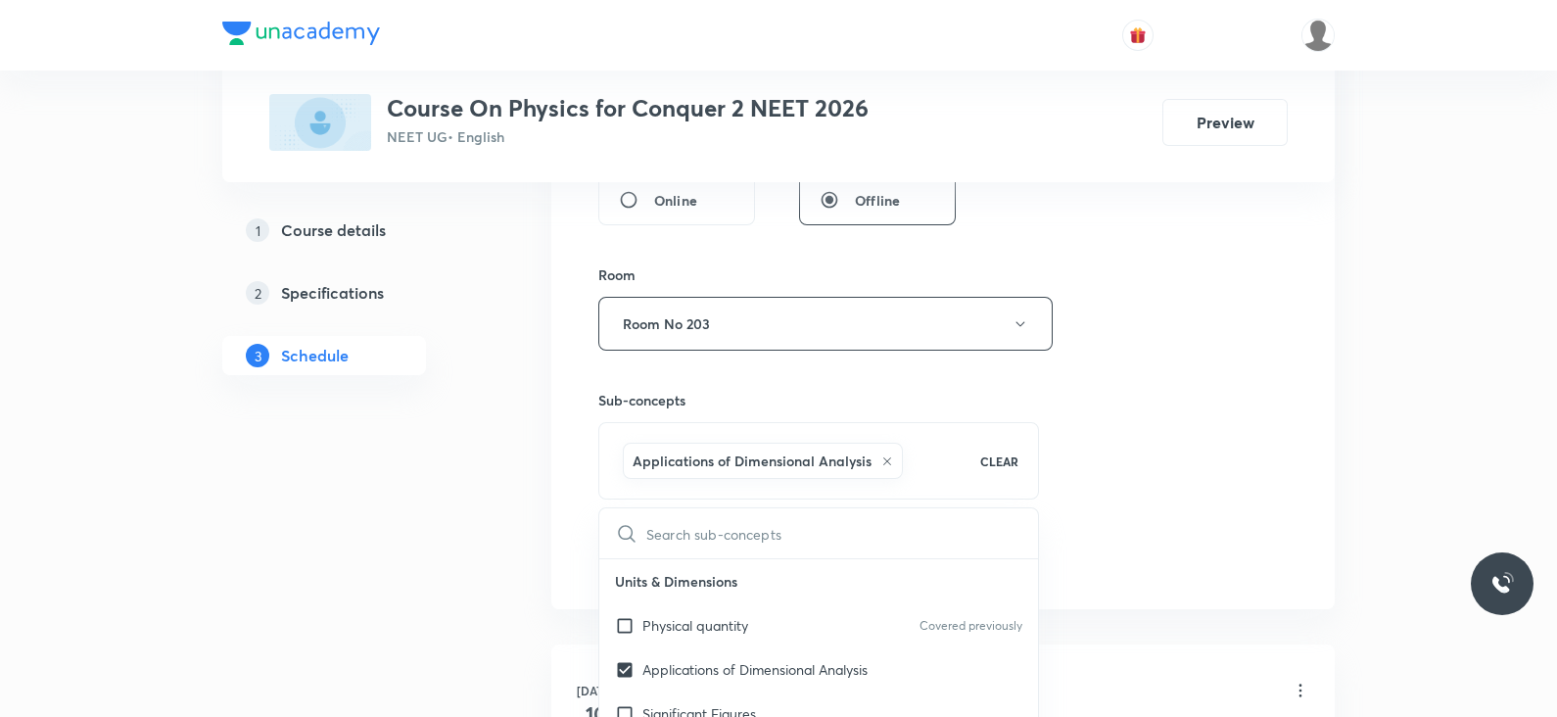
click at [1112, 470] on div "Session 33 Live class Session title 30/99 Lec -05 Newtons laws of motion ​ Sche…" at bounding box center [943, 107] width 690 height 942
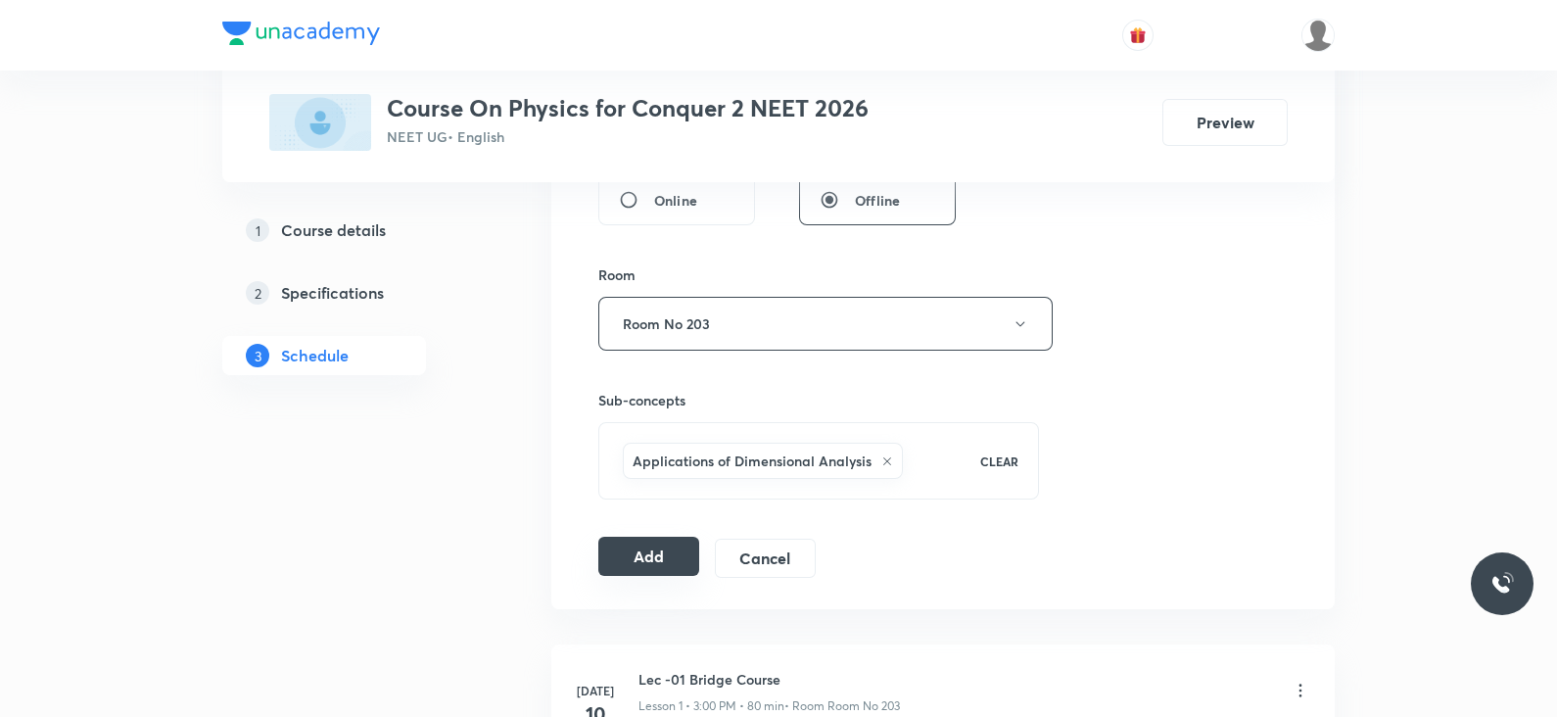
click at [643, 550] on button "Add" at bounding box center [648, 556] width 101 height 39
